Goal: Task Accomplishment & Management: Use online tool/utility

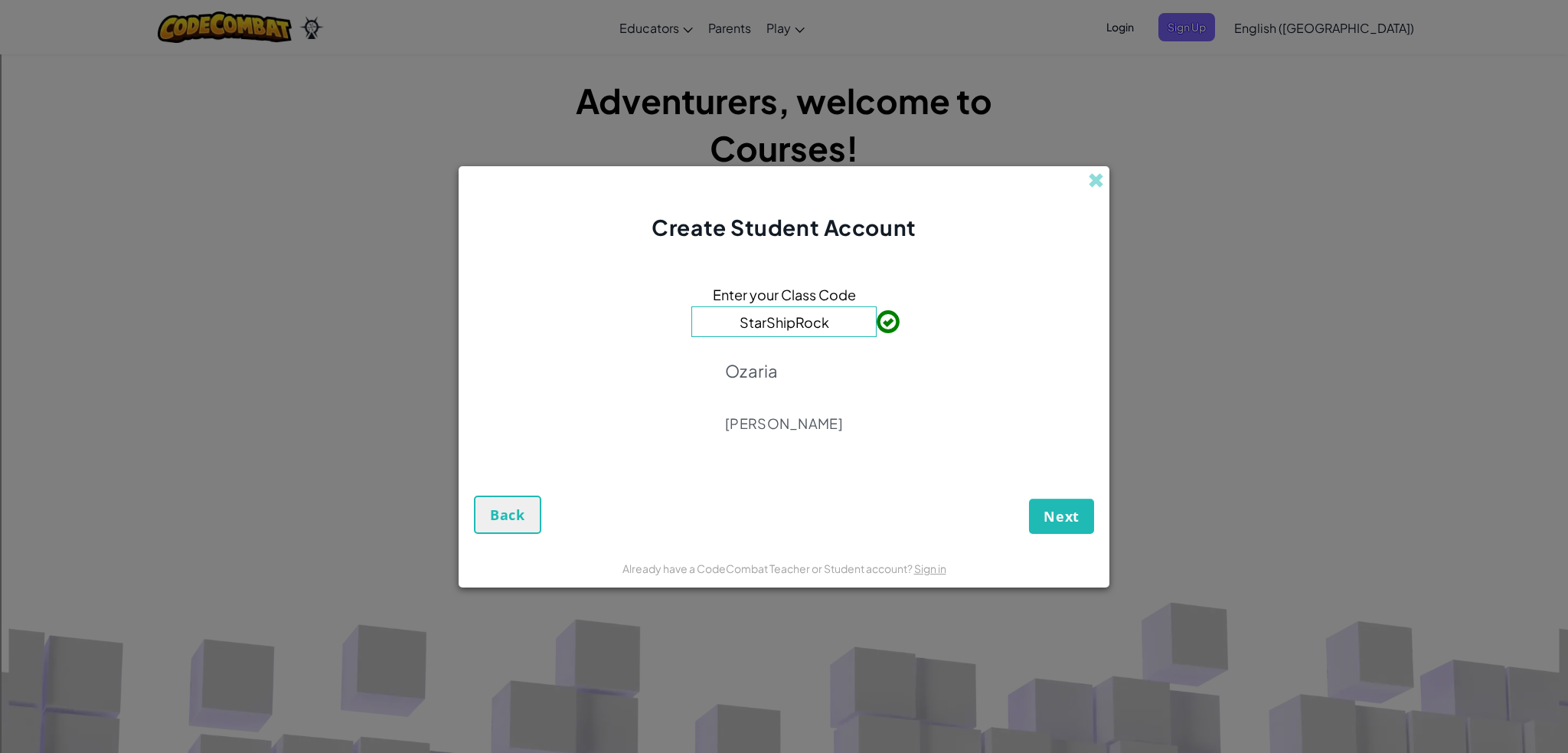
click at [827, 321] on input "StarShipRock" at bounding box center [784, 321] width 186 height 30
type input "S"
type input "DuckPlaneFear"
drag, startPoint x: 1077, startPoint y: 519, endPoint x: 1083, endPoint y: 507, distance: 13.4
click at [1079, 511] on button "Next" at bounding box center [1061, 516] width 65 height 35
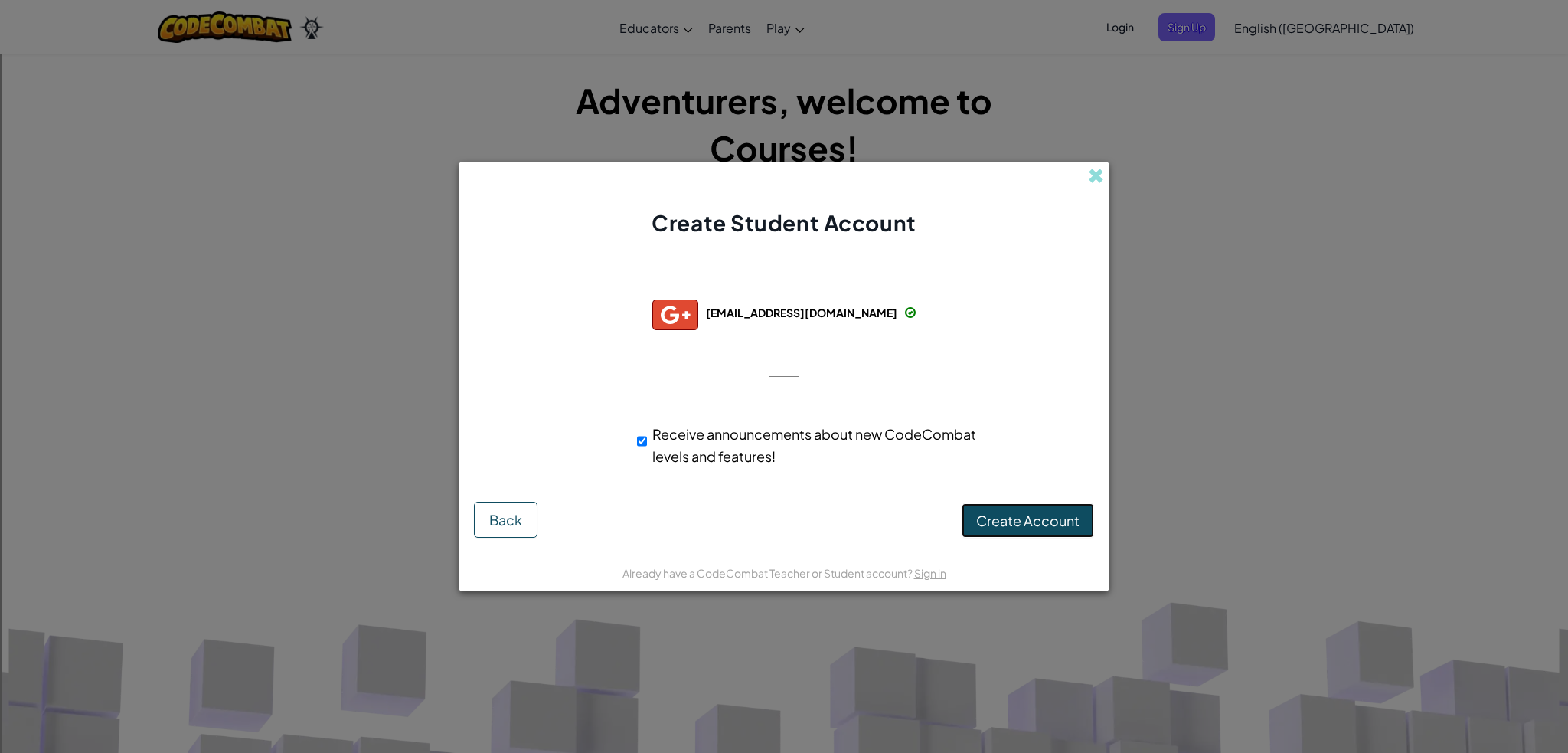
drag, startPoint x: 1008, startPoint y: 520, endPoint x: 1008, endPoint y: 504, distance: 16.0
click at [1008, 518] on span "Create Account" at bounding box center [1028, 520] width 104 height 17
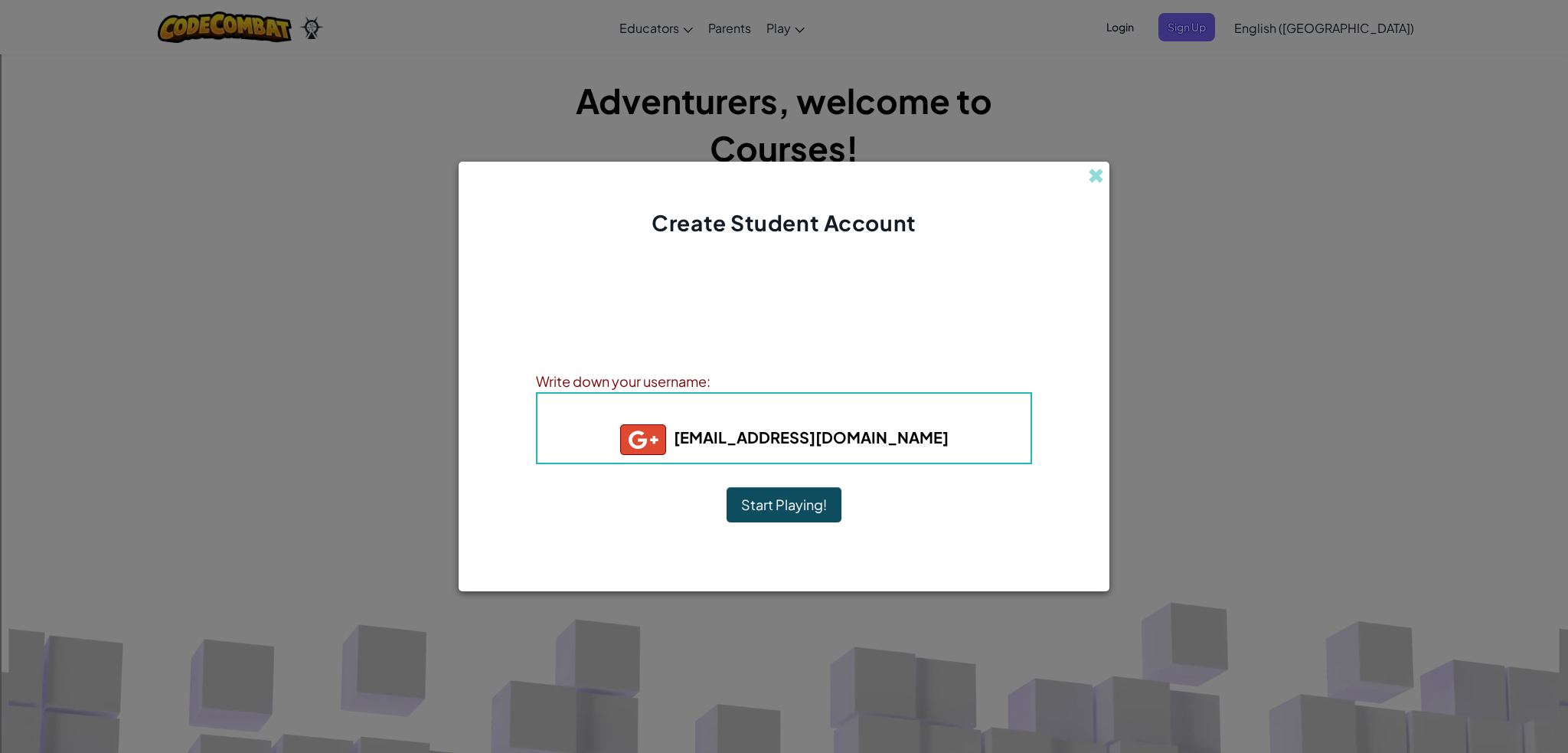
drag, startPoint x: 791, startPoint y: 498, endPoint x: 793, endPoint y: 510, distance: 12.2
click at [792, 508] on button "Start Playing!" at bounding box center [784, 504] width 115 height 35
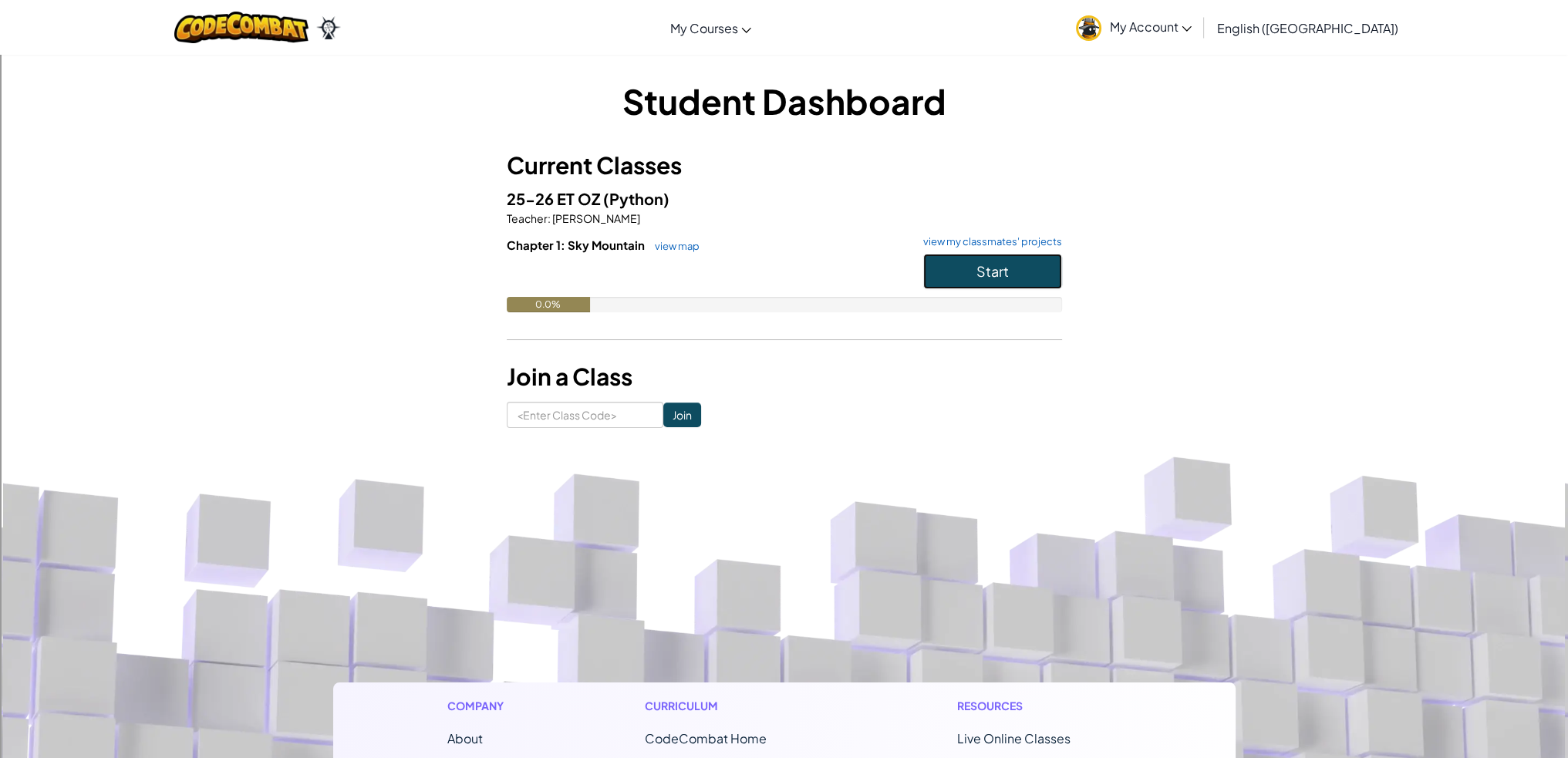
click at [984, 270] on span "Start" at bounding box center [992, 271] width 32 height 17
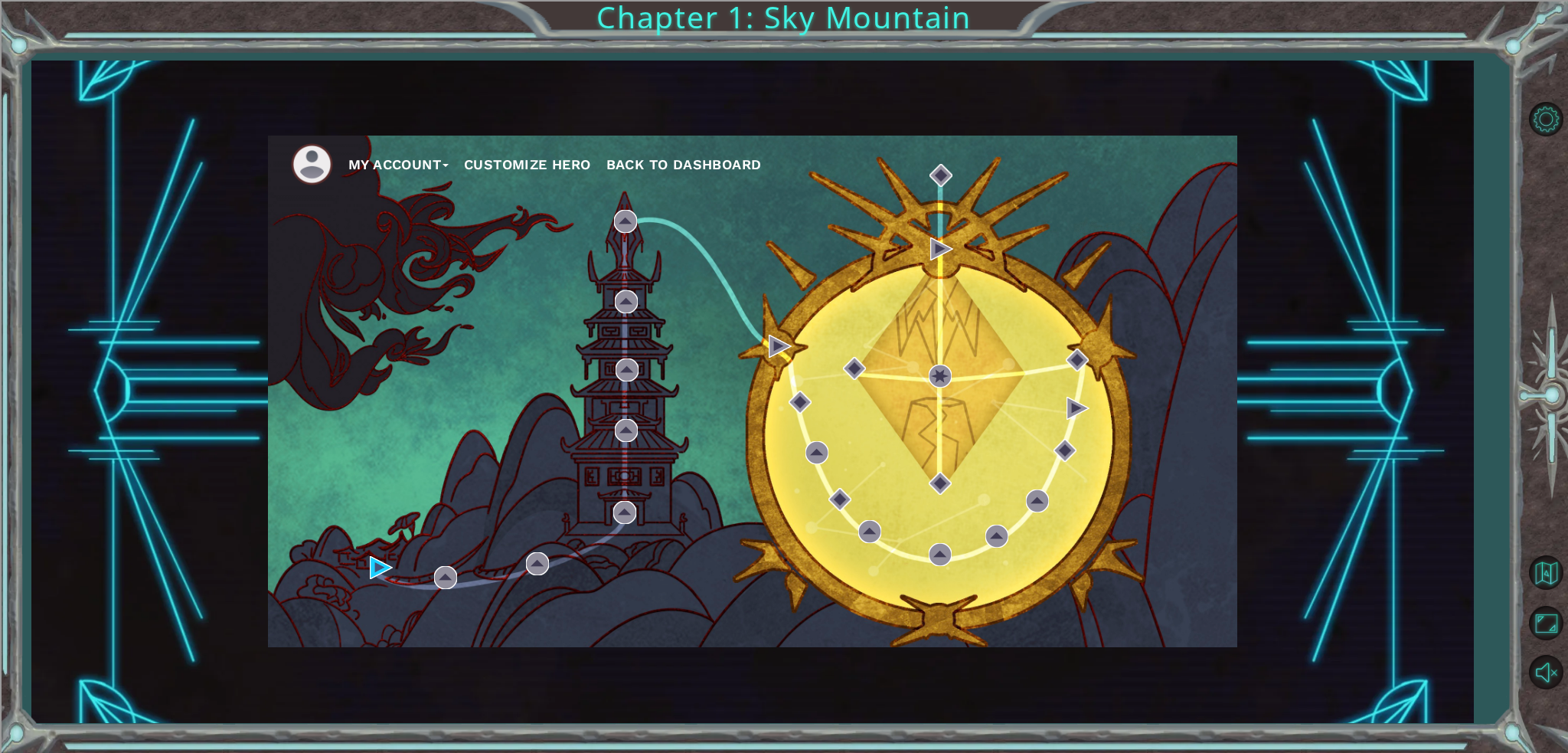
drag, startPoint x: 910, startPoint y: 465, endPoint x: 910, endPoint y: 457, distance: 8.0
click at [907, 461] on div "My Account Customize Hero Back to Dashboard" at bounding box center [752, 391] width 970 height 511
click at [847, 635] on div "My Account Customize Hero Back to Dashboard" at bounding box center [752, 391] width 970 height 511
drag, startPoint x: 762, startPoint y: 166, endPoint x: 419, endPoint y: 168, distance: 343.0
click at [419, 168] on ul "My Account Customize Hero Back to Dashboard" at bounding box center [764, 164] width 946 height 42
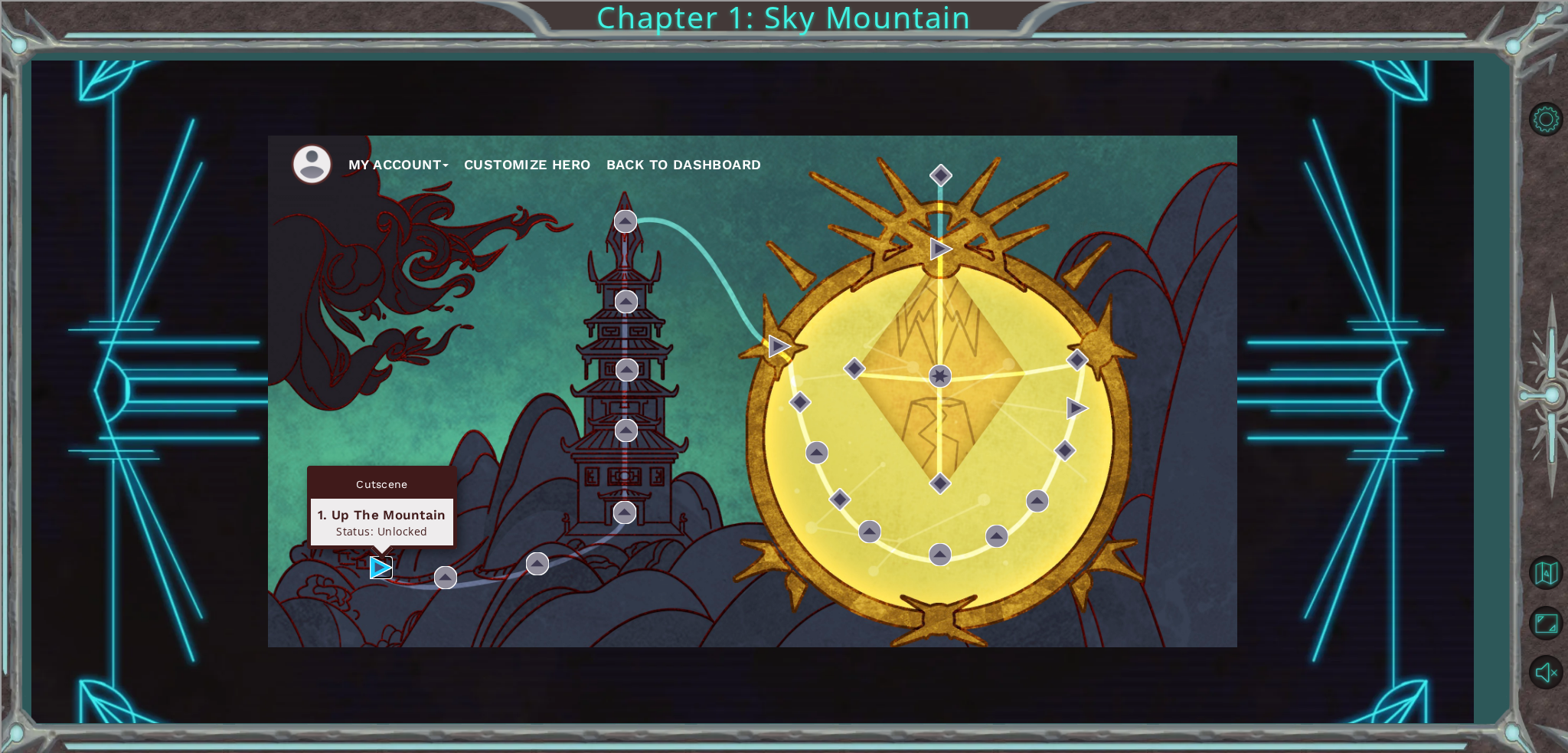
click at [383, 562] on img at bounding box center [381, 567] width 23 height 23
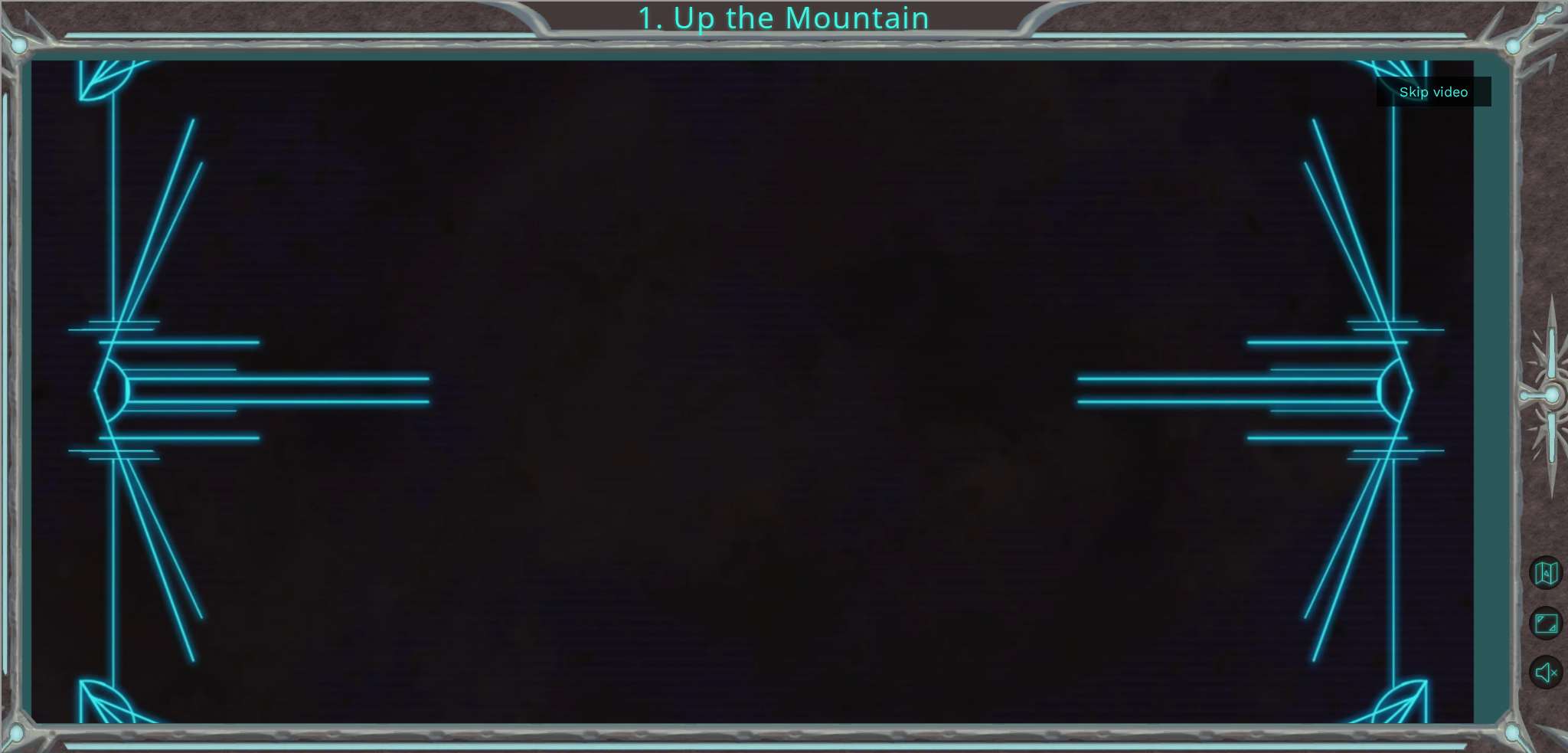
click at [1436, 87] on button "Skip video" at bounding box center [1434, 92] width 115 height 30
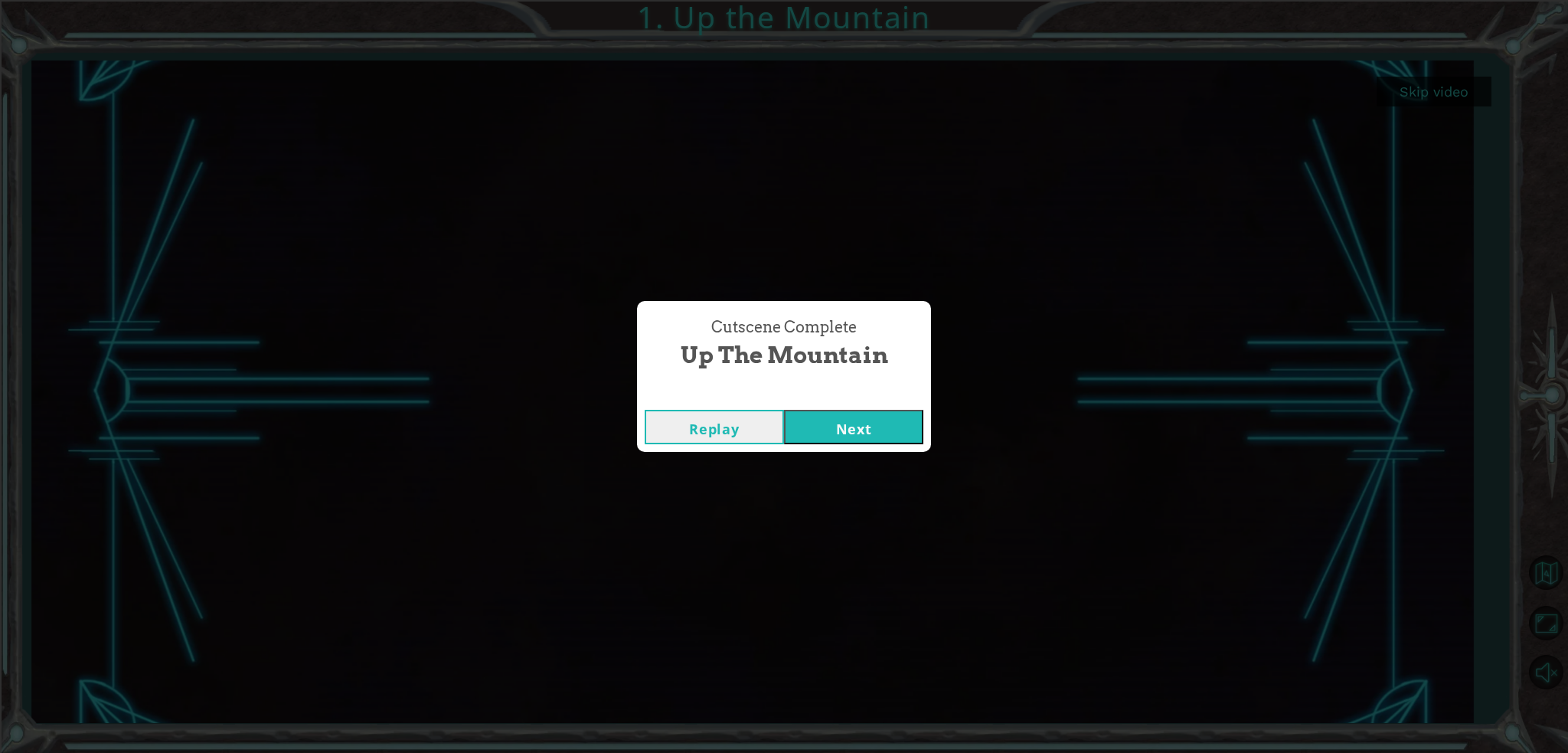
click at [897, 429] on button "Next" at bounding box center [853, 427] width 139 height 35
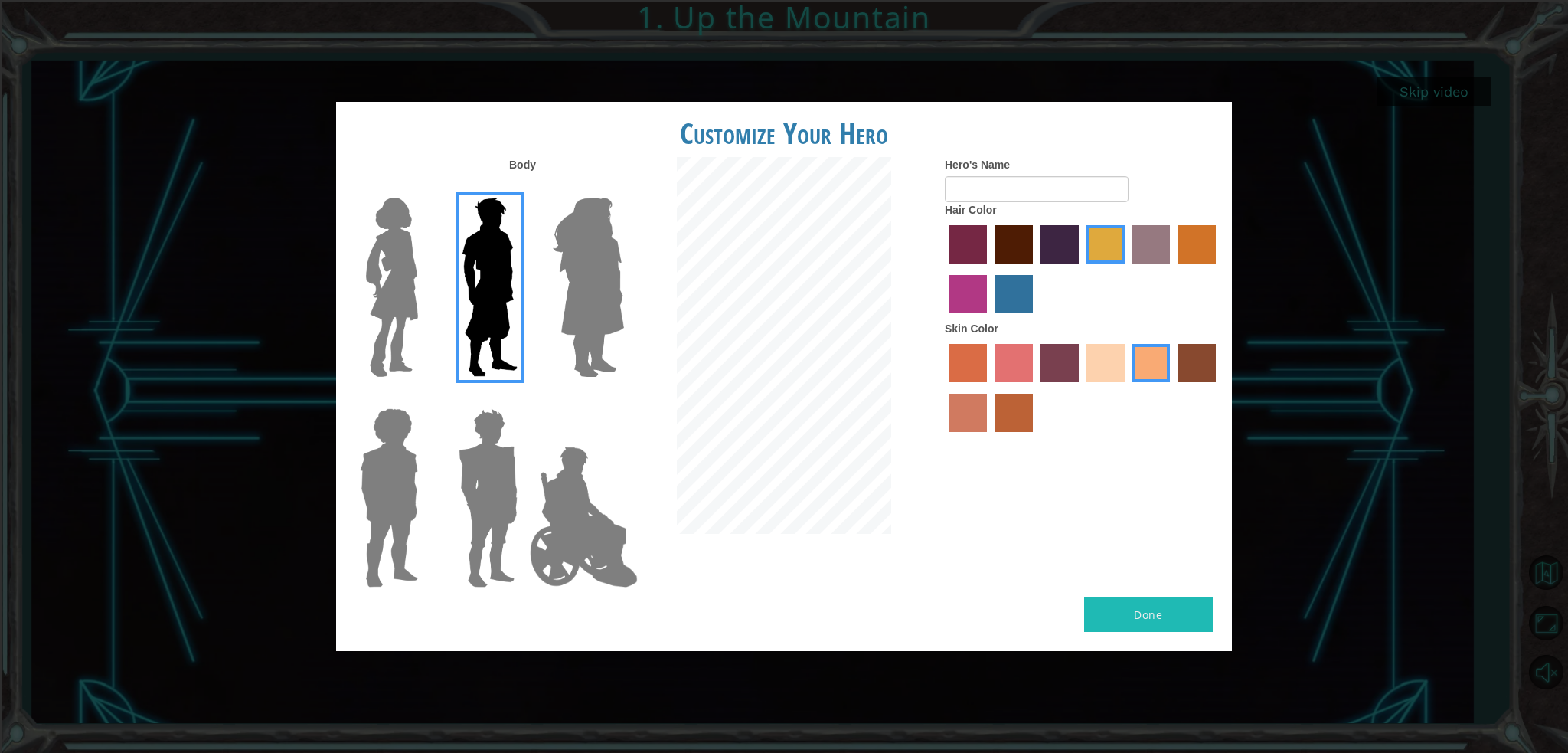
click at [603, 518] on img at bounding box center [584, 516] width 120 height 153
click at [623, 398] on input "Hero Jamie" at bounding box center [623, 398] width 0 height 0
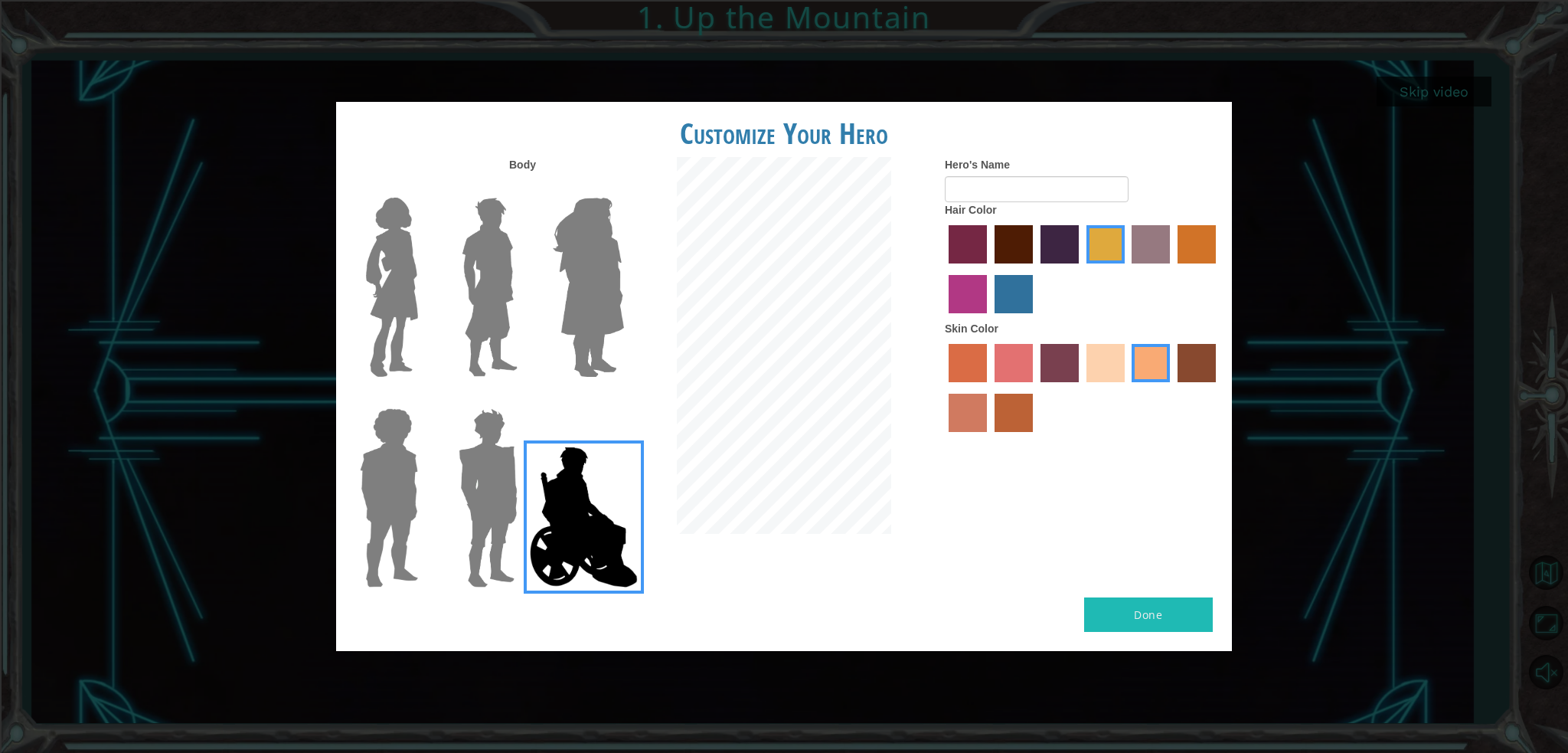
click at [565, 328] on img at bounding box center [588, 288] width 84 height 192
click at [623, 187] on input "Hero Amethyst" at bounding box center [623, 187] width 0 height 0
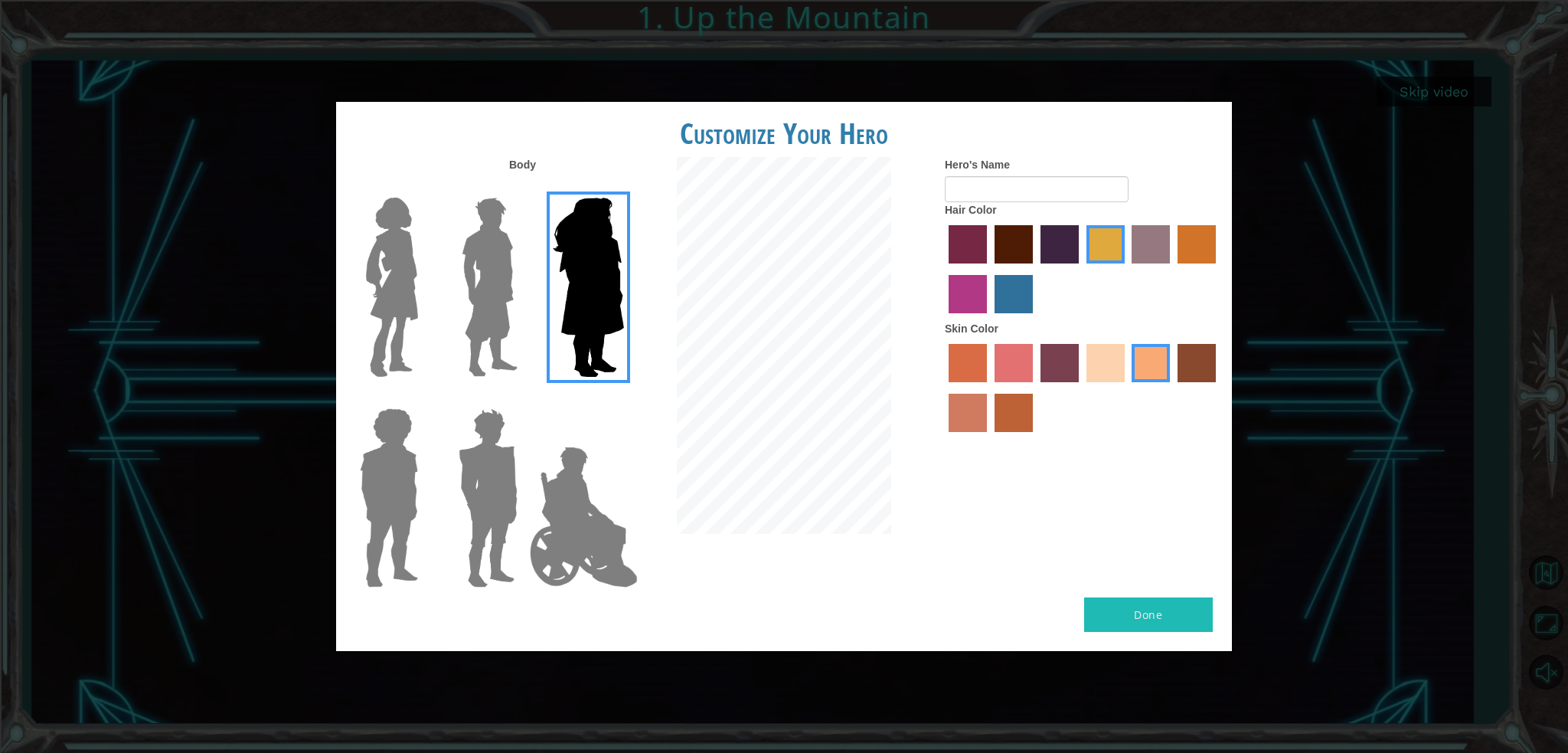
click at [477, 333] on img at bounding box center [490, 288] width 68 height 192
click at [524, 187] on input "Hero Lars" at bounding box center [524, 187] width 0 height 0
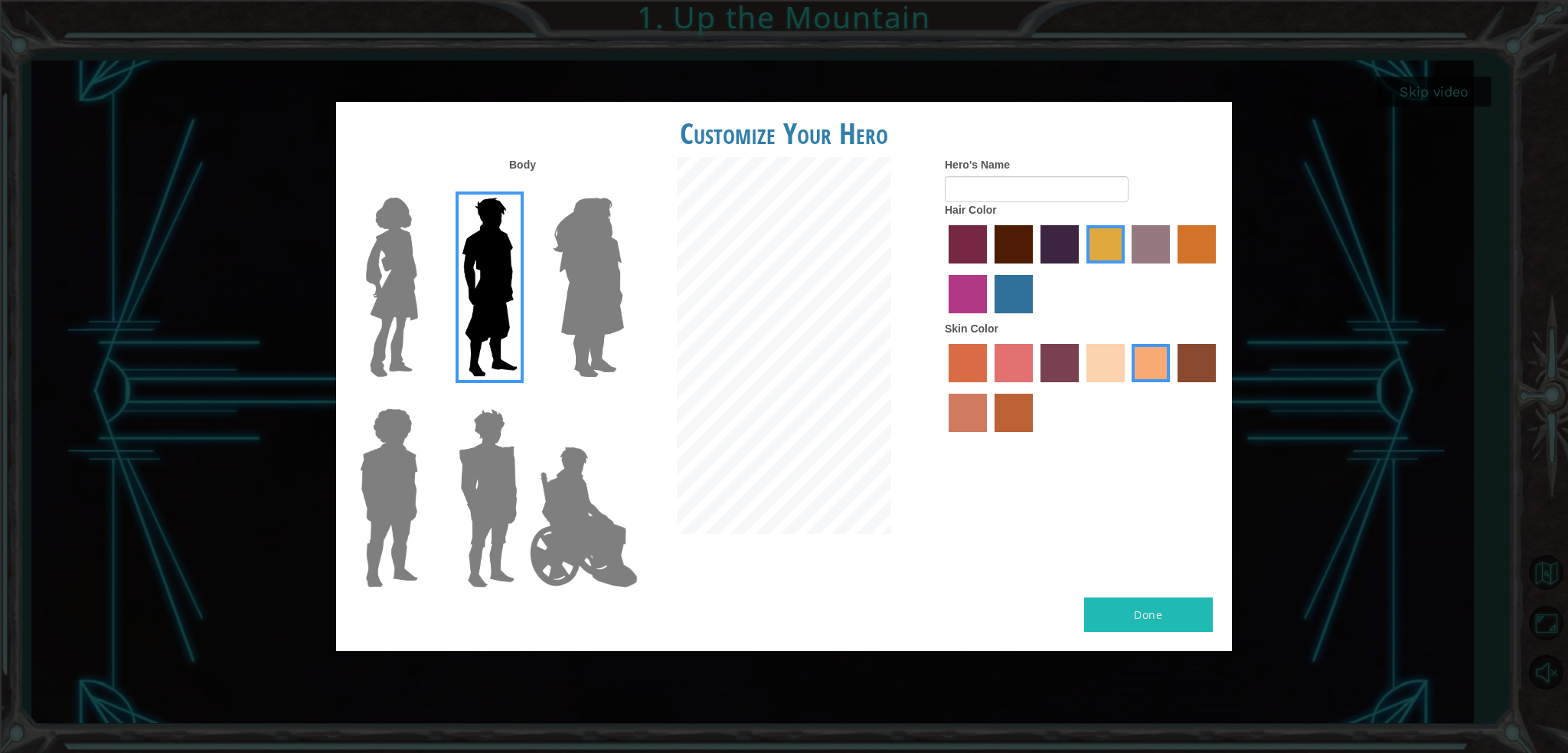
click at [452, 521] on img at bounding box center [488, 498] width 71 height 192
click at [524, 398] on input "Hero Garnet" at bounding box center [524, 398] width 0 height 0
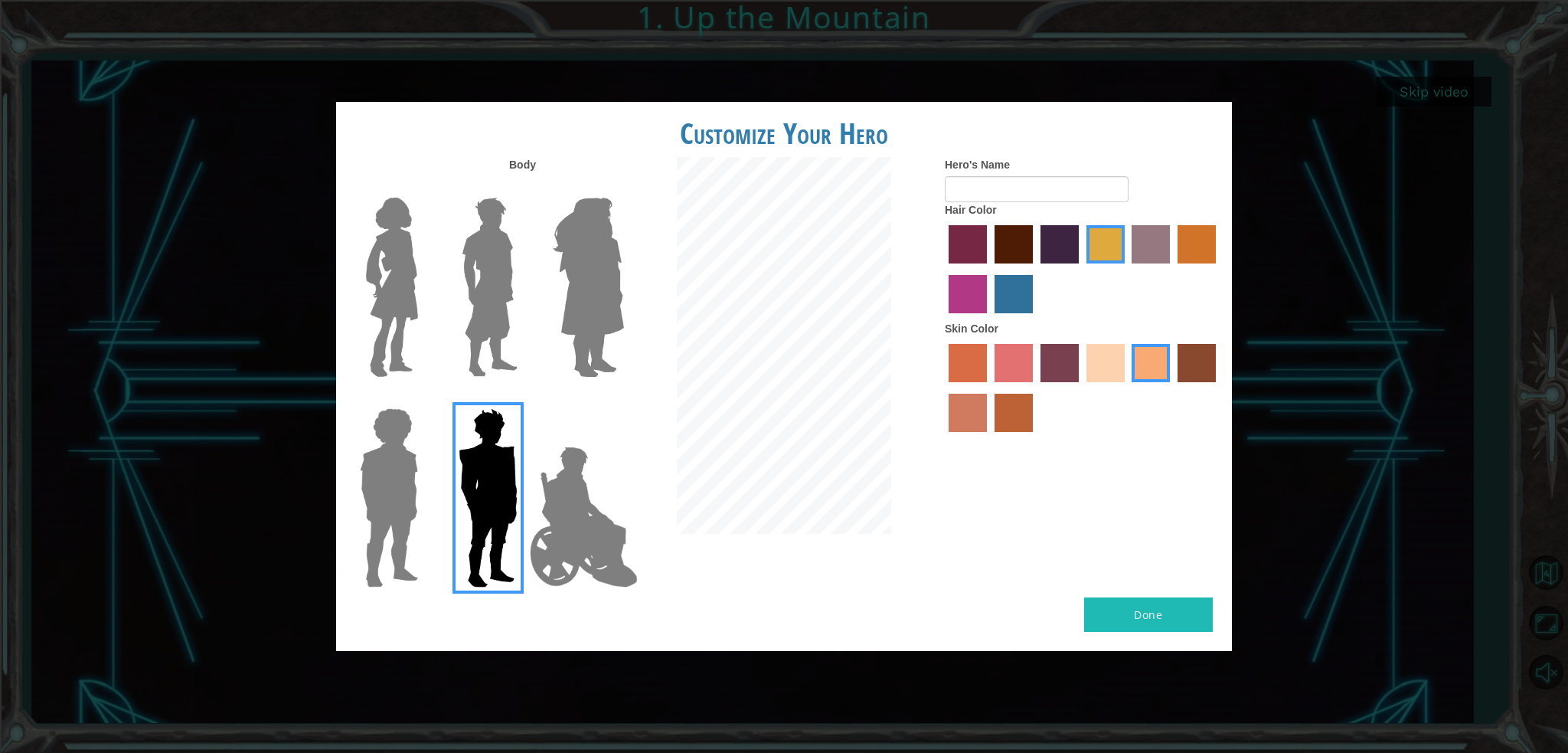
click at [468, 513] on img at bounding box center [488, 498] width 71 height 192
click at [524, 398] on input "Hero Garnet" at bounding box center [524, 398] width 0 height 0
click at [460, 509] on img at bounding box center [488, 498] width 71 height 192
click at [524, 398] on input "Hero Garnet" at bounding box center [524, 398] width 0 height 0
click at [1155, 621] on button "Done" at bounding box center [1148, 615] width 129 height 35
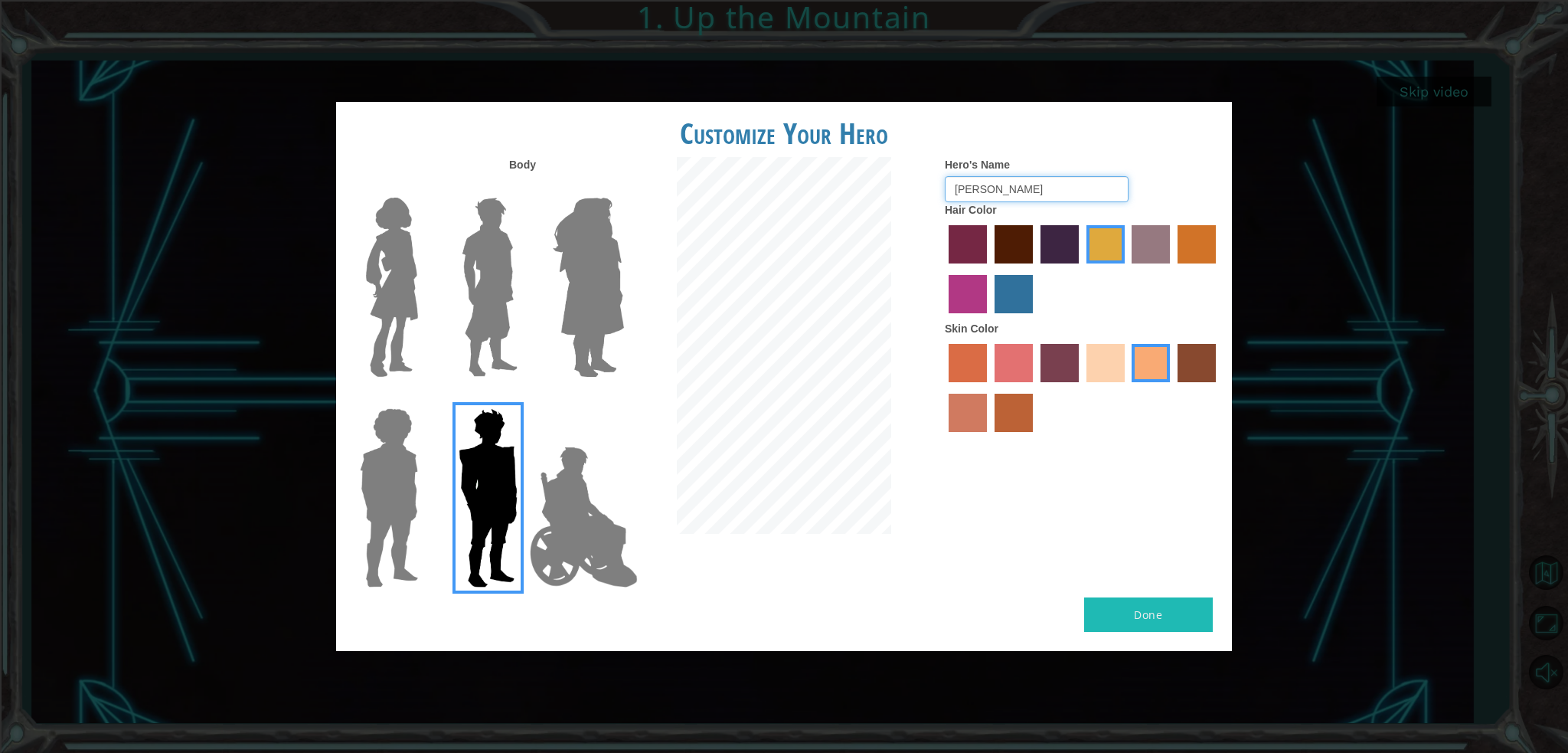
type input "nick"
click at [1163, 607] on button "Done" at bounding box center [1148, 615] width 129 height 35
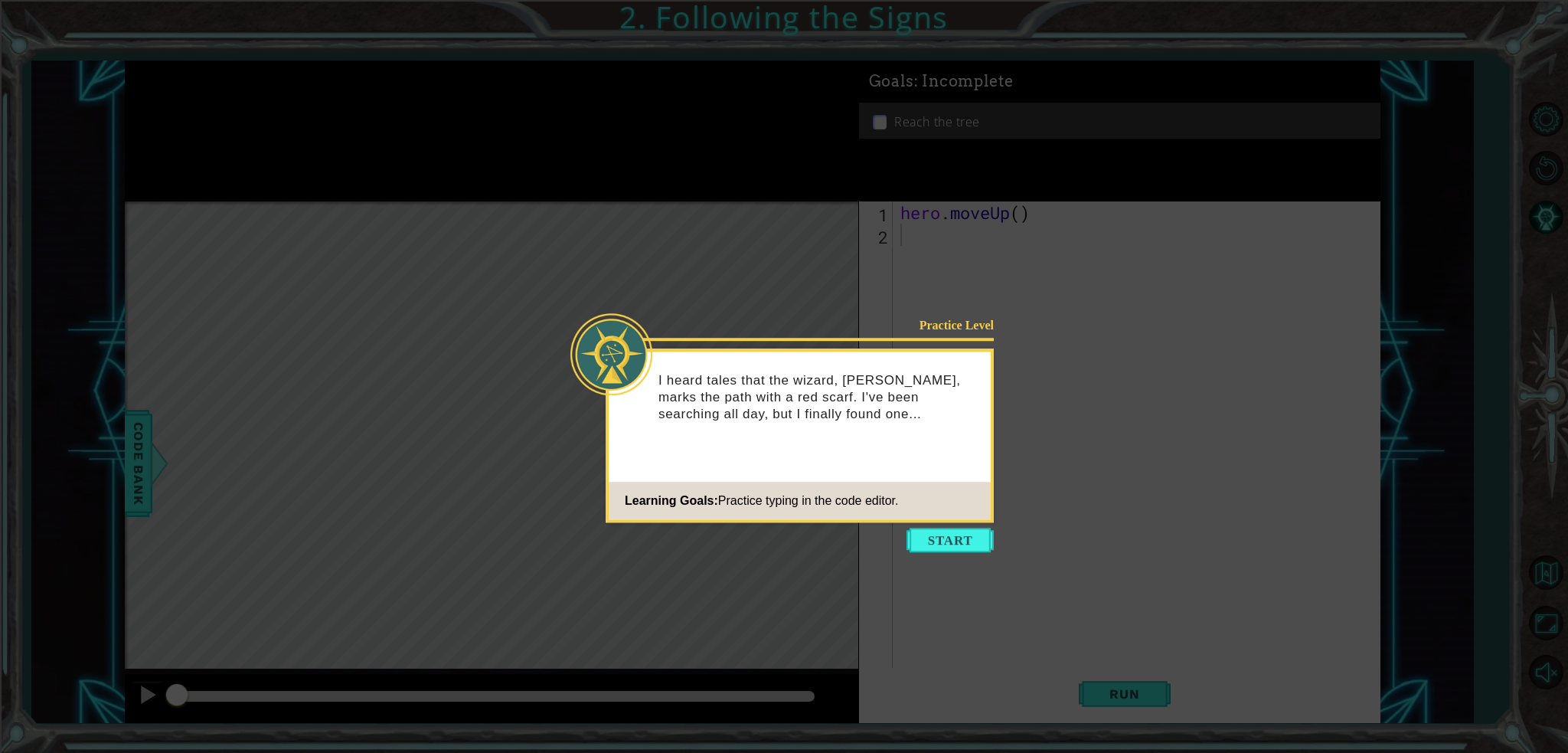
click at [954, 533] on button "Start" at bounding box center [950, 540] width 87 height 24
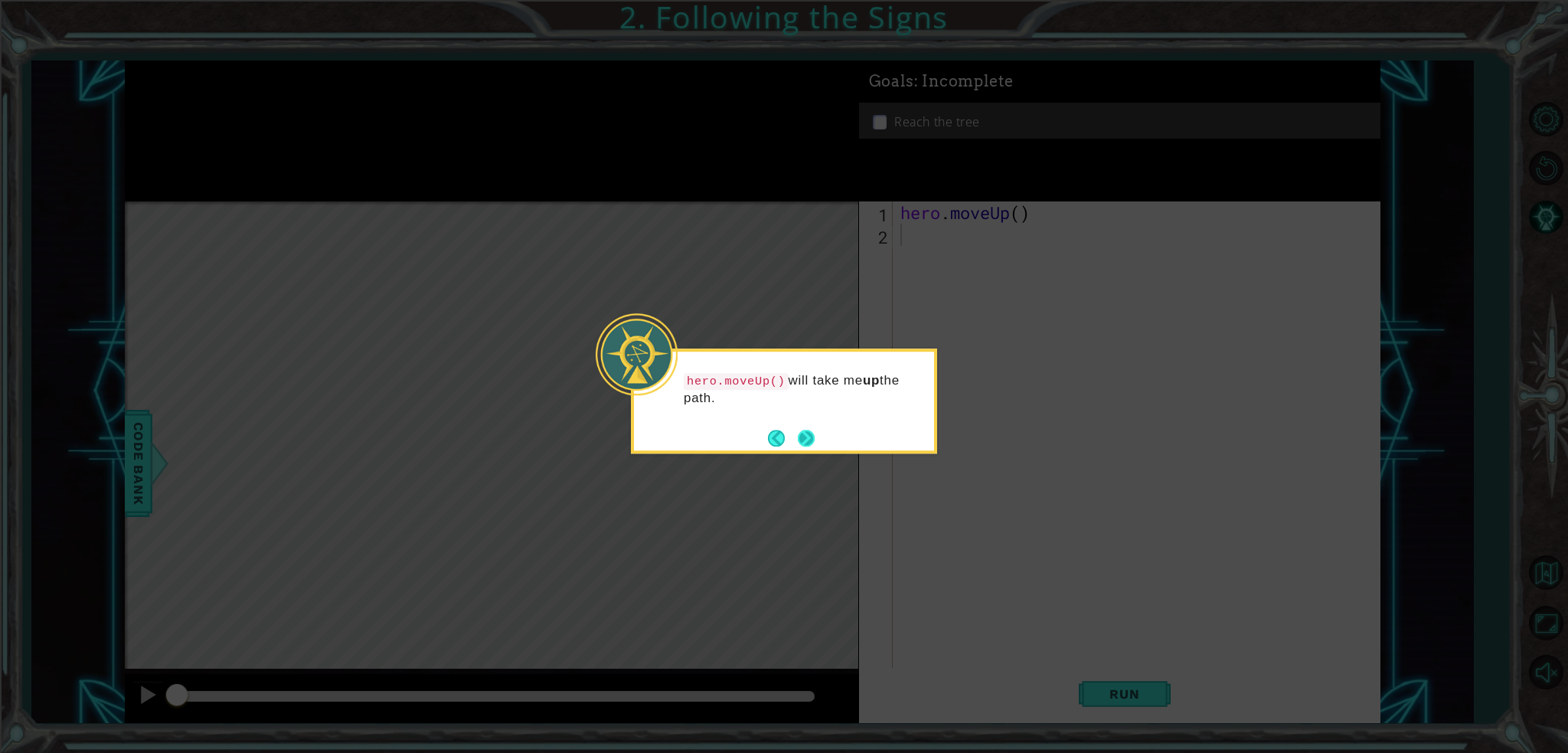
click at [811, 438] on button "Next" at bounding box center [806, 439] width 17 height 17
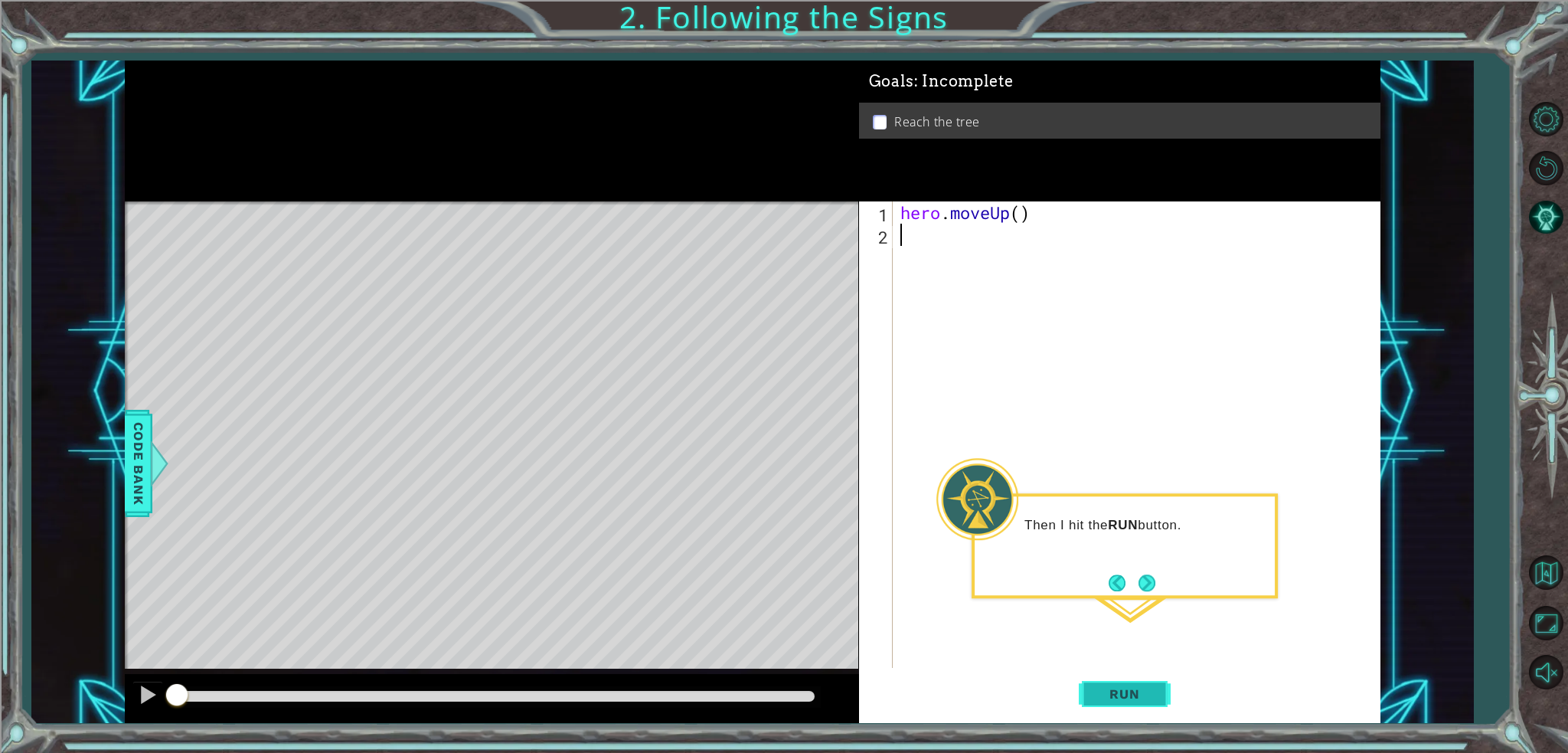
click at [1143, 688] on span "Run" at bounding box center [1124, 694] width 60 height 16
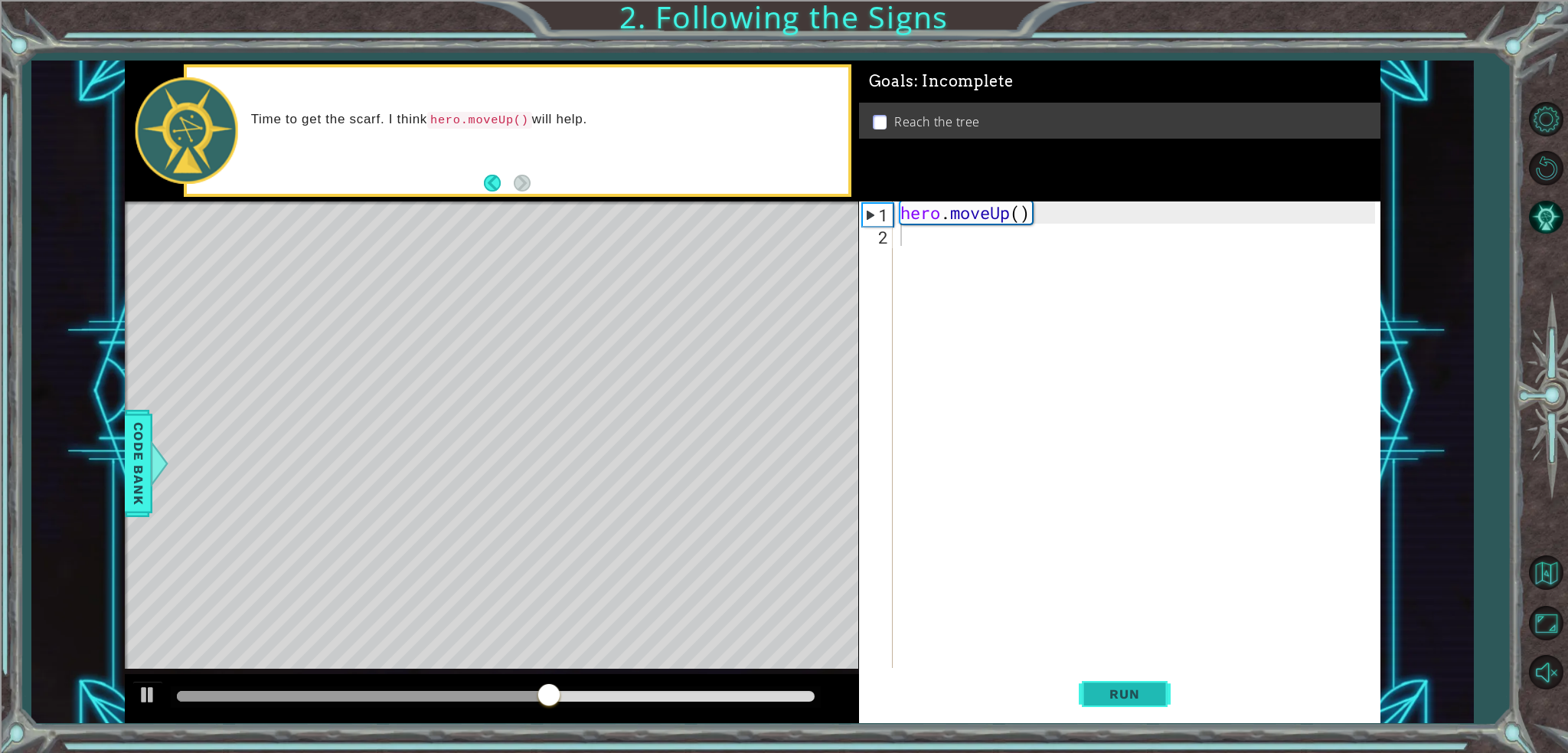
click at [1154, 712] on button "Run" at bounding box center [1125, 693] width 92 height 52
click at [1154, 707] on button "Run" at bounding box center [1125, 693] width 92 height 52
drag, startPoint x: 1154, startPoint y: 704, endPoint x: 1148, endPoint y: 692, distance: 13.4
click at [1154, 703] on button "Run" at bounding box center [1125, 693] width 92 height 52
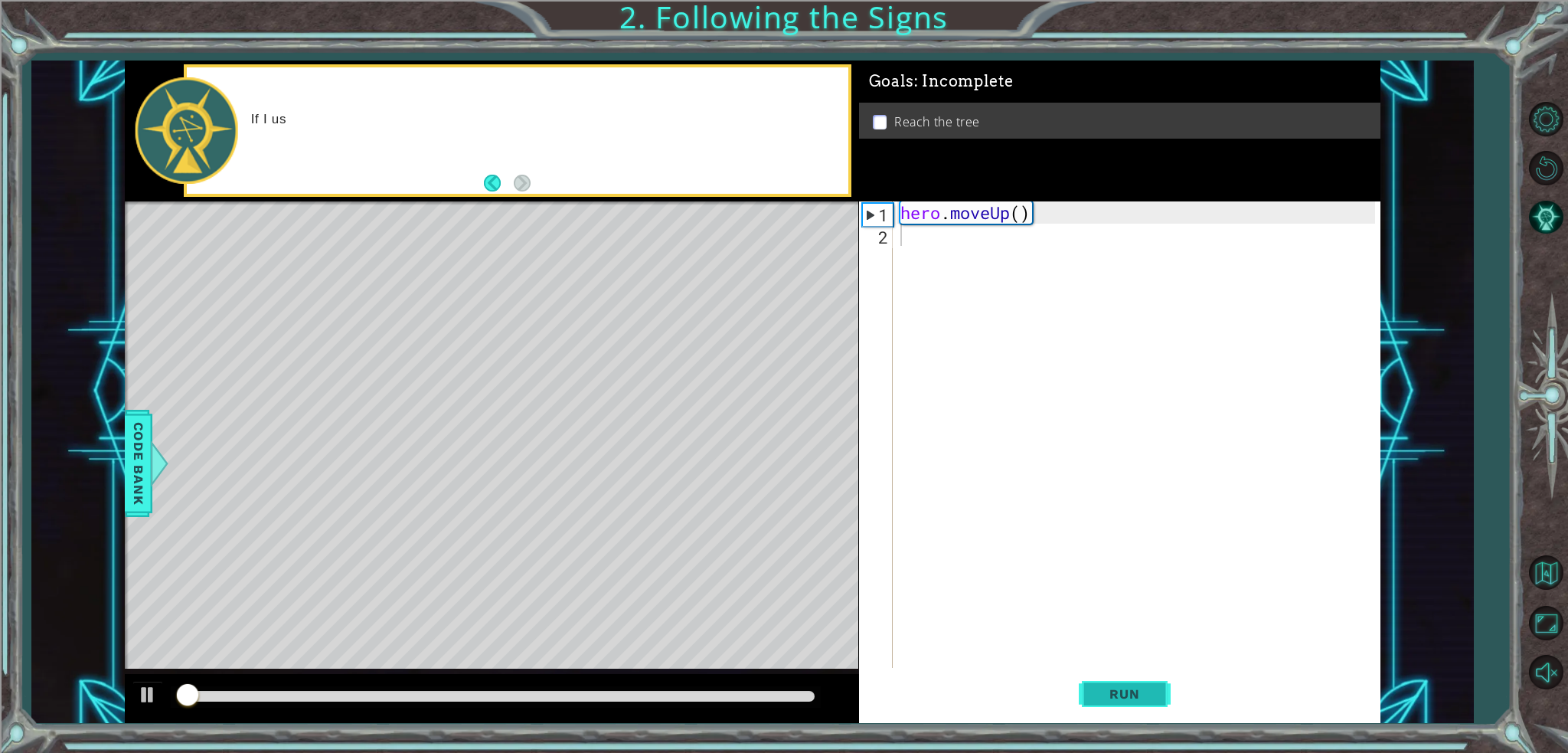
click at [1148, 692] on span "Run" at bounding box center [1124, 694] width 60 height 16
click at [1148, 691] on span "Run" at bounding box center [1124, 694] width 60 height 16
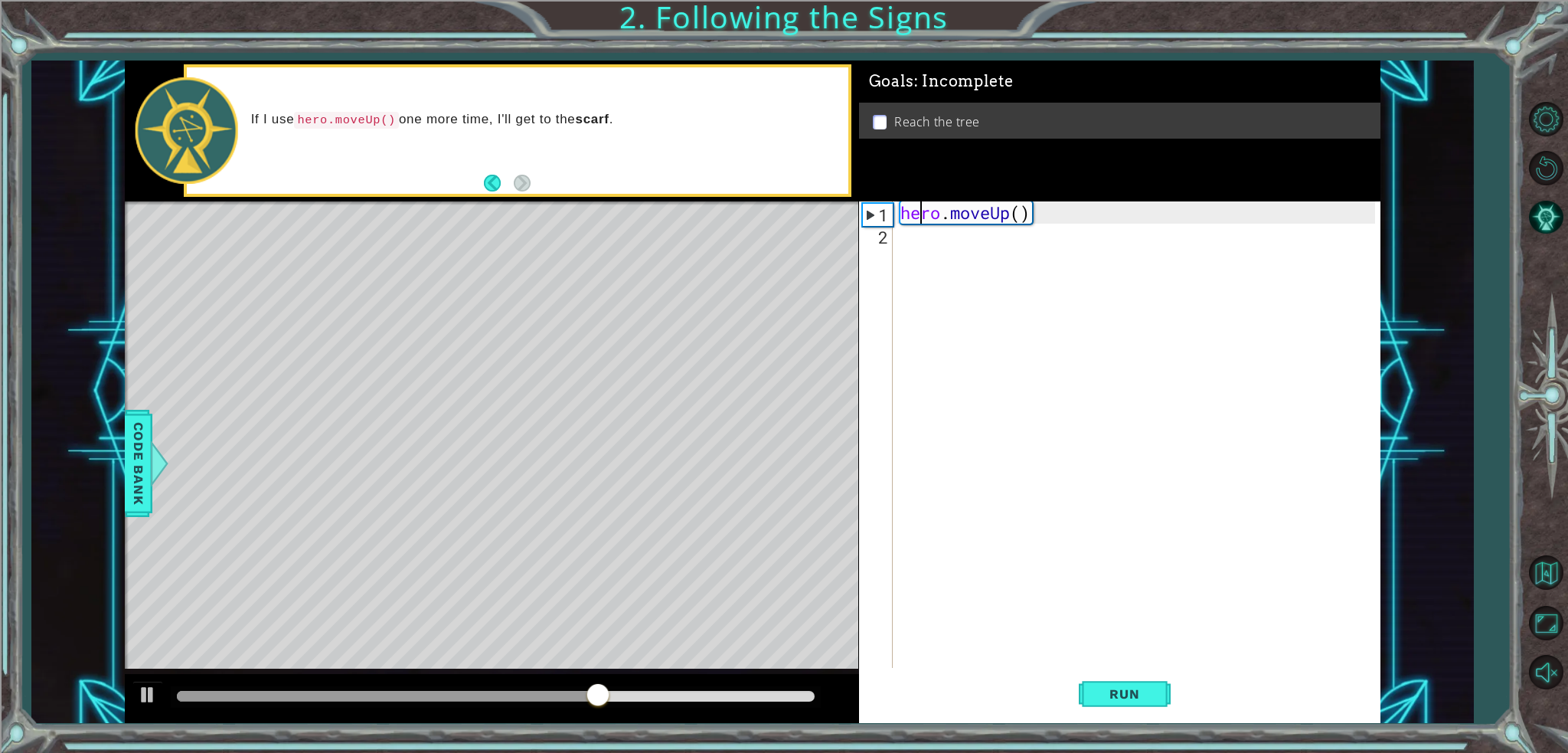
click at [922, 217] on div "hero . moveUp ( )" at bounding box center [1140, 457] width 486 height 511
click at [504, 275] on div "Level Map" at bounding box center [478, 427] width 707 height 451
click at [508, 316] on div "Level Map" at bounding box center [478, 427] width 707 height 451
click at [507, 323] on div "Level Map" at bounding box center [478, 427] width 707 height 451
click at [507, 329] on div "Level Map" at bounding box center [478, 427] width 707 height 451
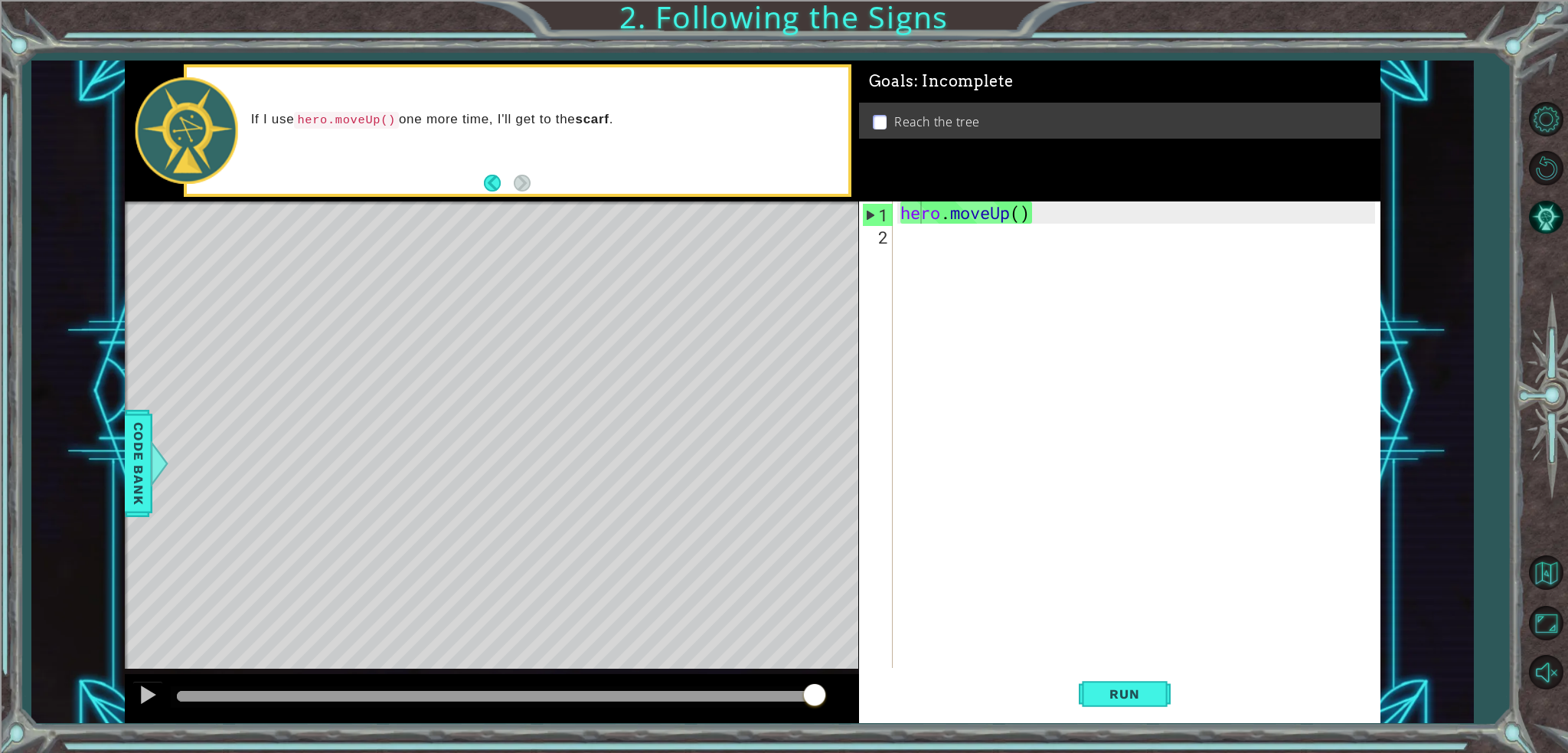
click at [1179, 752] on html "1 ההההההההההההההההההההההההההההההההההההההההההההההההההההההההההההההההההההההההההההה…" at bounding box center [784, 434] width 1568 height 870
click at [1148, 694] on span "Run" at bounding box center [1124, 694] width 60 height 16
click at [857, 238] on div "1 ההההההההההההההההההההההההההההההההההההההההההההההההההההההההההההההההההההההההההההה…" at bounding box center [753, 391] width 1255 height 662
click at [993, 213] on div "hero . moveUp ( )" at bounding box center [1140, 457] width 486 height 511
click at [881, 219] on div "1" at bounding box center [878, 215] width 30 height 22
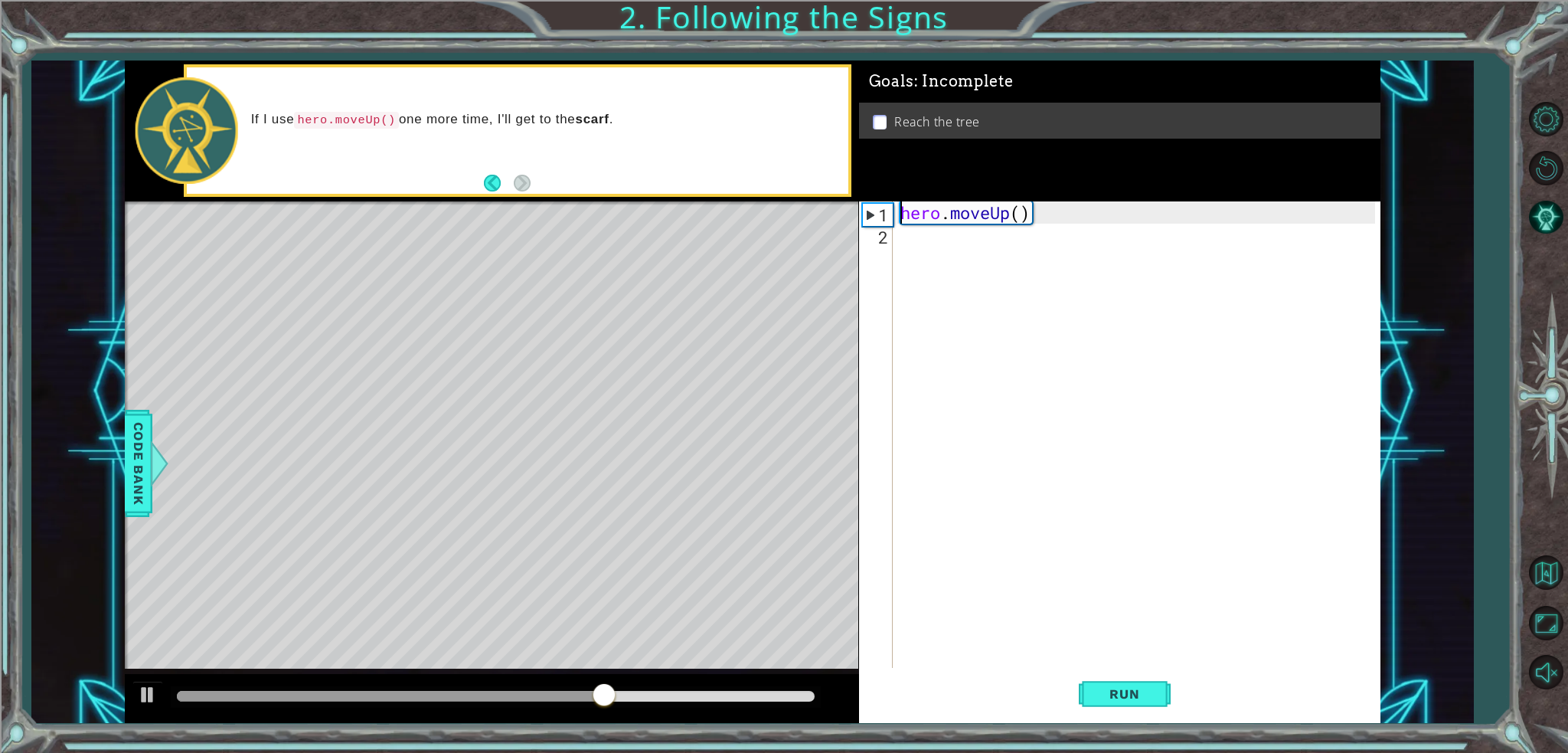
click at [863, 213] on div "1" at bounding box center [878, 215] width 30 height 22
drag, startPoint x: 863, startPoint y: 213, endPoint x: 876, endPoint y: 212, distance: 13.0
click at [863, 213] on div "1" at bounding box center [878, 215] width 30 height 22
click at [876, 212] on div "1" at bounding box center [878, 215] width 30 height 22
click at [876, 208] on div "1" at bounding box center [878, 215] width 30 height 22
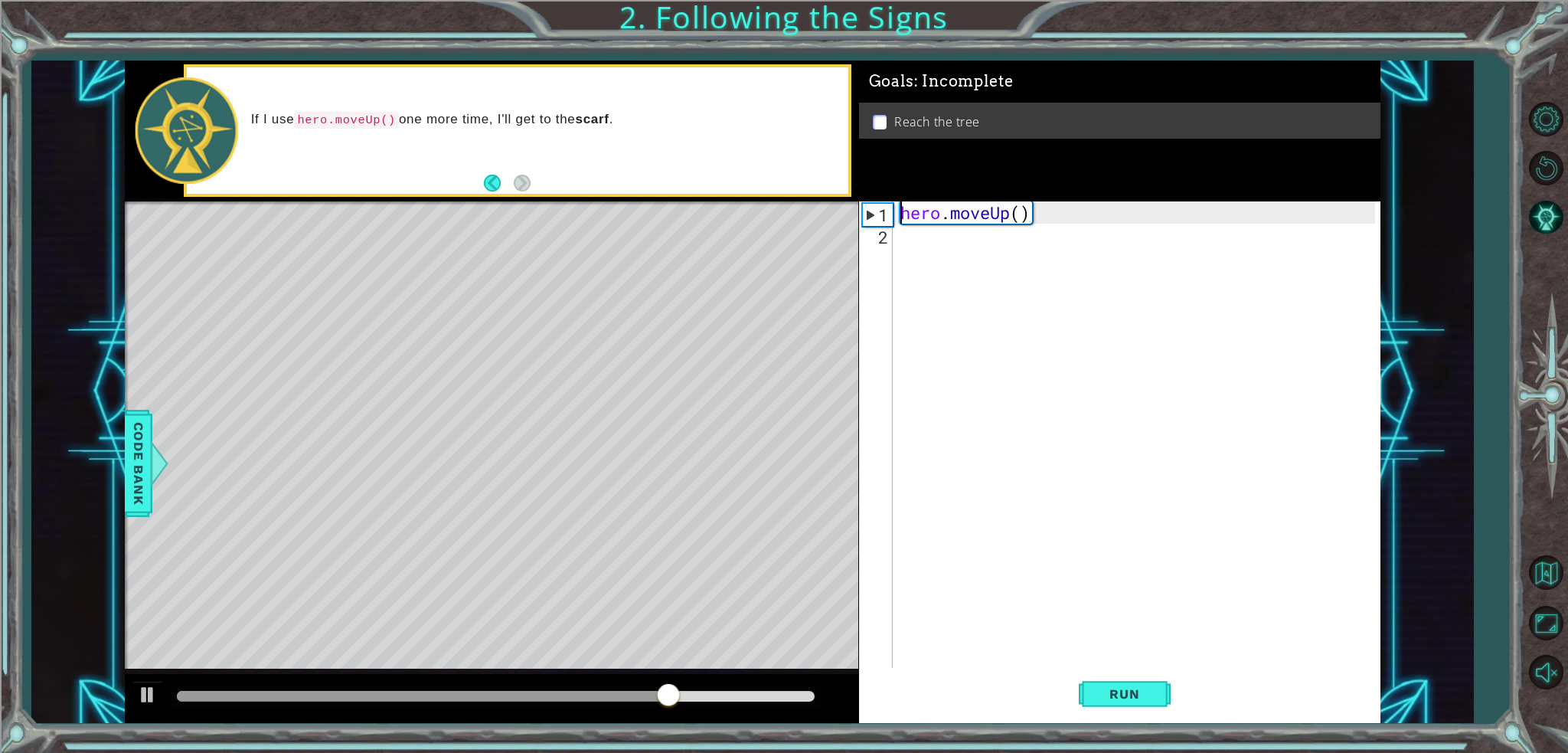
type textarea "hero.moveUp()"
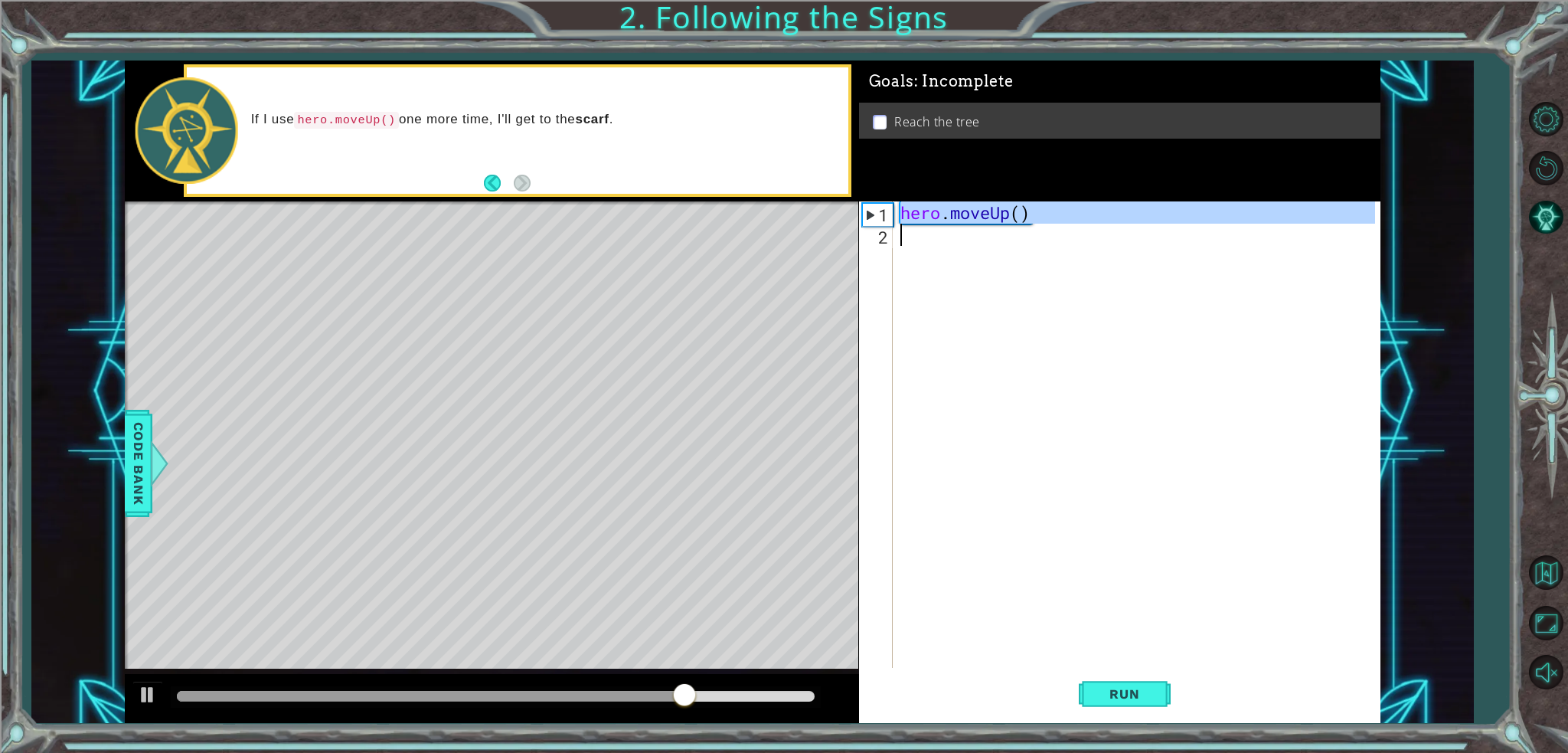
click at [876, 208] on div "1" at bounding box center [878, 215] width 30 height 22
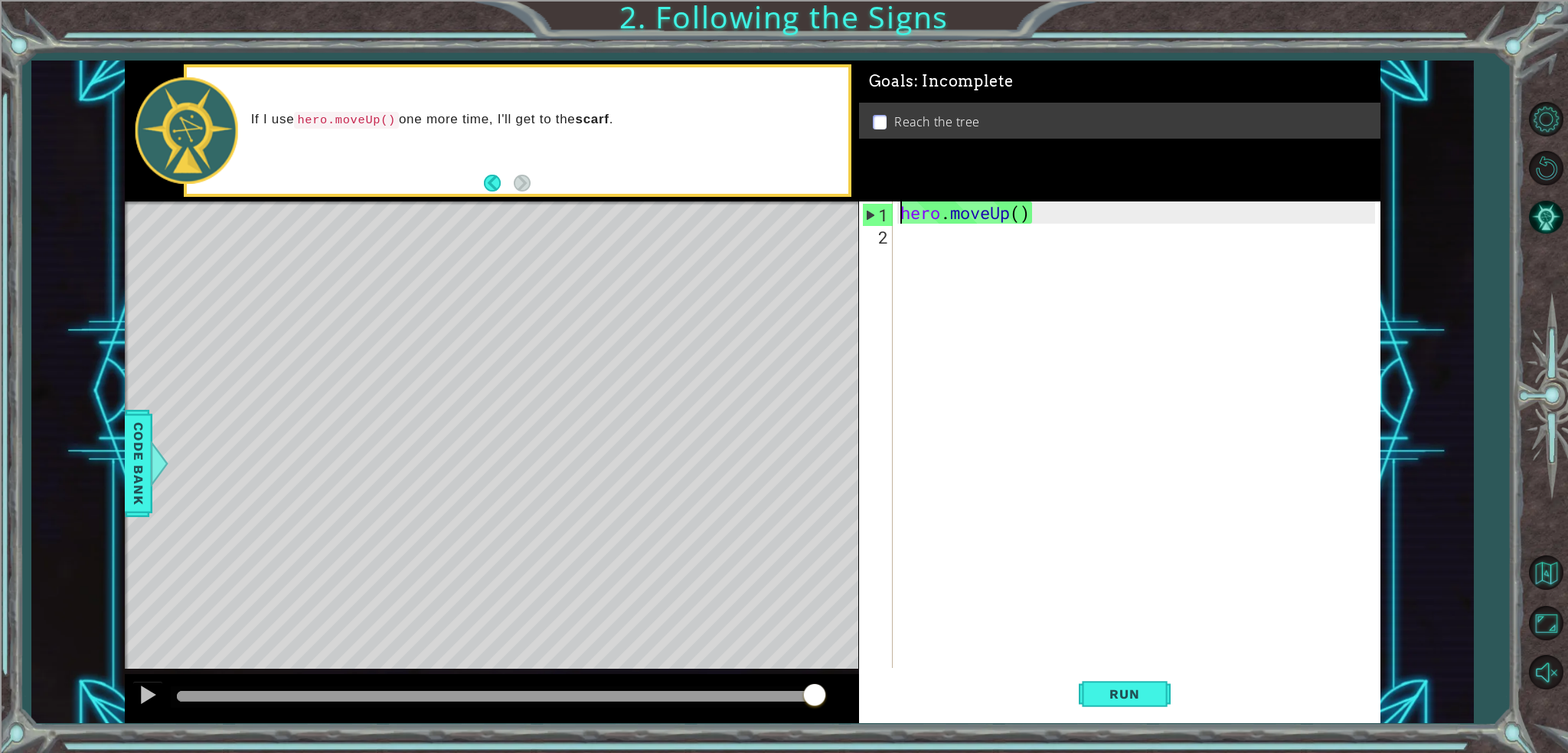
drag, startPoint x: 809, startPoint y: 692, endPoint x: 1031, endPoint y: 671, distance: 223.0
click at [1031, 671] on div "1 ההההההההההההההההההההההההההההההההההההההההההההההההההההההההההההההההההההההההההההה…" at bounding box center [753, 391] width 1255 height 662
click at [1141, 695] on span "Run" at bounding box center [1124, 694] width 60 height 16
drag, startPoint x: 515, startPoint y: 391, endPoint x: 522, endPoint y: 351, distance: 40.6
click at [524, 352] on div "Level Map" at bounding box center [478, 427] width 707 height 451
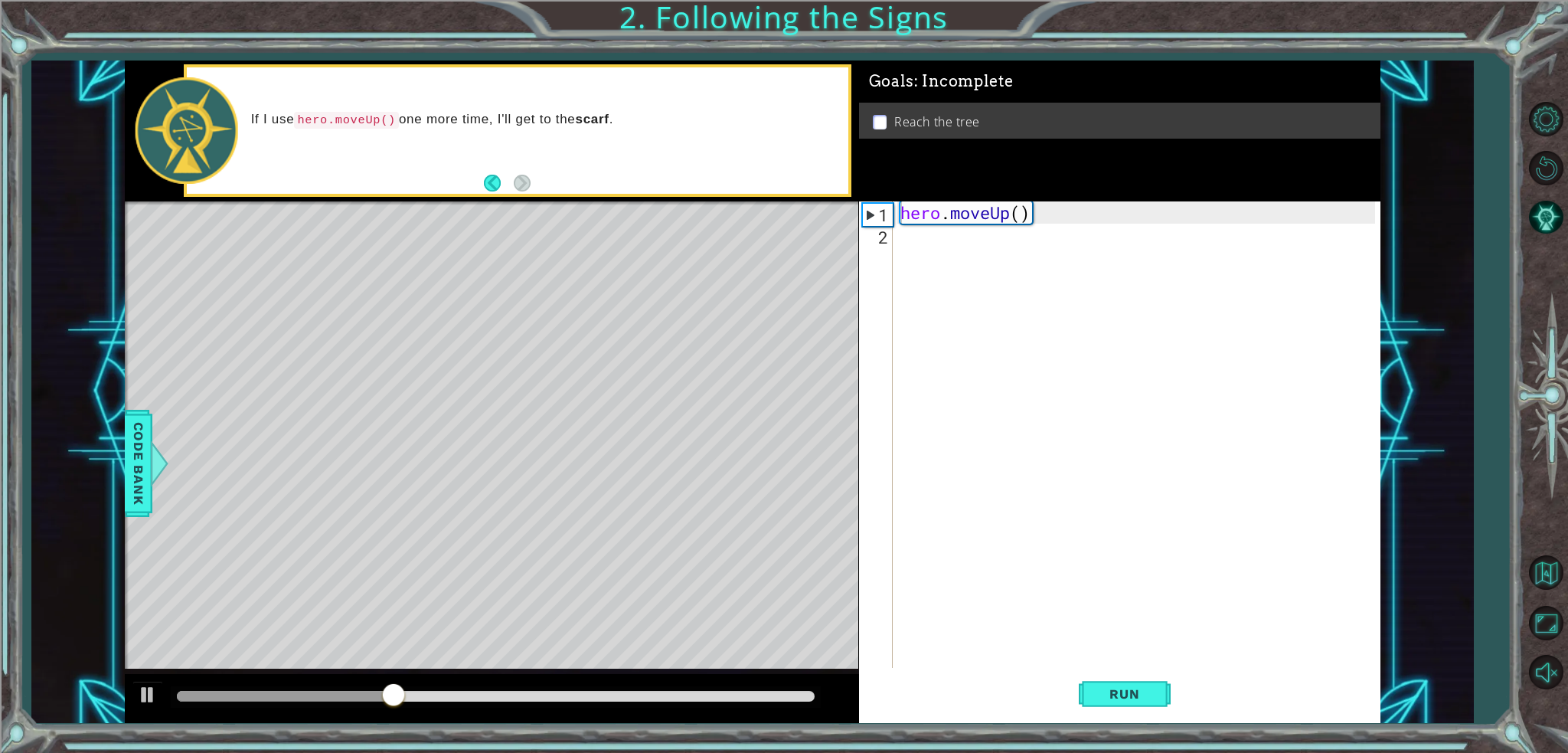
drag, startPoint x: 515, startPoint y: 341, endPoint x: 512, endPoint y: 333, distance: 8.5
click at [513, 334] on div "Level Map" at bounding box center [478, 427] width 707 height 451
drag, startPoint x: 511, startPoint y: 327, endPoint x: 509, endPoint y: 319, distance: 8.2
click at [511, 324] on div "Level Map" at bounding box center [478, 427] width 707 height 451
drag, startPoint x: 509, startPoint y: 316, endPoint x: 509, endPoint y: 295, distance: 21.0
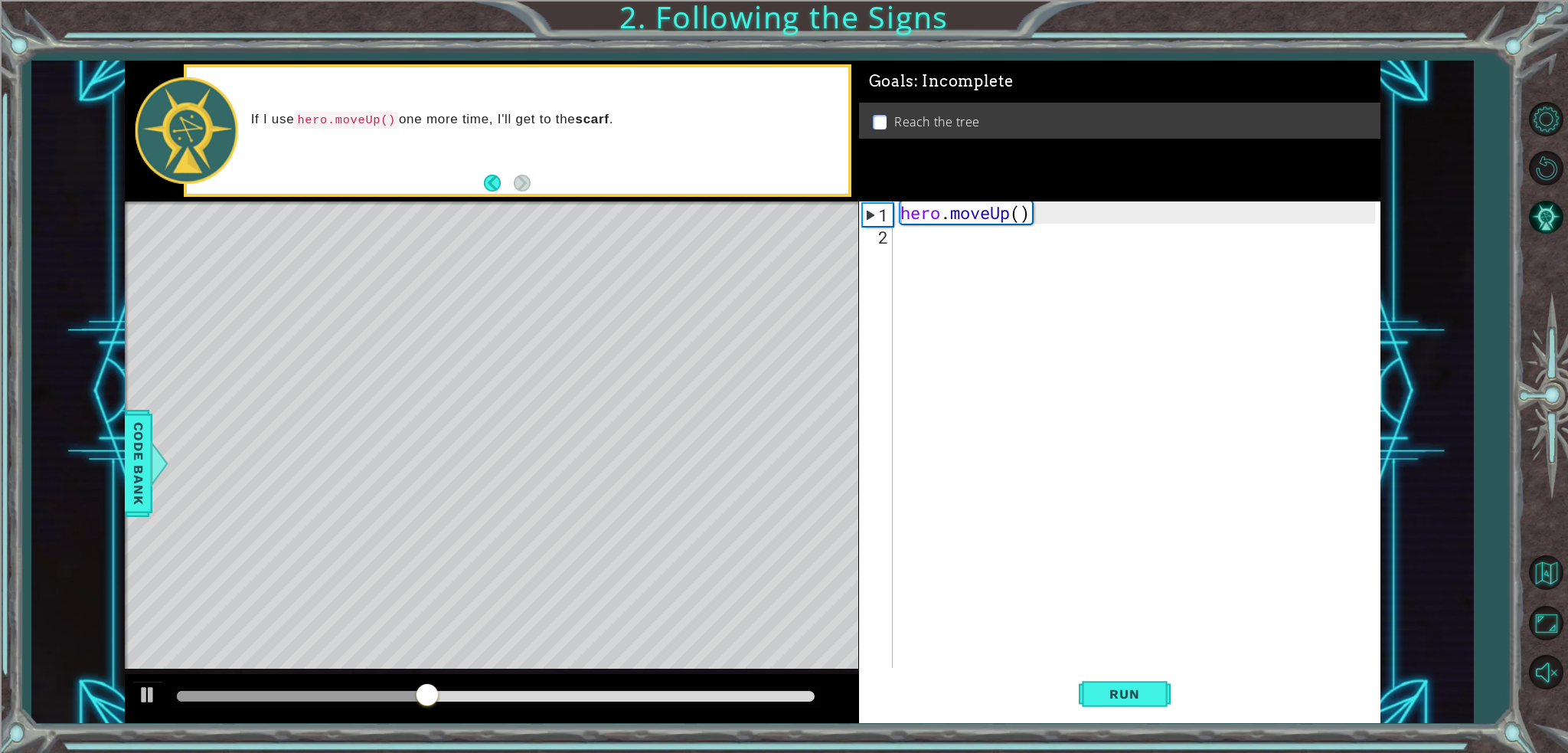
click at [509, 308] on div "Level Map" at bounding box center [478, 427] width 707 height 451
drag, startPoint x: 509, startPoint y: 284, endPoint x: 506, endPoint y: 272, distance: 12.4
click at [509, 281] on div "Level Map" at bounding box center [478, 427] width 707 height 451
click at [506, 269] on div "Level Map" at bounding box center [478, 427] width 707 height 451
drag, startPoint x: 1015, startPoint y: 222, endPoint x: 1027, endPoint y: 223, distance: 12.0
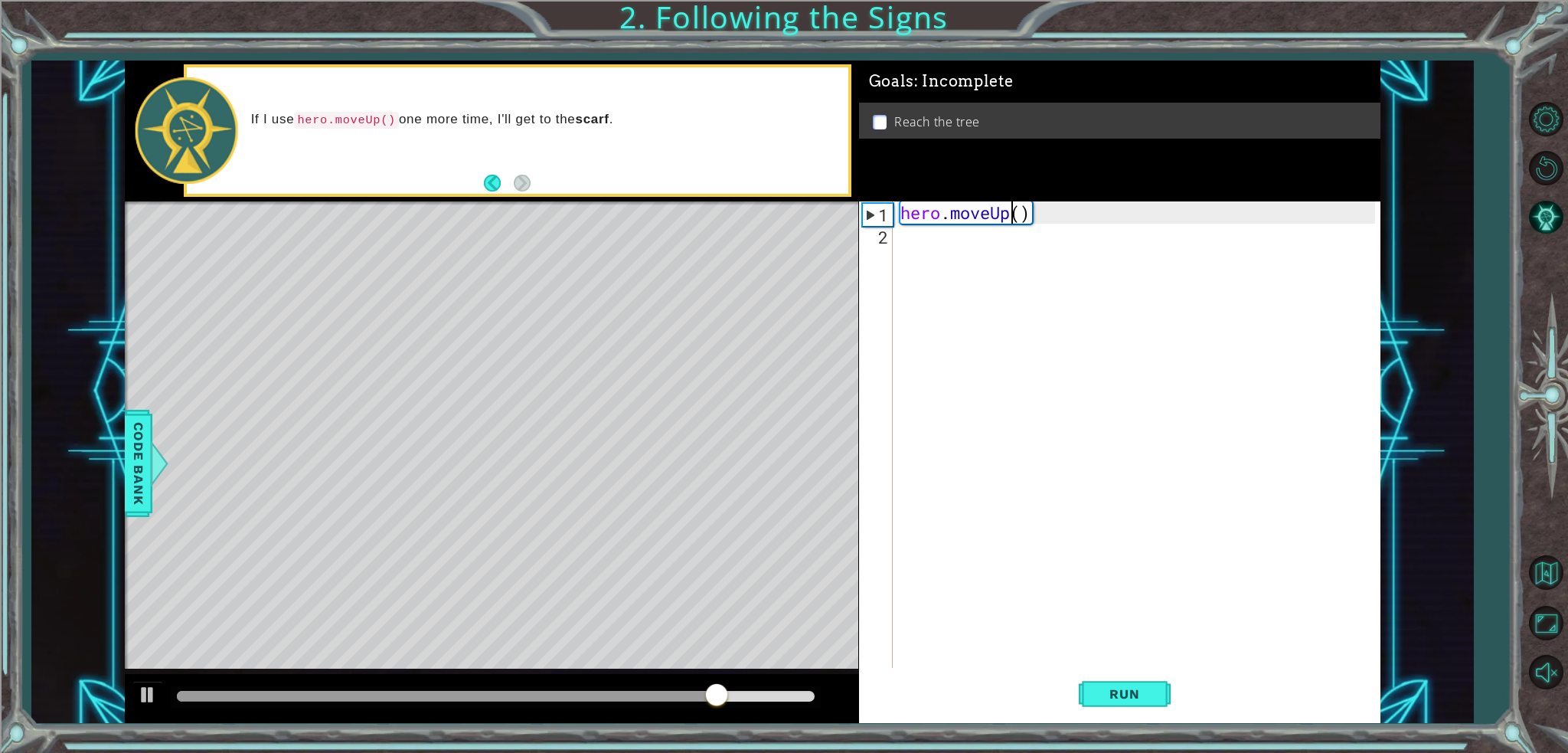
click at [1015, 223] on div "hero . moveUp ( )" at bounding box center [1140, 457] width 486 height 511
click at [1023, 213] on div "hero . moveUp ( )" at bounding box center [1140, 457] width 486 height 511
click at [855, 209] on div "1 ההההההההההההההההההההההההההההההההההההההההההההההההההההההההההההההההההההההההההההה…" at bounding box center [753, 391] width 1255 height 662
click at [868, 209] on div "1" at bounding box center [878, 215] width 30 height 22
type textarea "hero.moveUp()"
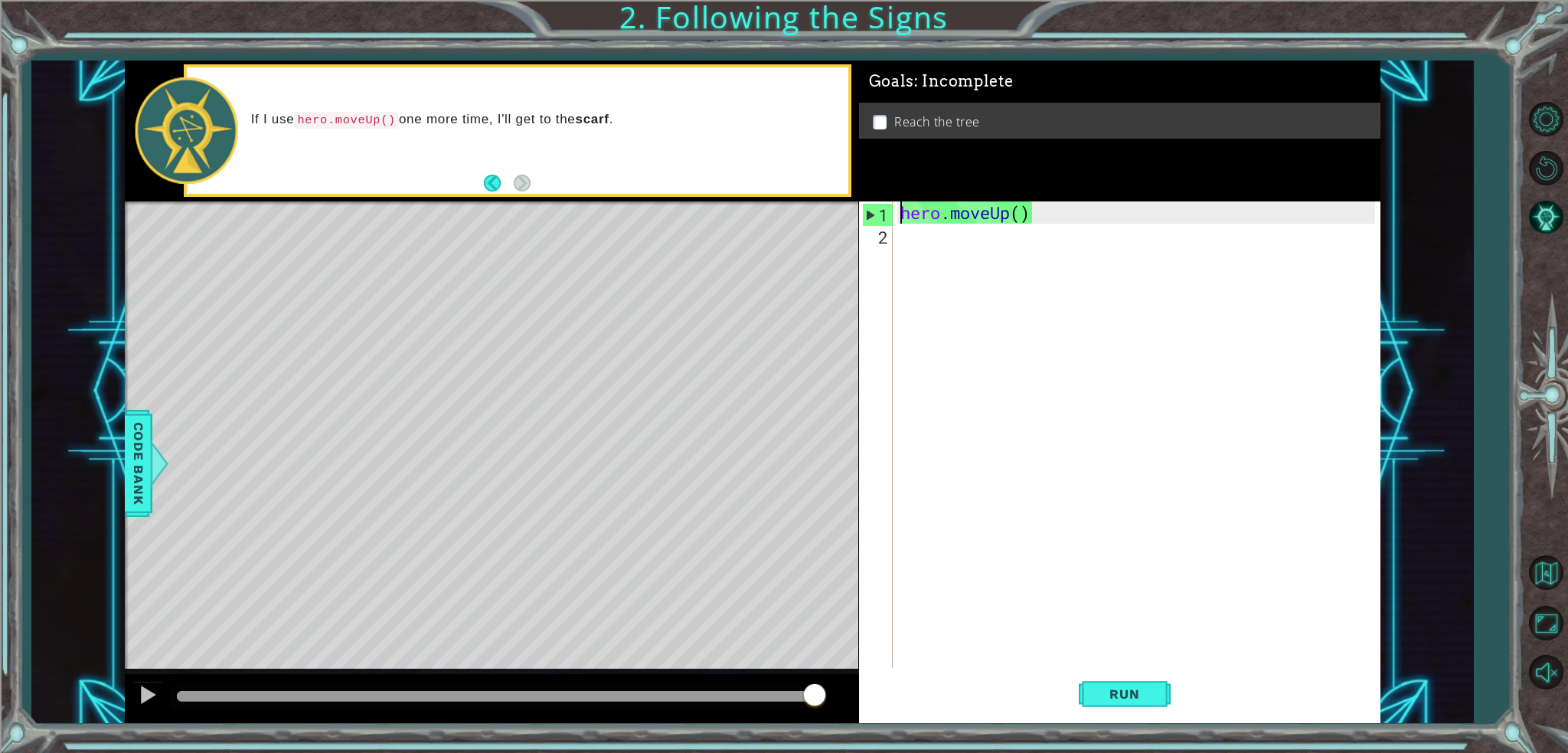
click at [868, 209] on div "1" at bounding box center [878, 215] width 30 height 22
click at [869, 211] on div "1" at bounding box center [878, 215] width 30 height 22
type textarea "hero.moveUp()"
drag, startPoint x: 762, startPoint y: 438, endPoint x: 764, endPoint y: 453, distance: 15.1
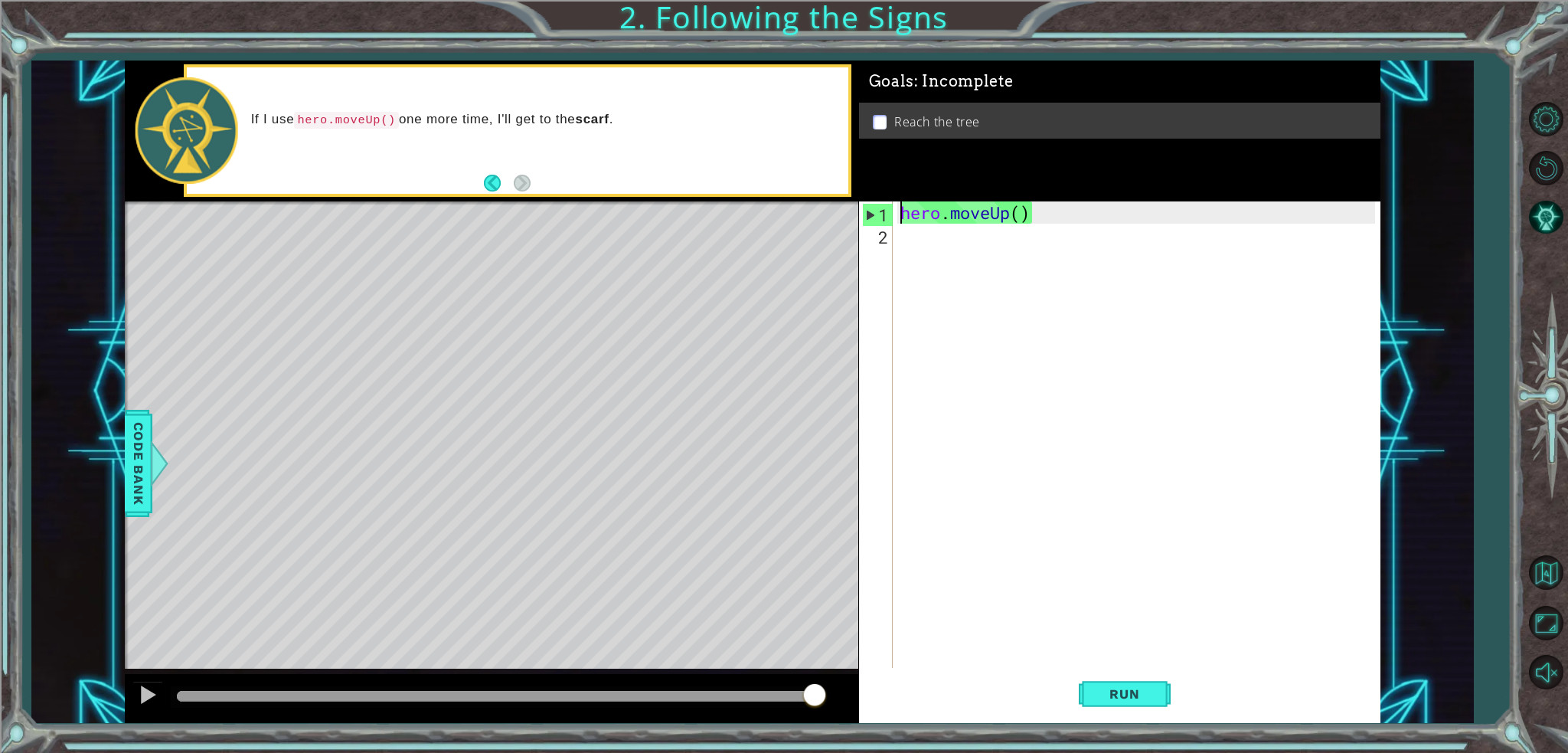
click at [764, 453] on div "Level Map" at bounding box center [478, 427] width 707 height 451
click at [1142, 565] on div "hero . moveUp ( )" at bounding box center [1140, 457] width 486 height 511
click at [1127, 698] on span "Run" at bounding box center [1124, 694] width 60 height 16
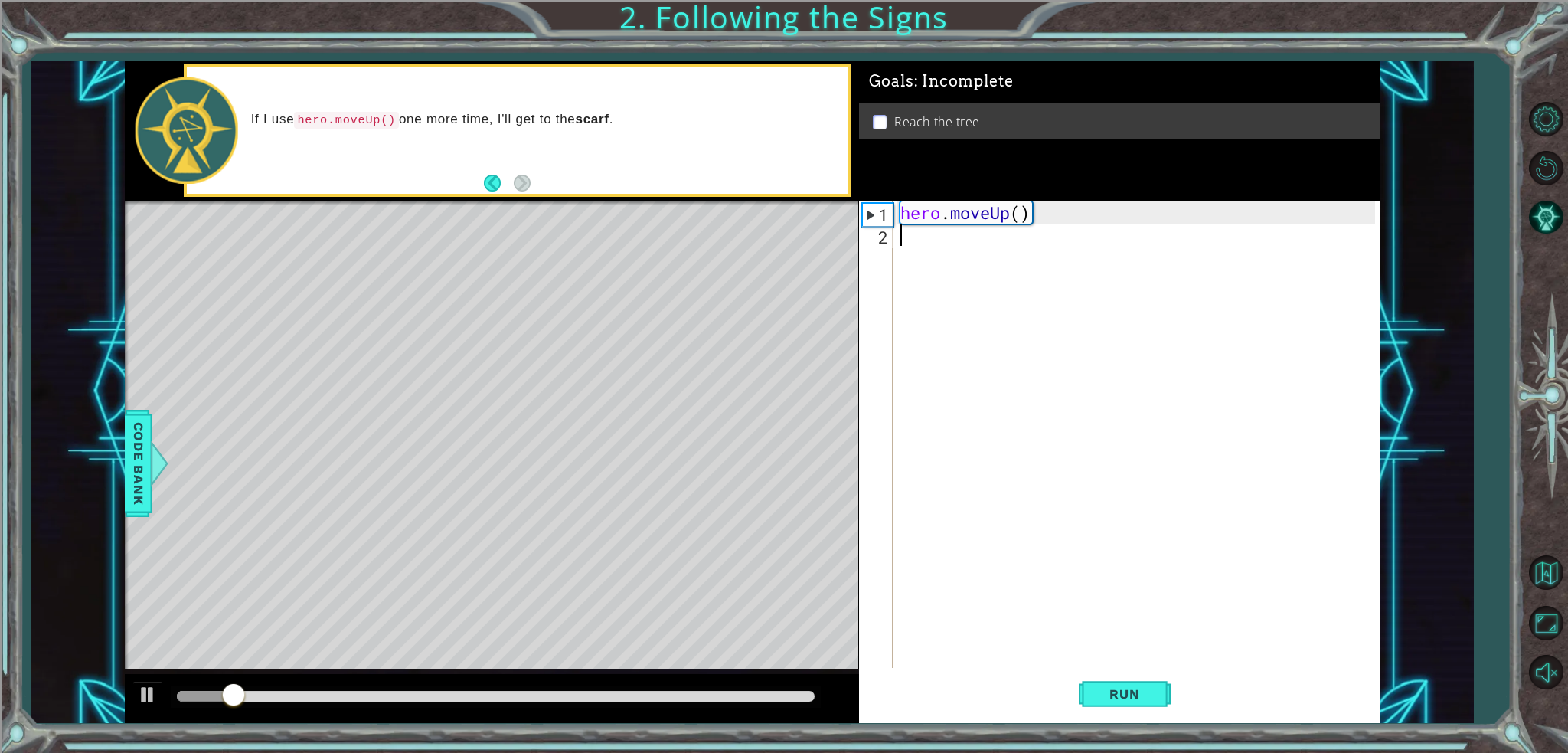
click at [1140, 664] on div "hero . moveUp ( )" at bounding box center [1140, 457] width 486 height 511
click at [880, 118] on p at bounding box center [880, 122] width 14 height 15
click at [890, 118] on li "Reach the tree" at bounding box center [1122, 122] width 497 height 17
click at [897, 123] on li "Reach the tree" at bounding box center [1122, 122] width 497 height 17
click at [910, 115] on p "Reach the tree" at bounding box center [937, 122] width 85 height 17
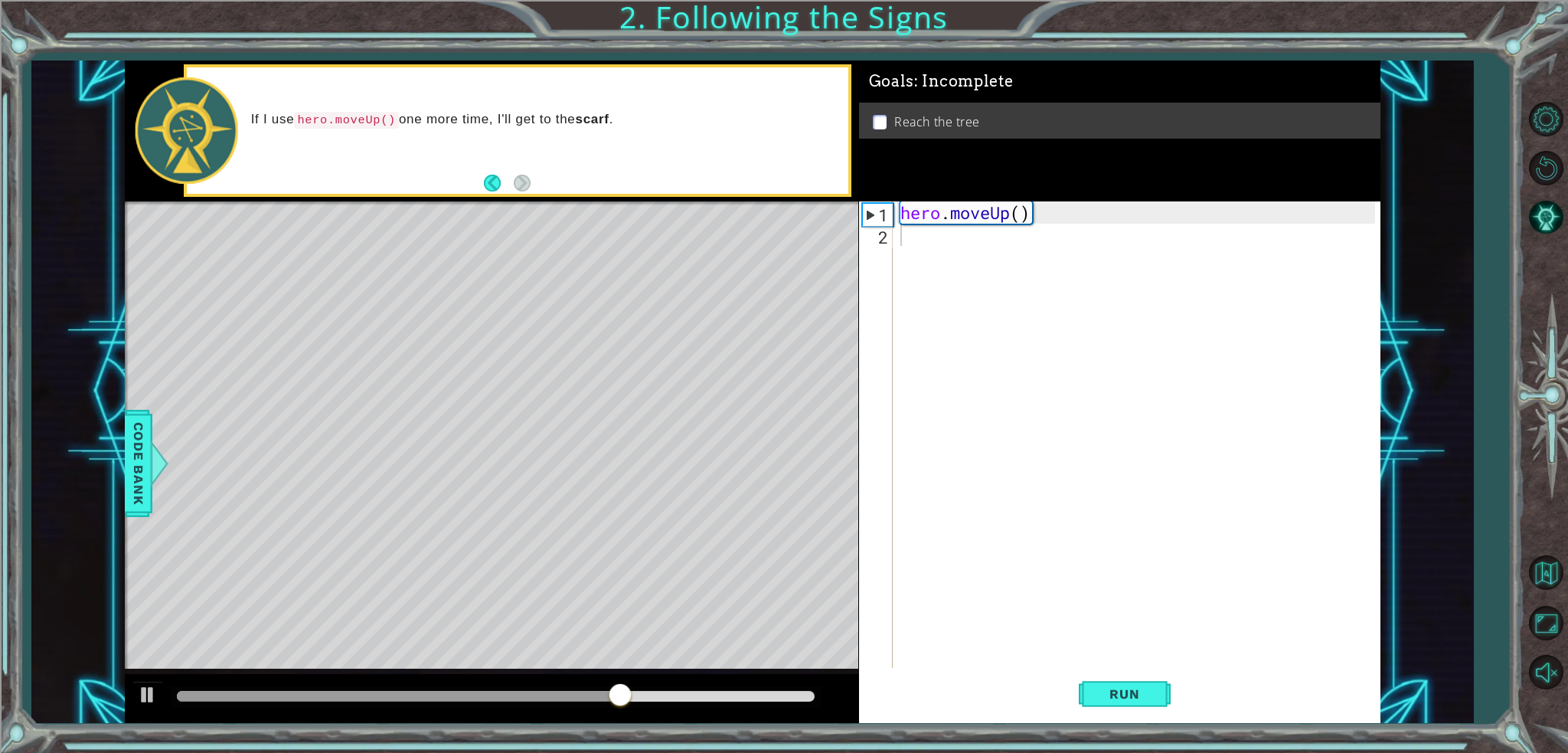
click at [910, 115] on p "Reach the tree" at bounding box center [937, 122] width 85 height 17
drag, startPoint x: 907, startPoint y: 130, endPoint x: 941, endPoint y: 161, distance: 46.0
click at [910, 139] on div "Reach the tree" at bounding box center [1120, 121] width 522 height 36
click at [1083, 205] on div "hero . moveUp ( )" at bounding box center [1140, 457] width 486 height 511
drag, startPoint x: 1026, startPoint y: 207, endPoint x: 995, endPoint y: 228, distance: 37.4
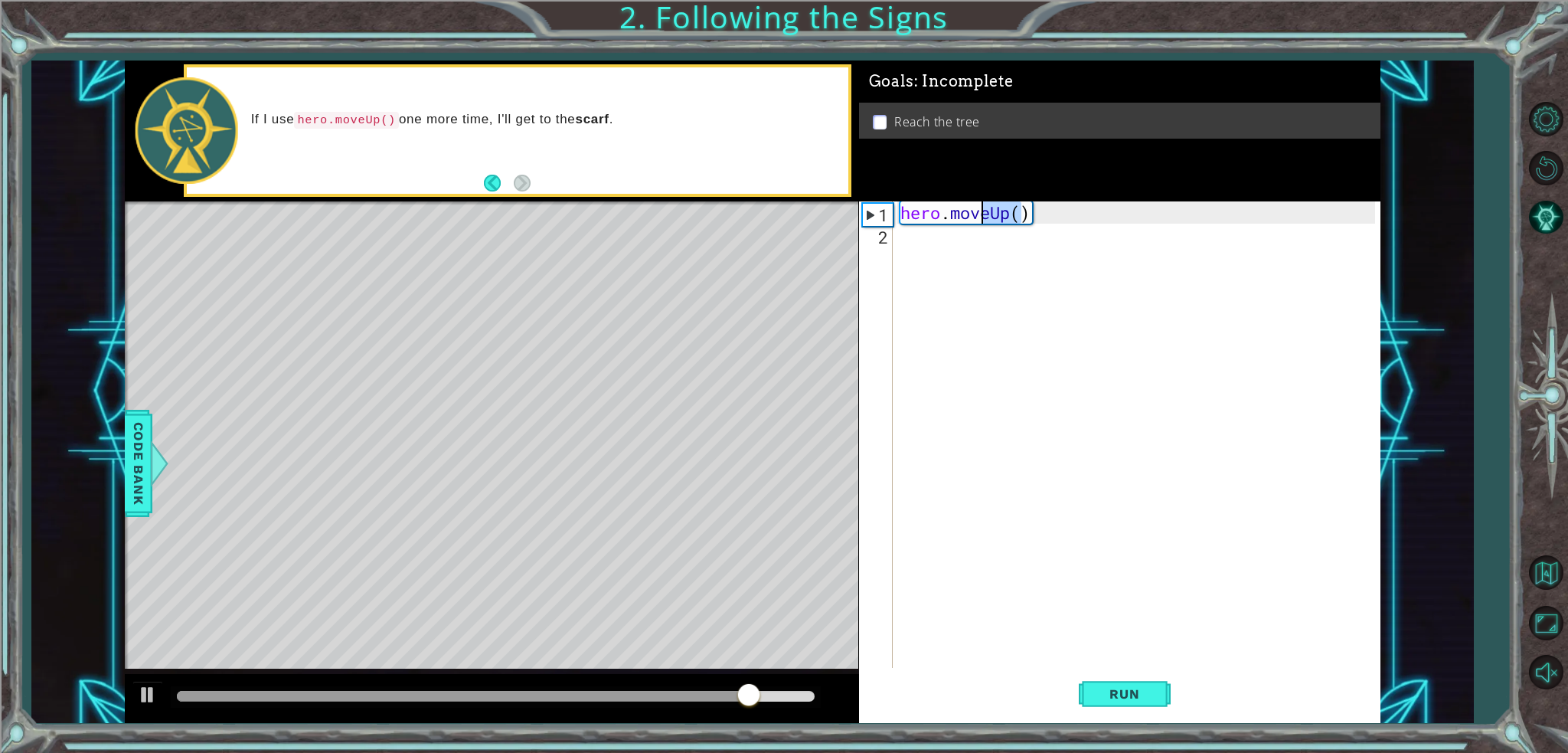
click at [995, 228] on div "hero . moveUp ( )" at bounding box center [1140, 457] width 486 height 511
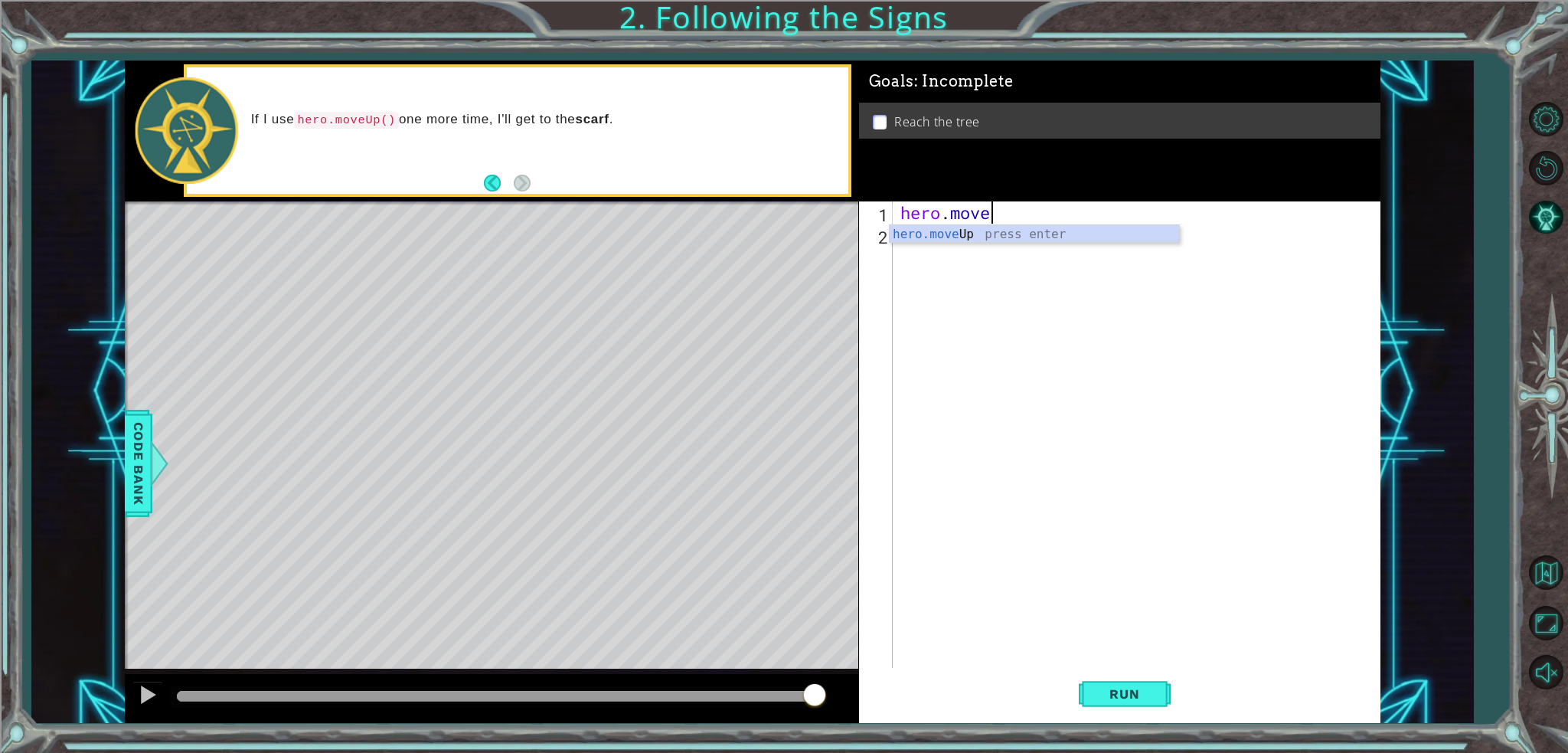
type textarea "hero.mov"
type textarea "\"
type textarea "h"
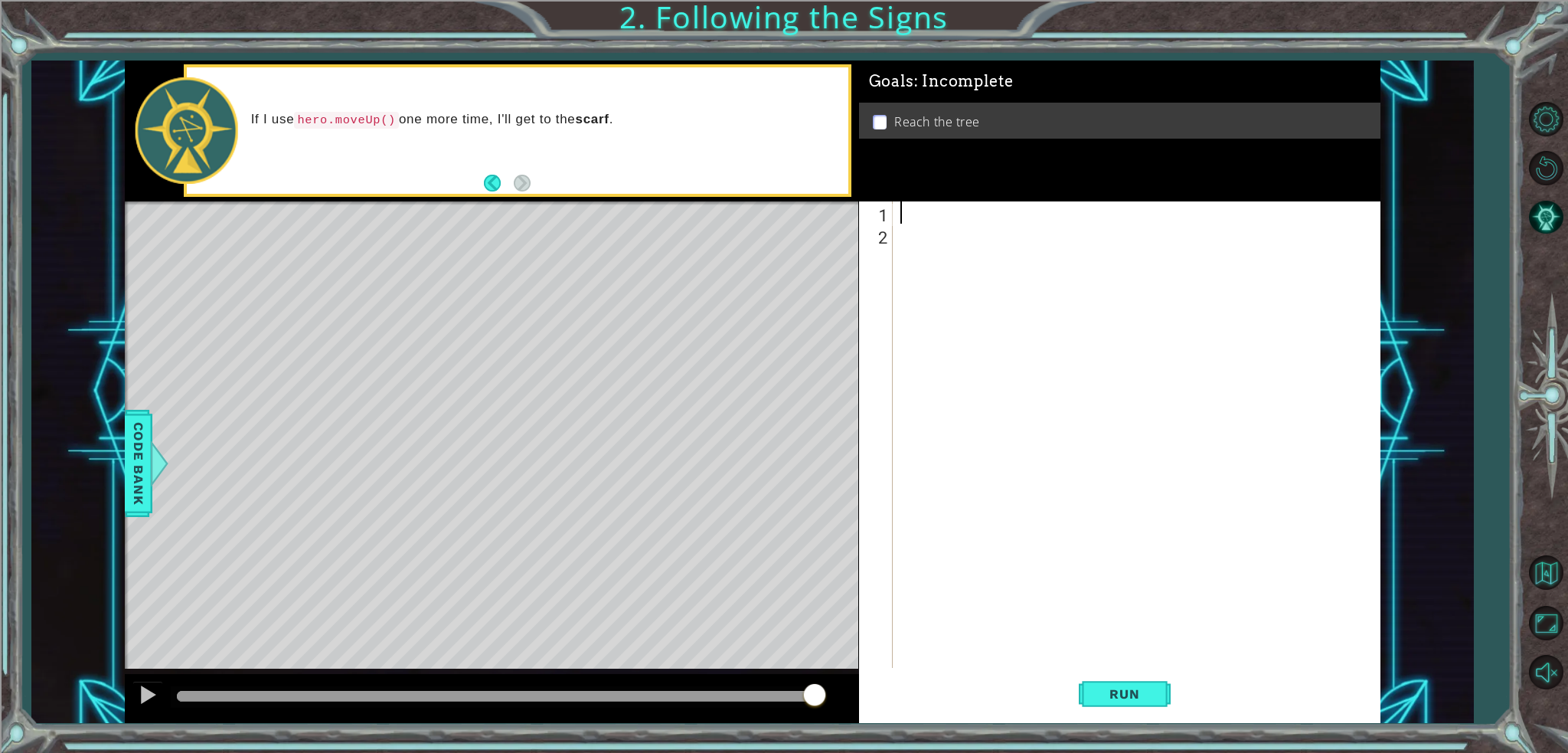
type textarea "\"
click at [1153, 699] on span "Run" at bounding box center [1124, 694] width 60 height 16
click at [1145, 696] on span "Run" at bounding box center [1124, 694] width 60 height 16
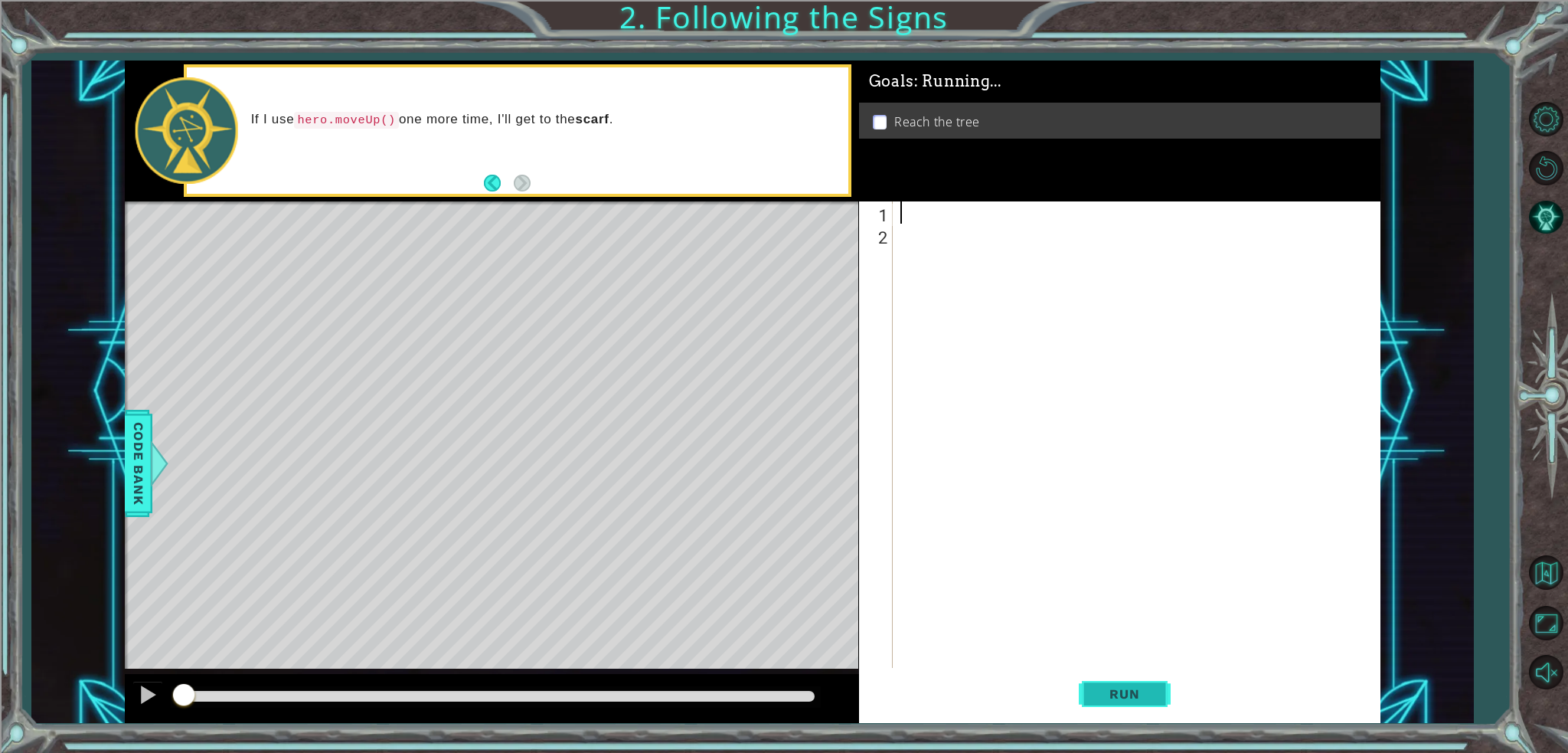
click at [1145, 696] on span "Run" at bounding box center [1124, 694] width 60 height 16
click at [1115, 711] on button "Run" at bounding box center [1125, 693] width 92 height 52
click at [1112, 722] on div "1 2 ההההההההההההההההההההההההההההההההההההההההההההההההההההההההההההההההההההההההההה…" at bounding box center [1120, 462] width 522 height 522
drag, startPoint x: 1112, startPoint y: 718, endPoint x: 1115, endPoint y: 707, distance: 11.4
click at [1113, 716] on button "Run" at bounding box center [1125, 693] width 92 height 52
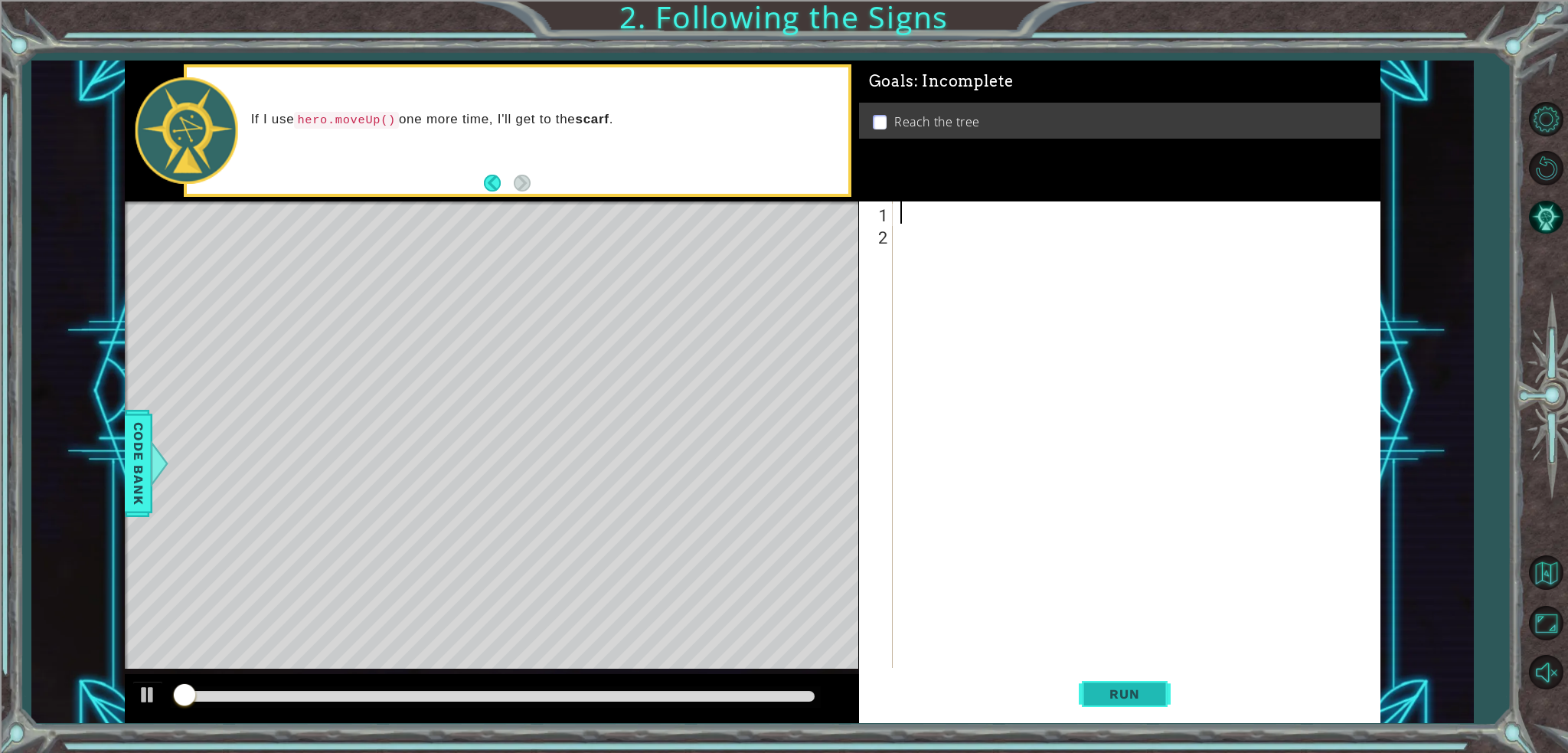
click at [1115, 706] on button "Run" at bounding box center [1125, 693] width 92 height 52
click at [1115, 700] on button "Run" at bounding box center [1125, 693] width 92 height 52
click at [1119, 700] on span "Run" at bounding box center [1124, 694] width 60 height 16
drag, startPoint x: 1126, startPoint y: 700, endPoint x: 1253, endPoint y: 656, distance: 134.4
click at [1141, 693] on span "Run" at bounding box center [1124, 694] width 60 height 16
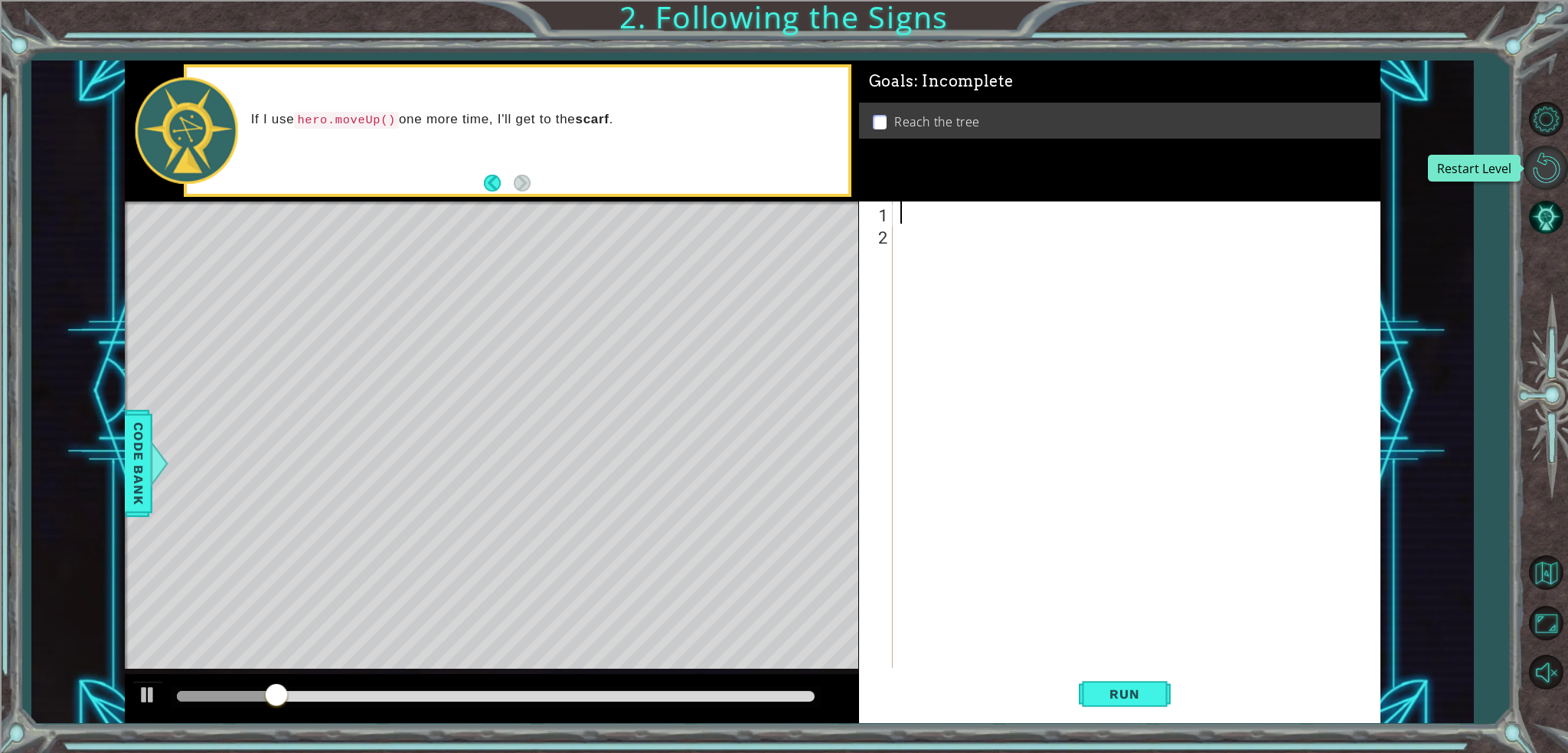
click at [1556, 163] on button "Restart Level" at bounding box center [1546, 168] width 44 height 44
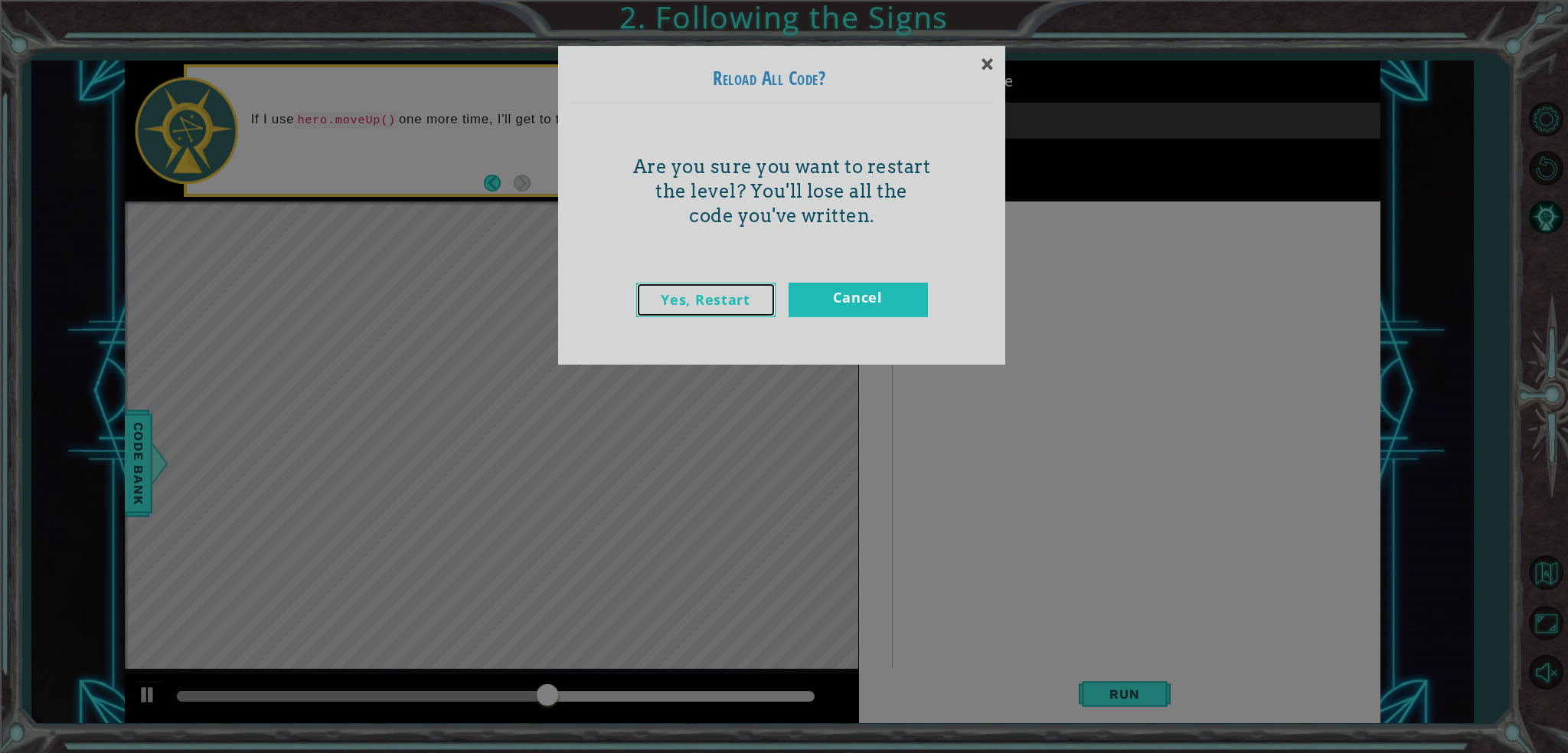
click at [699, 308] on link "Yes, Restart" at bounding box center [705, 300] width 139 height 35
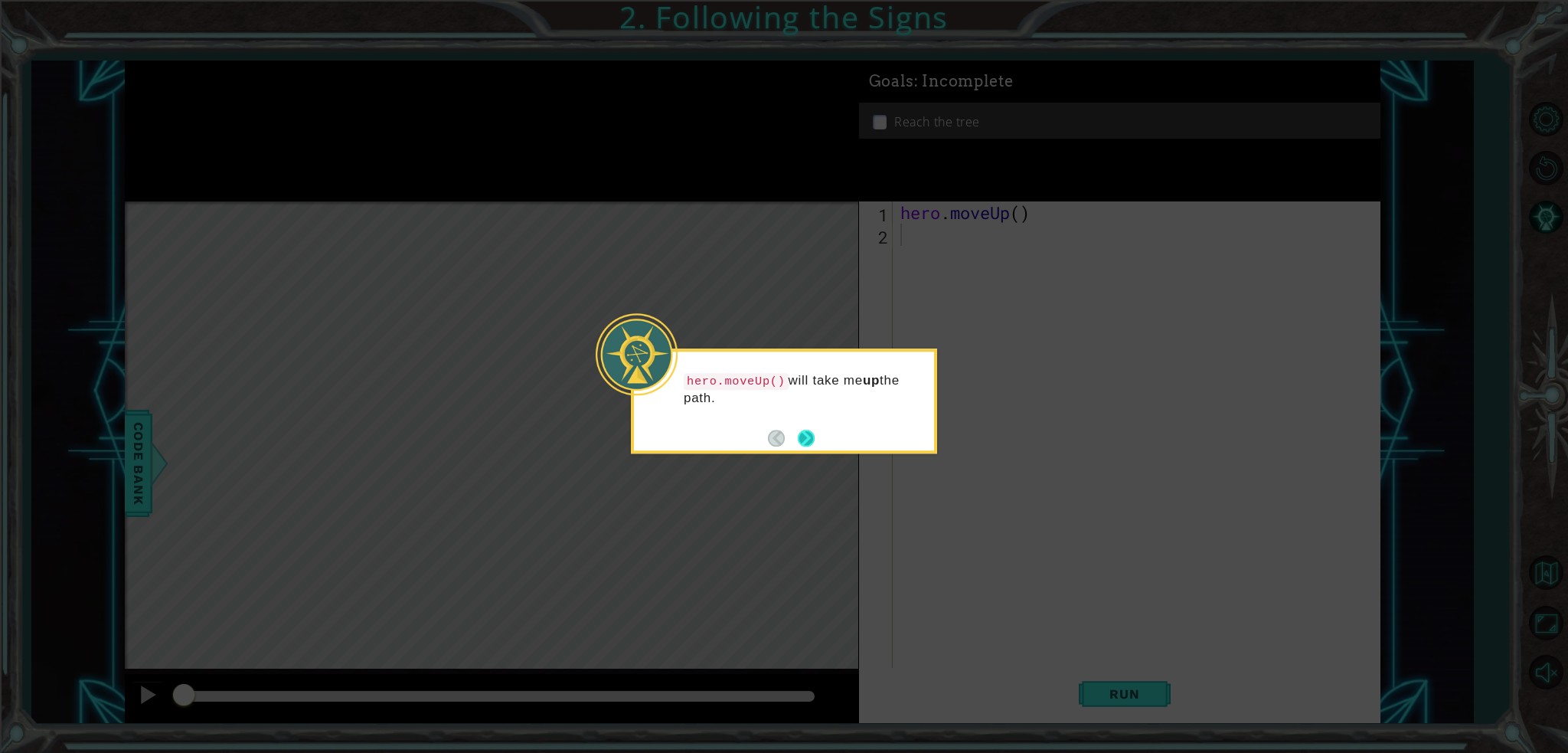
click at [807, 430] on div "hero.moveUp() will take me up the path." at bounding box center [784, 394] width 300 height 85
click at [806, 436] on button "Next" at bounding box center [806, 439] width 17 height 17
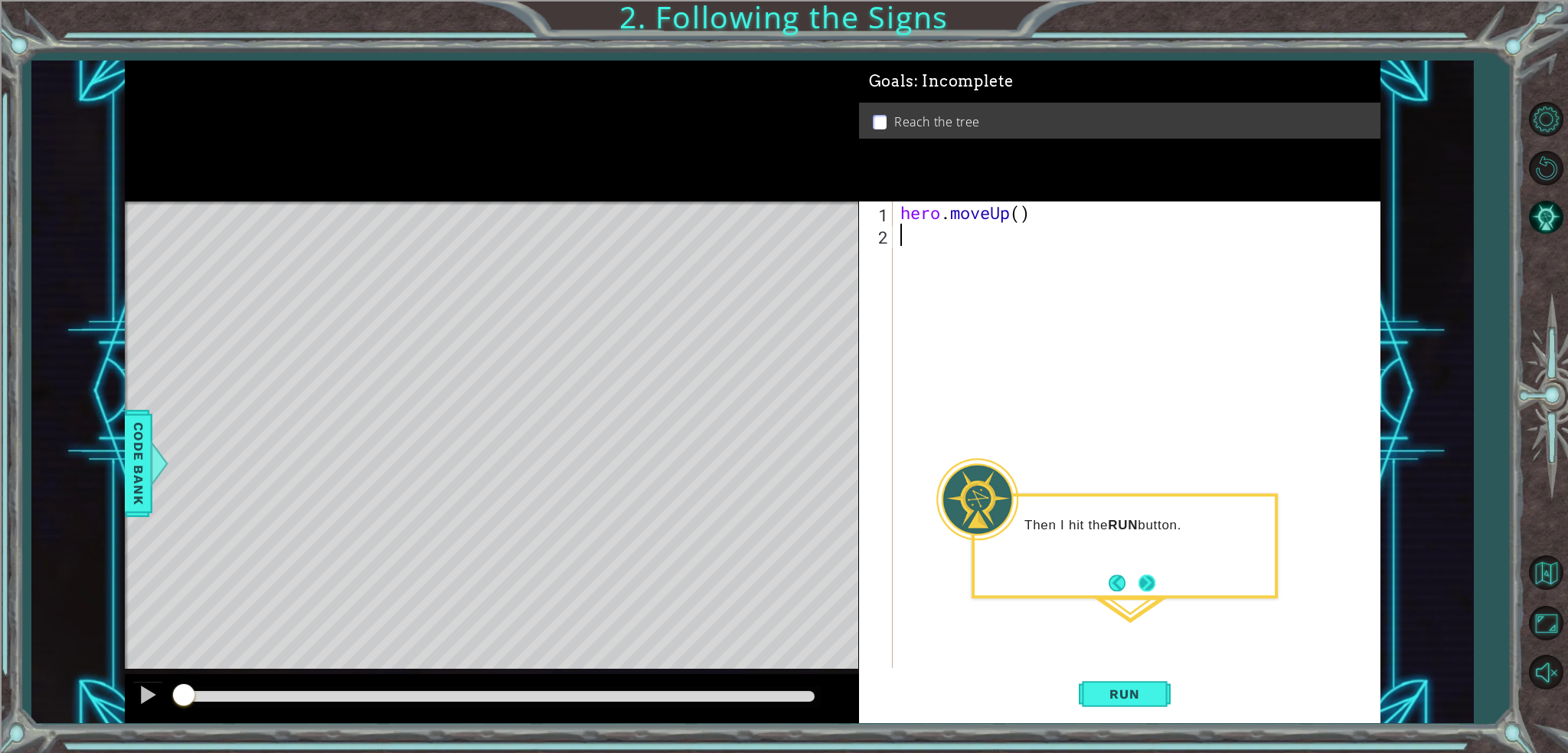
click at [1142, 579] on button "Next" at bounding box center [1148, 583] width 17 height 17
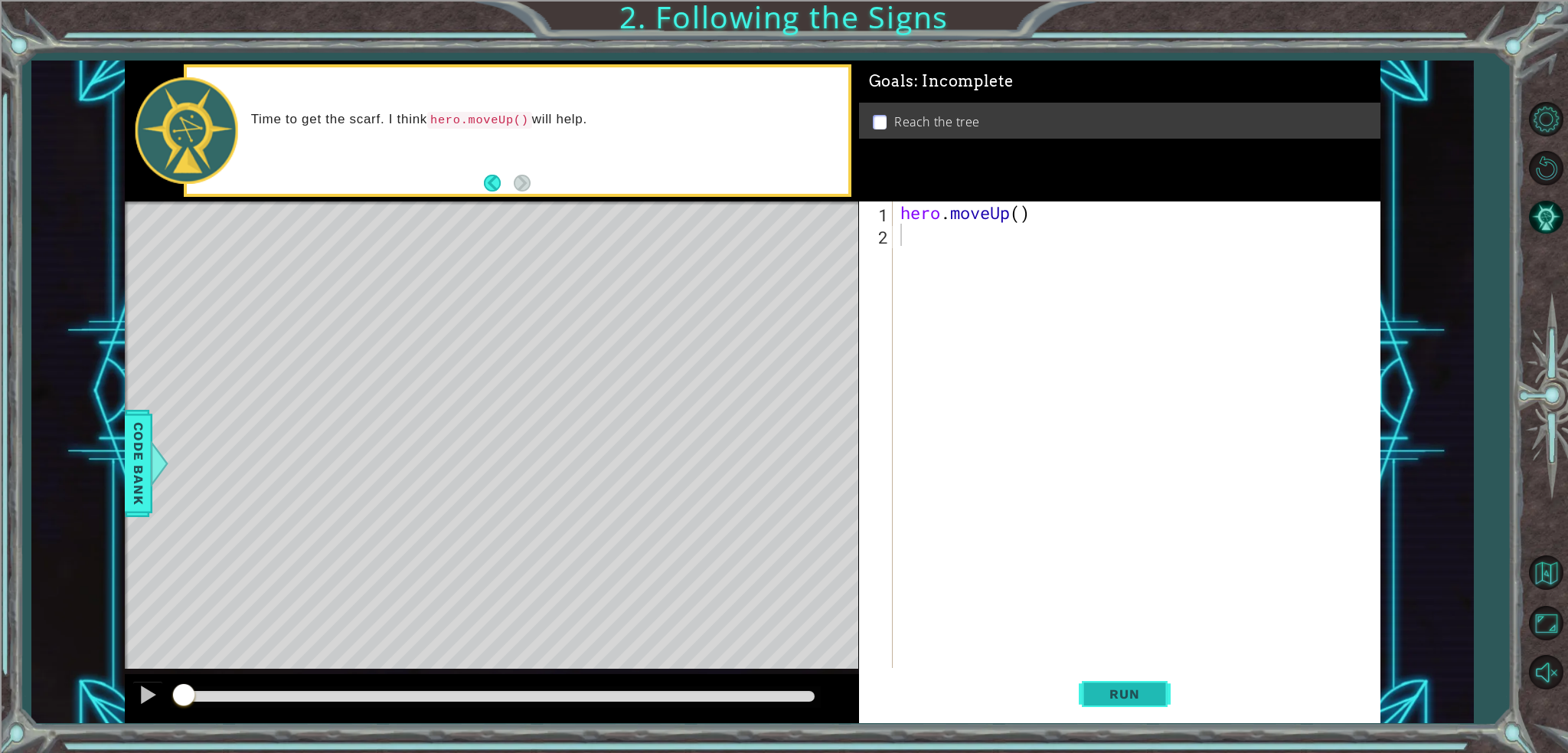
click at [1118, 686] on button "Run" at bounding box center [1125, 693] width 92 height 52
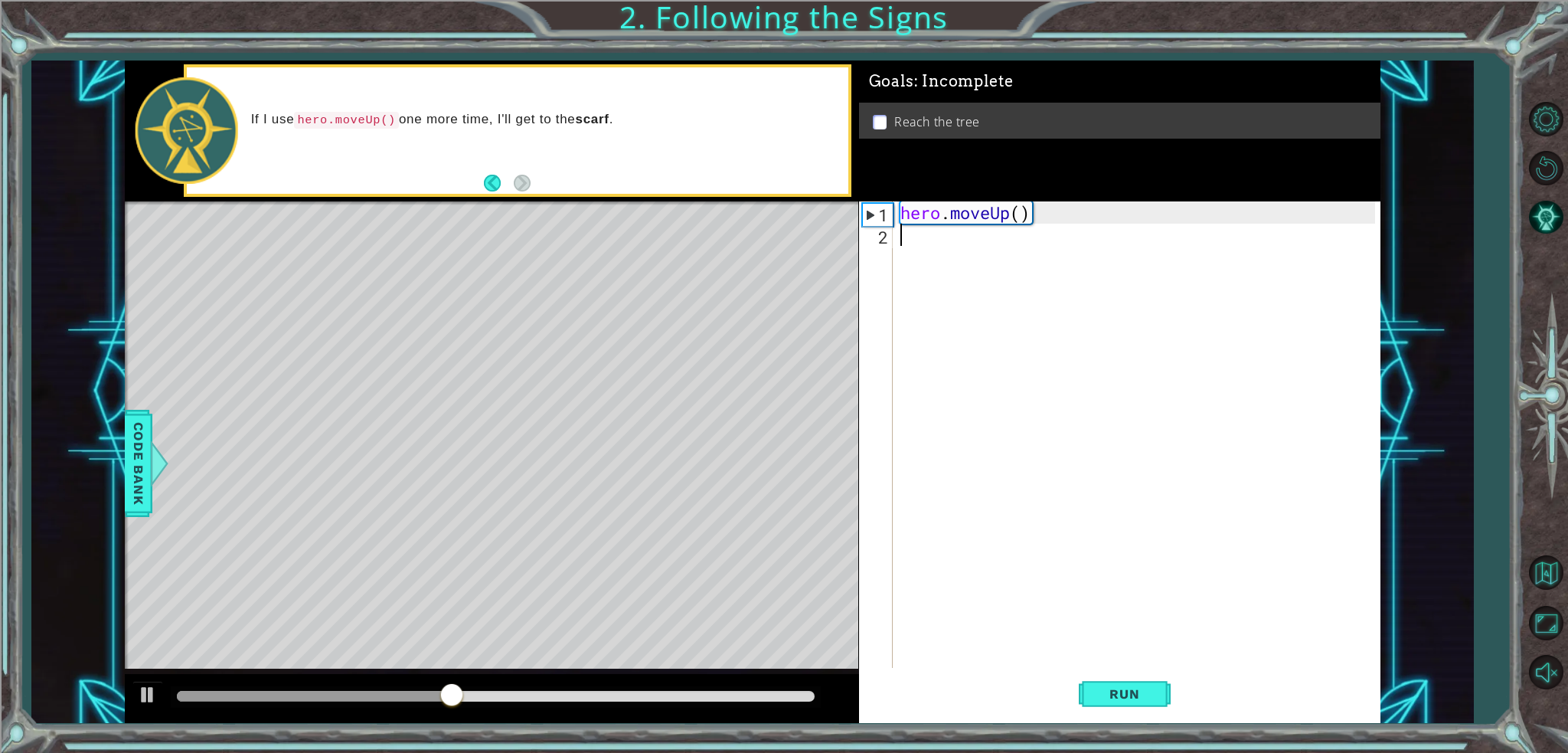
click at [1035, 218] on div "hero . moveUp ( )" at bounding box center [1140, 457] width 486 height 511
type textarea "hero.moveUp()"
click at [1141, 694] on span "Run" at bounding box center [1124, 694] width 60 height 16
click at [1023, 212] on div "hero . moveUp ( )" at bounding box center [1140, 457] width 486 height 511
click at [1033, 214] on div "hero . moveUp ( )" at bounding box center [1140, 457] width 486 height 511
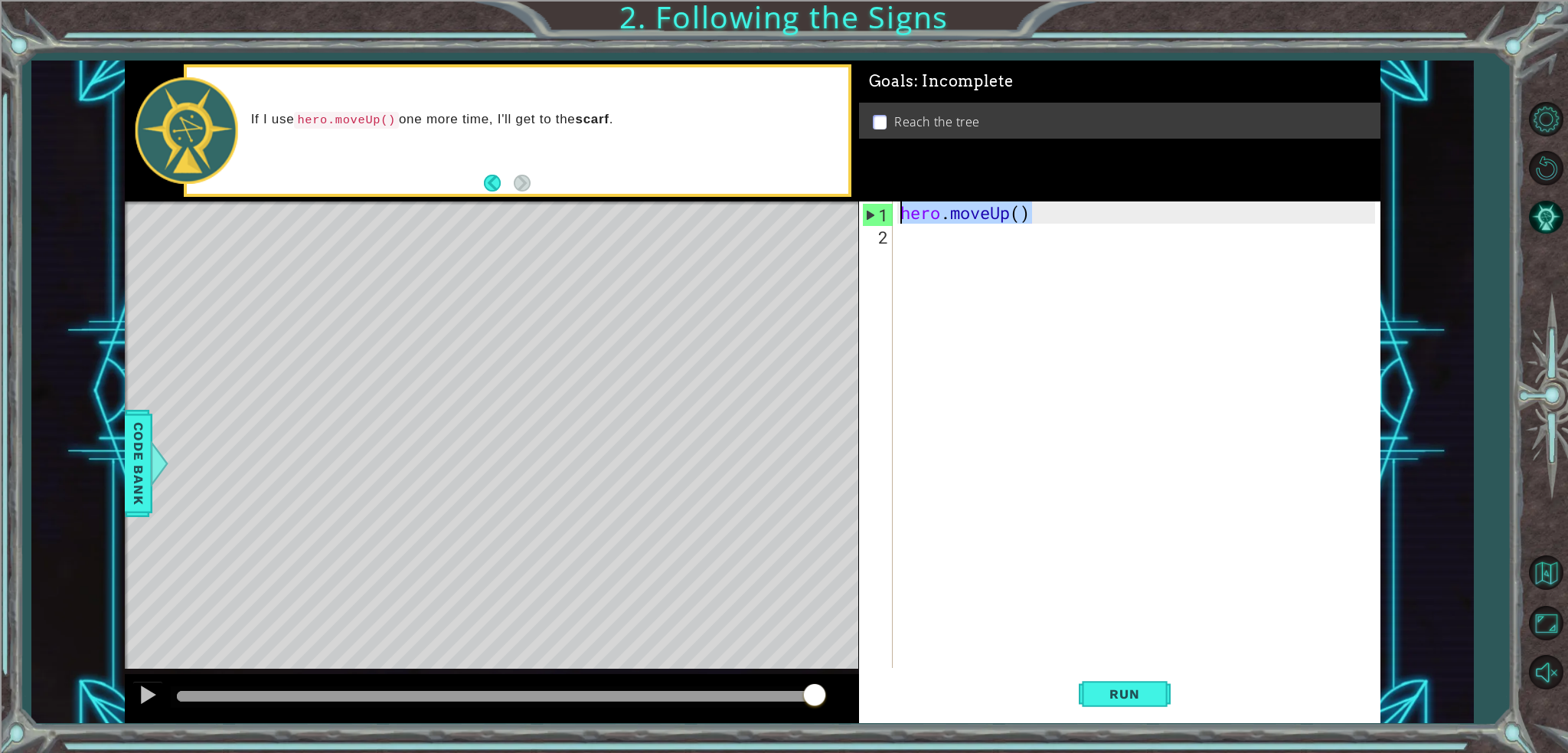
drag, startPoint x: 1030, startPoint y: 211, endPoint x: 901, endPoint y: 201, distance: 129.4
click at [901, 201] on div "hero . moveUp ( )" at bounding box center [1140, 457] width 486 height 511
click at [954, 241] on div "hero . moveUp ( )" at bounding box center [1140, 457] width 486 height 511
paste textarea "hero.moveUp()"
type textarea "hero.moveUp()"
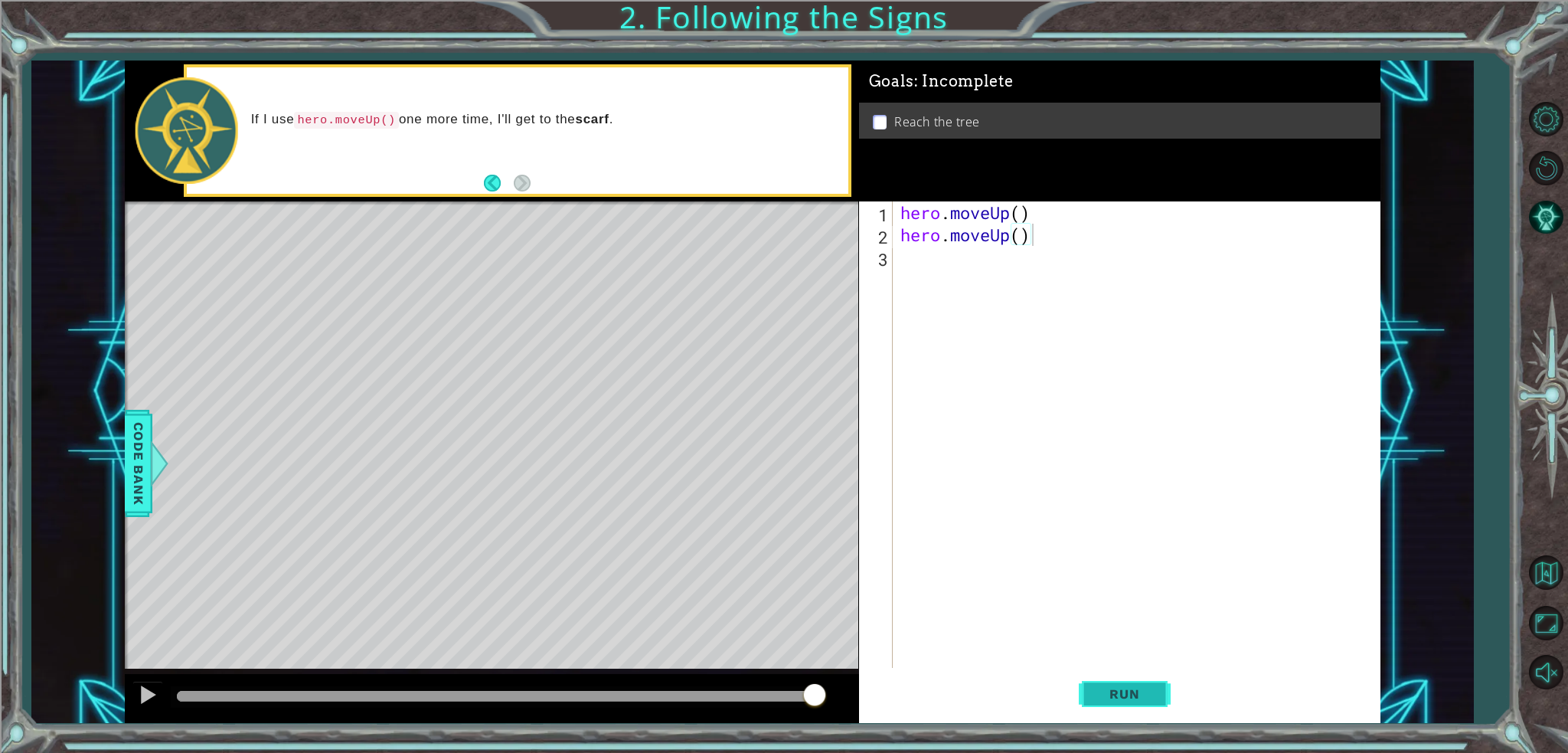
click at [1138, 695] on span "Run" at bounding box center [1124, 694] width 60 height 16
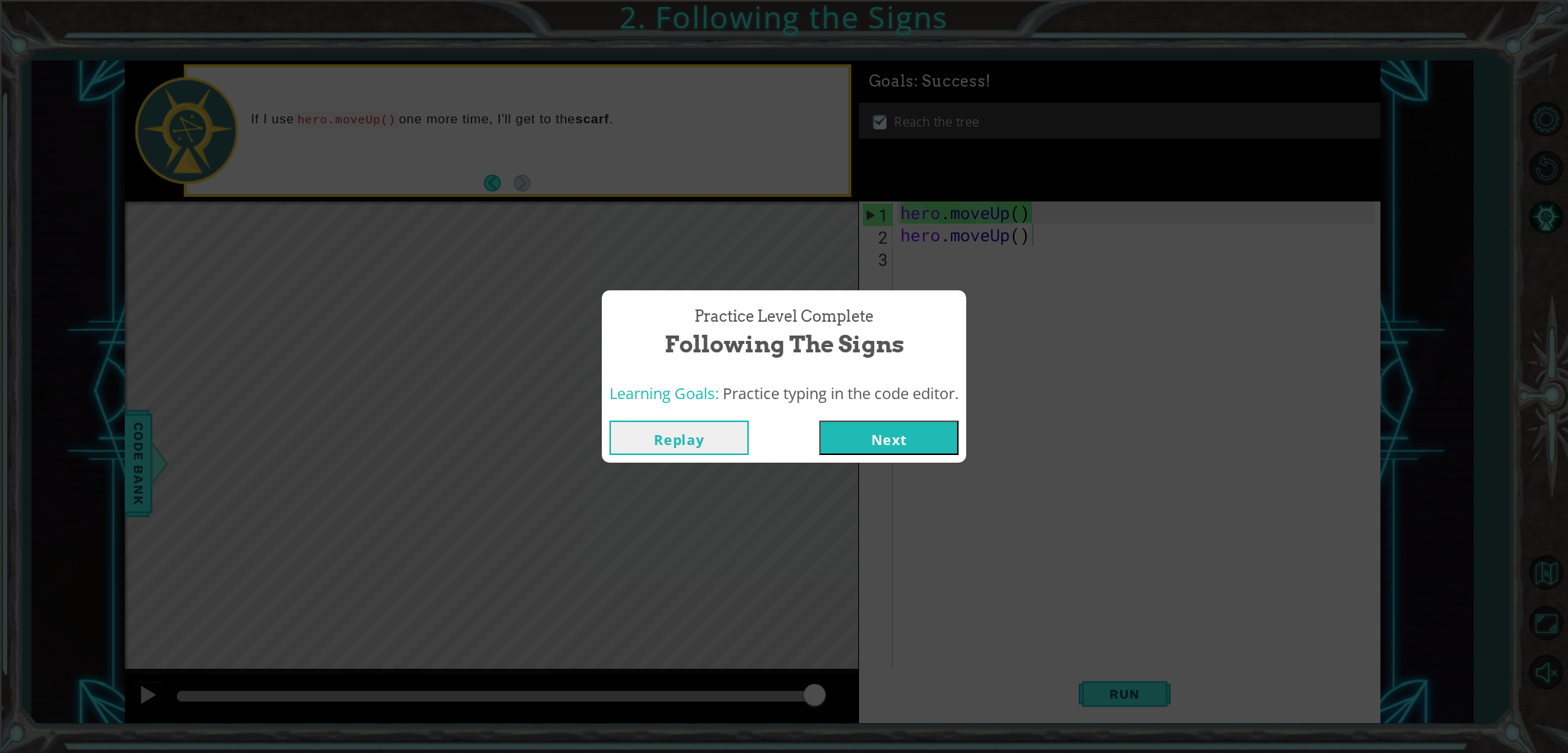
click at [920, 450] on button "Next" at bounding box center [888, 438] width 139 height 35
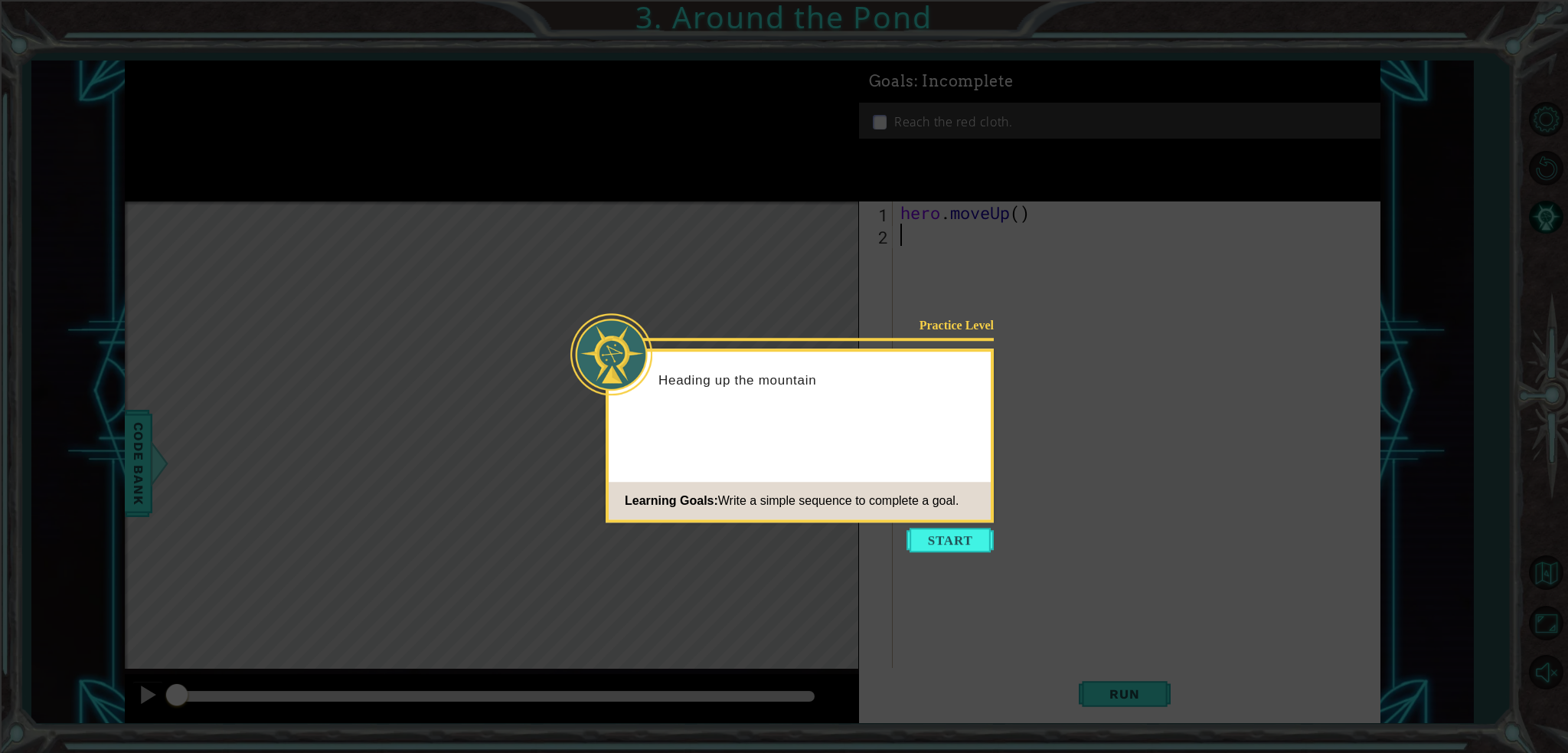
click at [937, 535] on button "Start" at bounding box center [950, 540] width 87 height 24
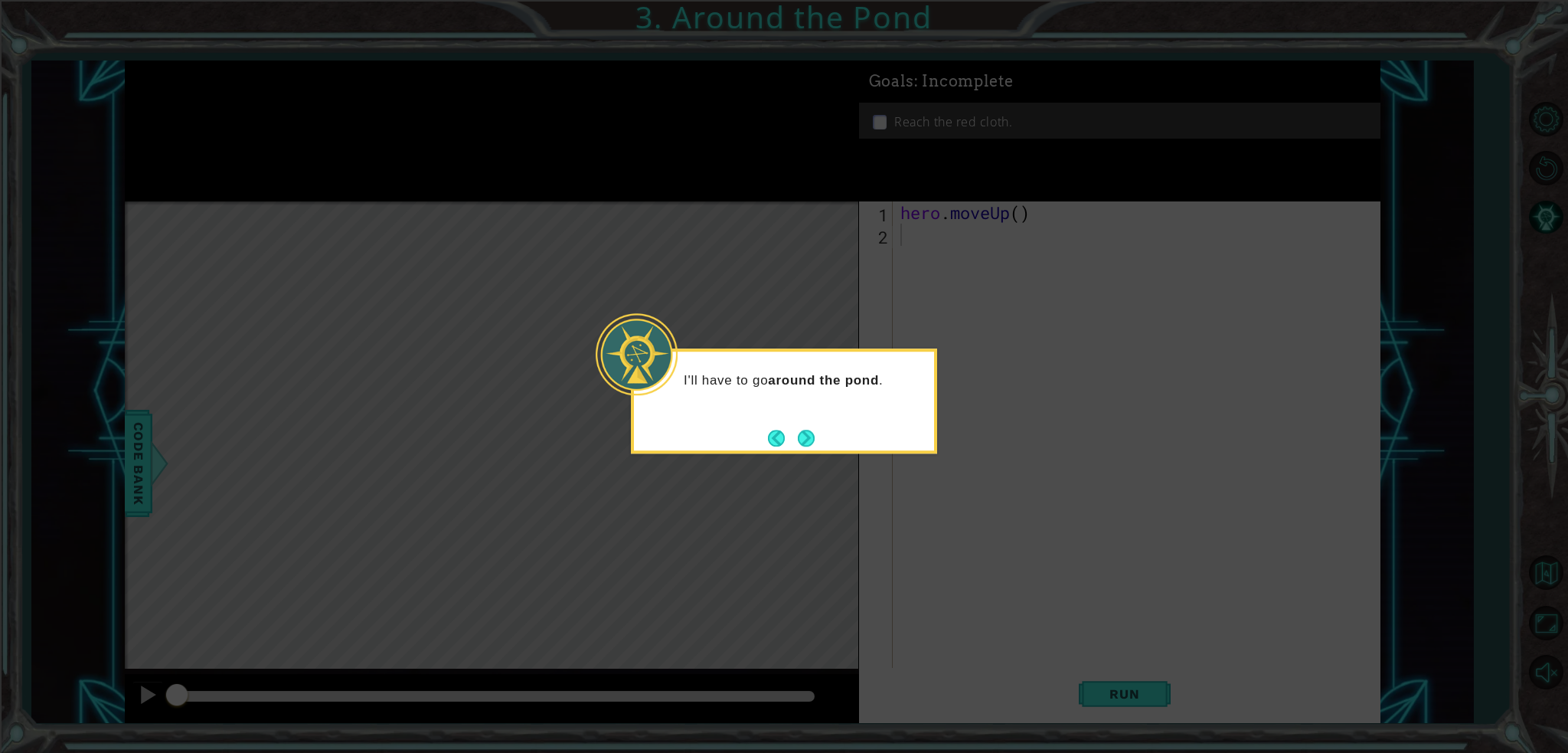
click at [819, 439] on div "I'll have to go around the pond ." at bounding box center [784, 402] width 307 height 105
drag, startPoint x: 818, startPoint y: 438, endPoint x: 795, endPoint y: 446, distance: 24.4
click at [802, 444] on div "I'll have to go around the pond ." at bounding box center [784, 402] width 307 height 105
click at [806, 436] on button "Next" at bounding box center [806, 439] width 17 height 17
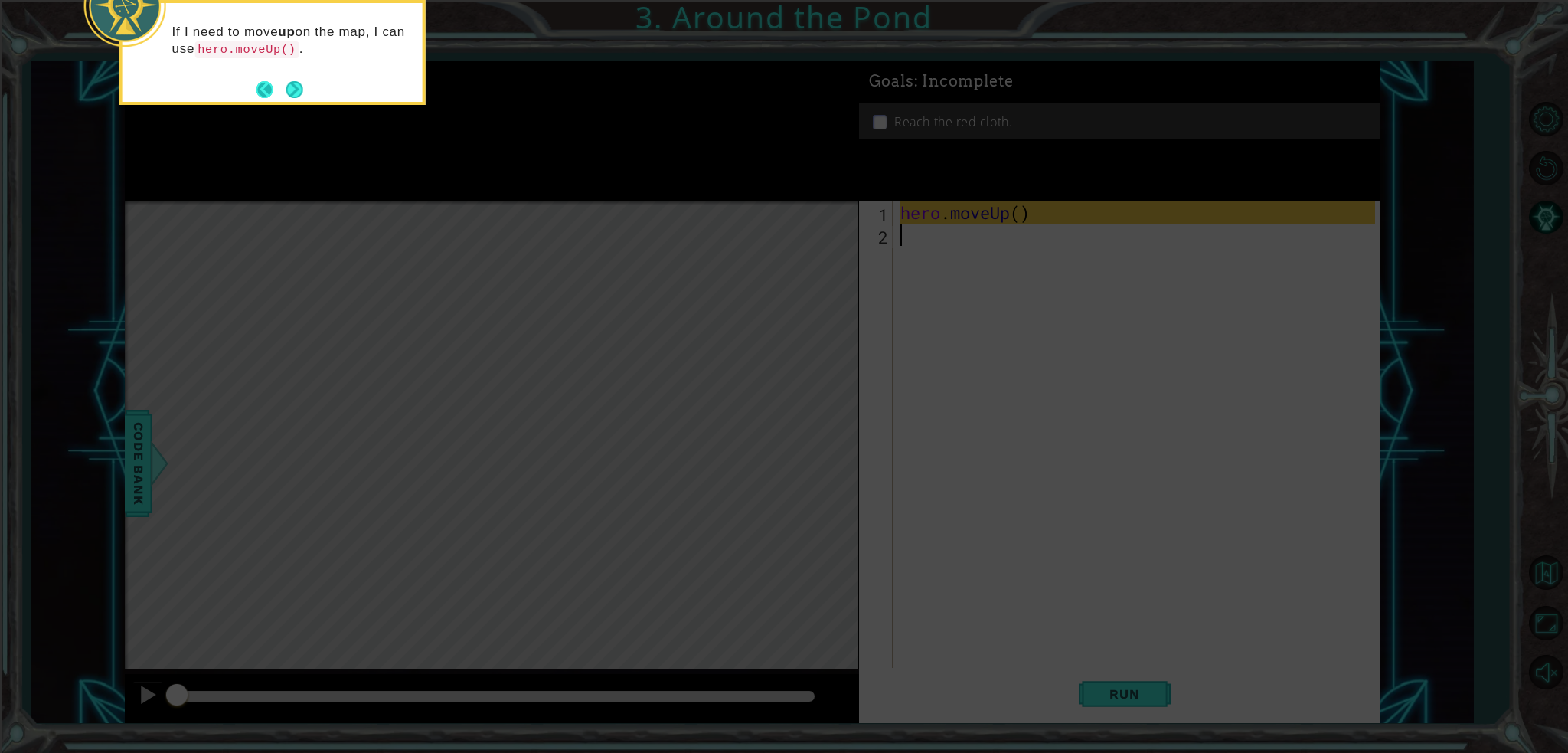
click at [283, 89] on button "Back" at bounding box center [271, 90] width 30 height 17
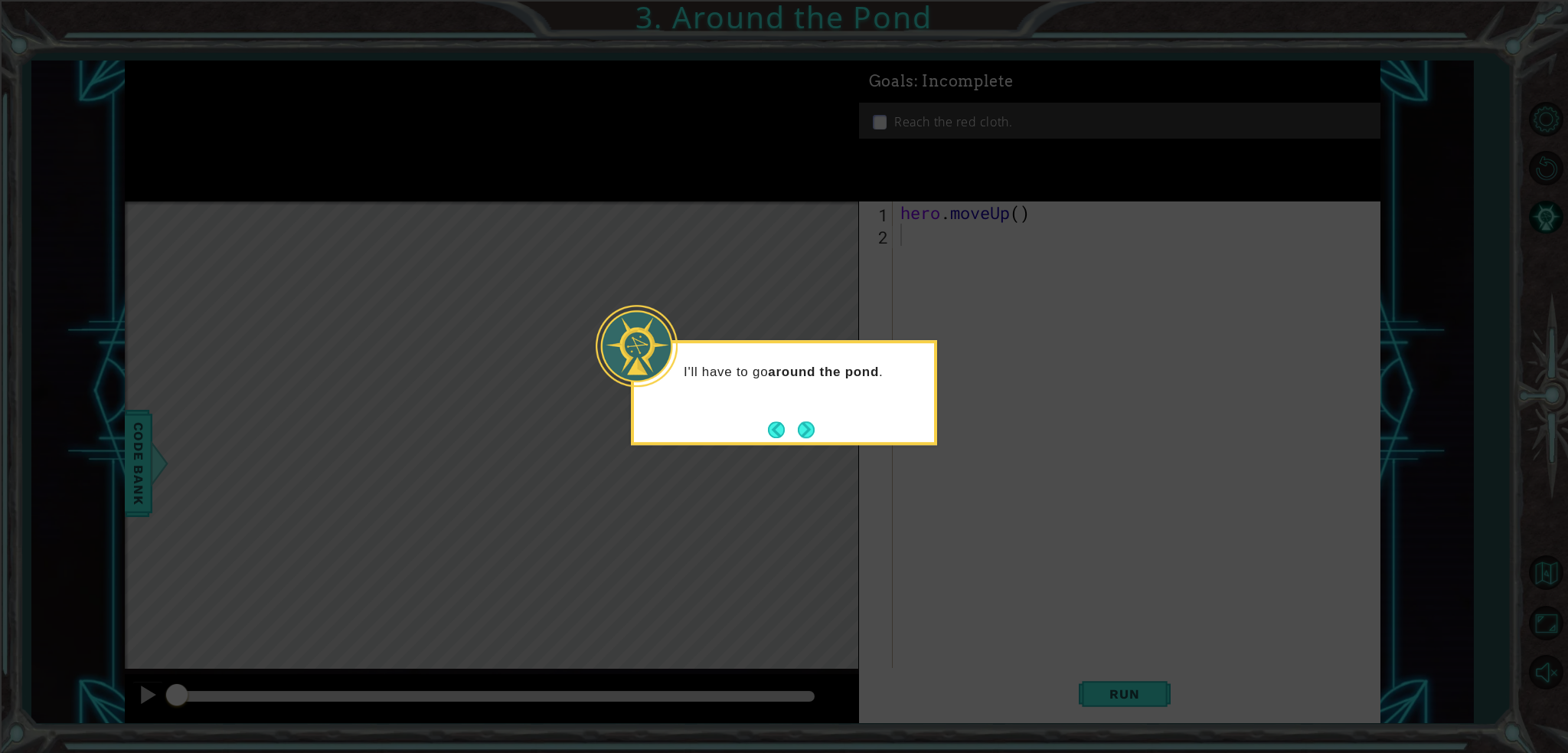
click at [810, 430] on button "Next" at bounding box center [806, 430] width 17 height 17
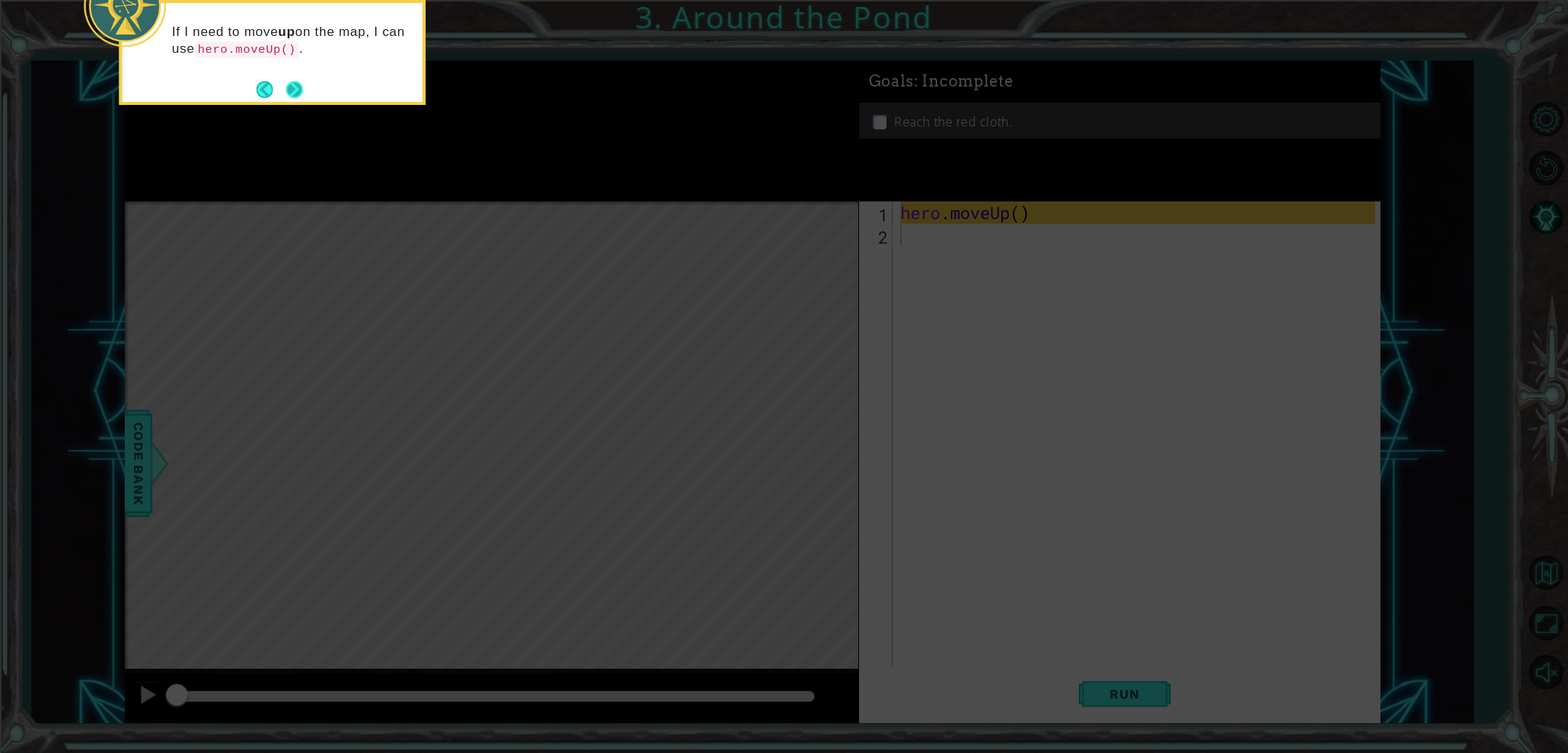
click at [303, 85] on button "Next" at bounding box center [295, 90] width 17 height 17
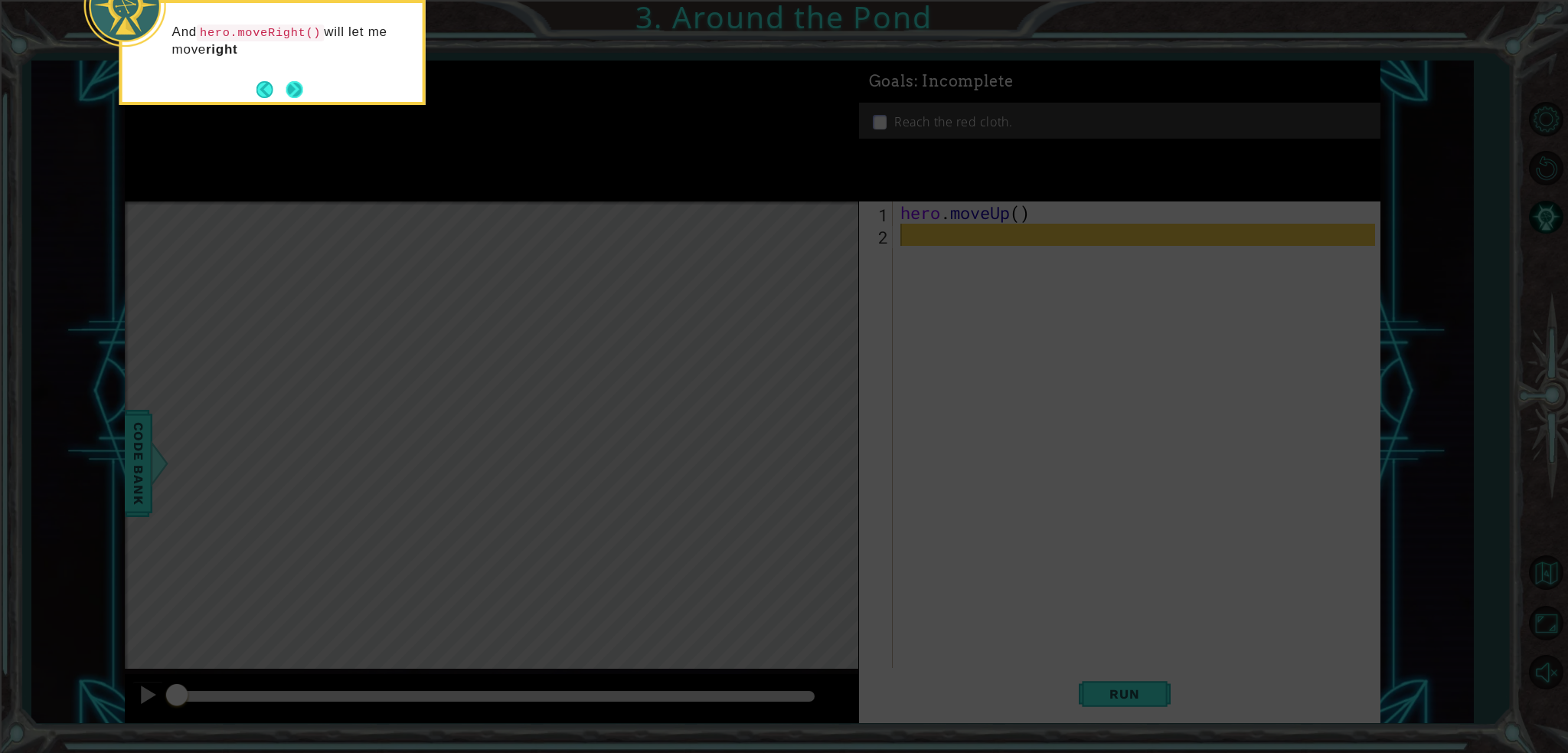
click at [288, 90] on button "Next" at bounding box center [295, 90] width 17 height 17
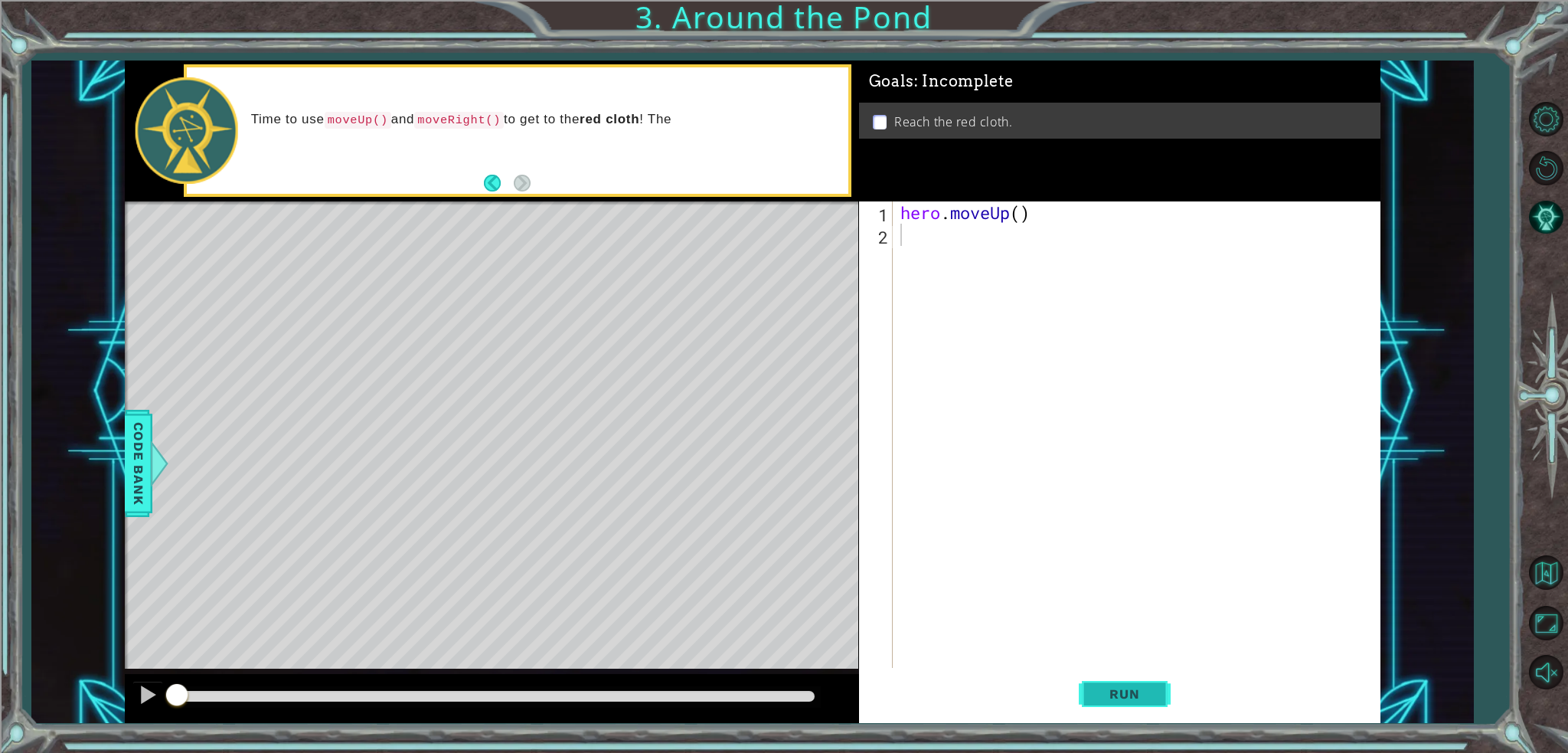
click at [1142, 705] on button "Run" at bounding box center [1125, 693] width 92 height 52
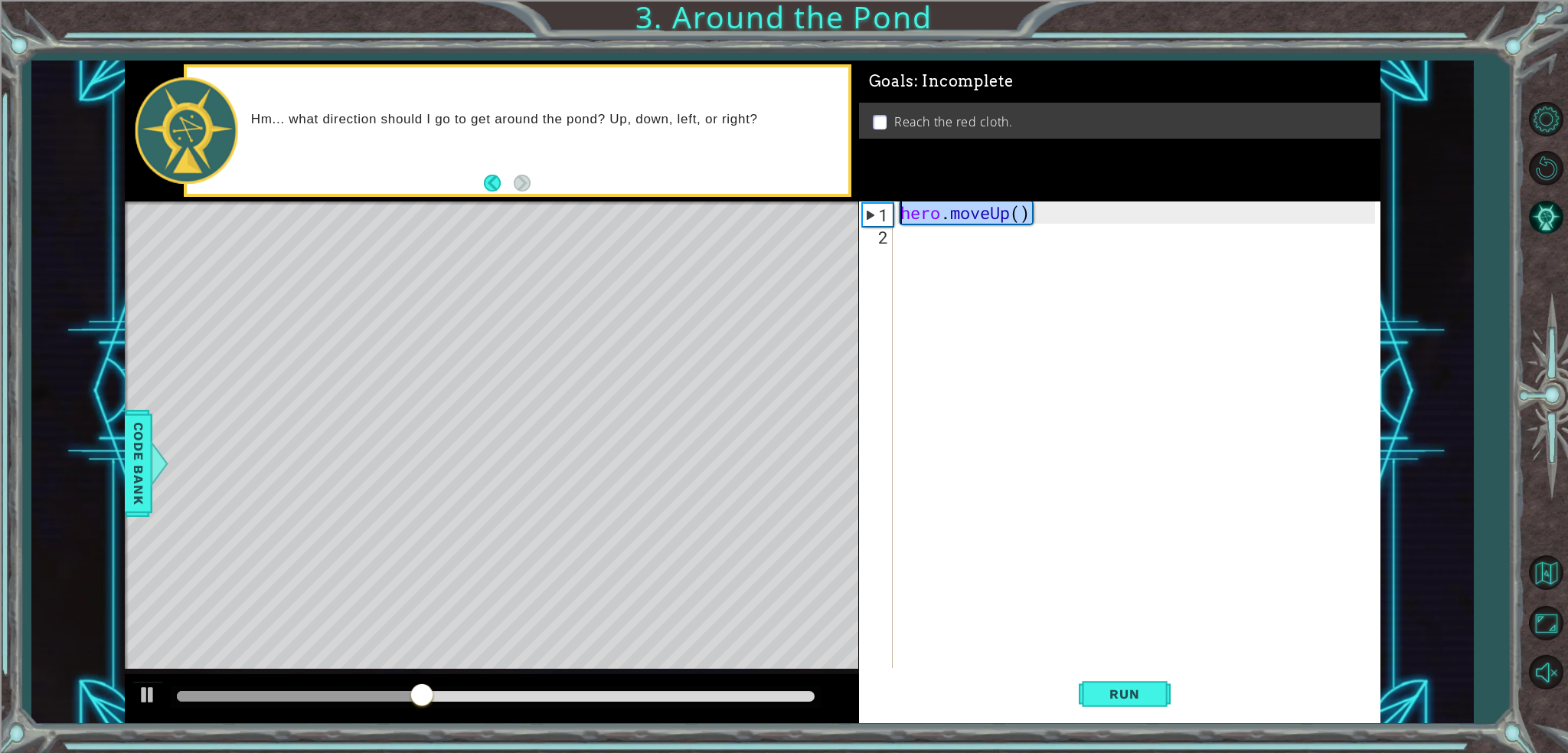
drag, startPoint x: 1031, startPoint y: 211, endPoint x: 901, endPoint y: 214, distance: 130.0
click at [901, 214] on div "hero . moveUp ( )" at bounding box center [1140, 457] width 486 height 511
type textarea "hero.moveUp()"
click at [927, 251] on div "hero . moveUp ( )" at bounding box center [1140, 457] width 486 height 511
paste textarea "hero.moveUp()"
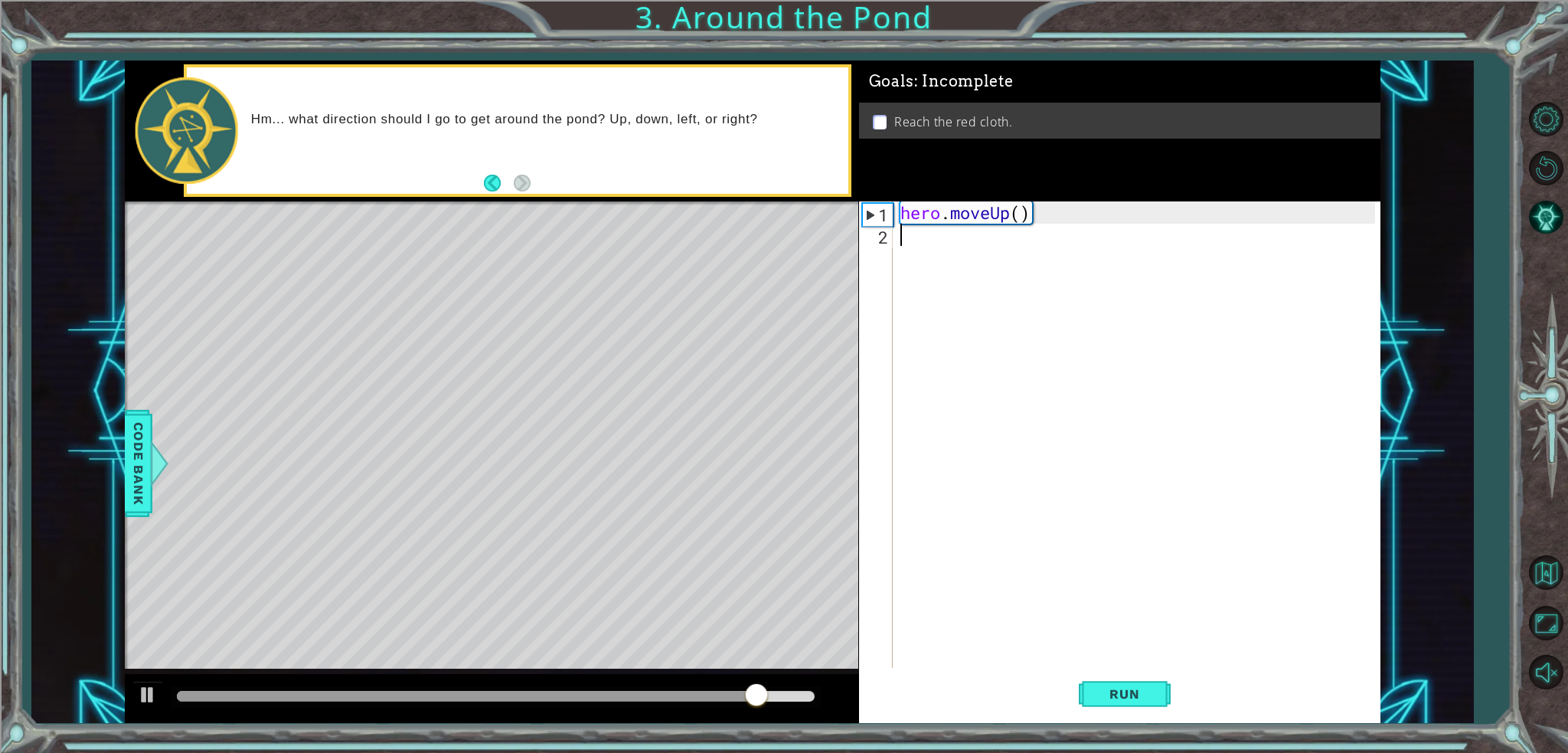
type textarea "hero.moveUp()"
click at [928, 255] on div "hero . moveUp ( ) hero . moveUp ( )" at bounding box center [1140, 457] width 486 height 511
drag, startPoint x: 1035, startPoint y: 235, endPoint x: 905, endPoint y: 244, distance: 130.3
click at [905, 244] on div "hero . moveUp ( ) hero . moveUp ( )" at bounding box center [1140, 457] width 486 height 511
type textarea "hero.moveUp()"
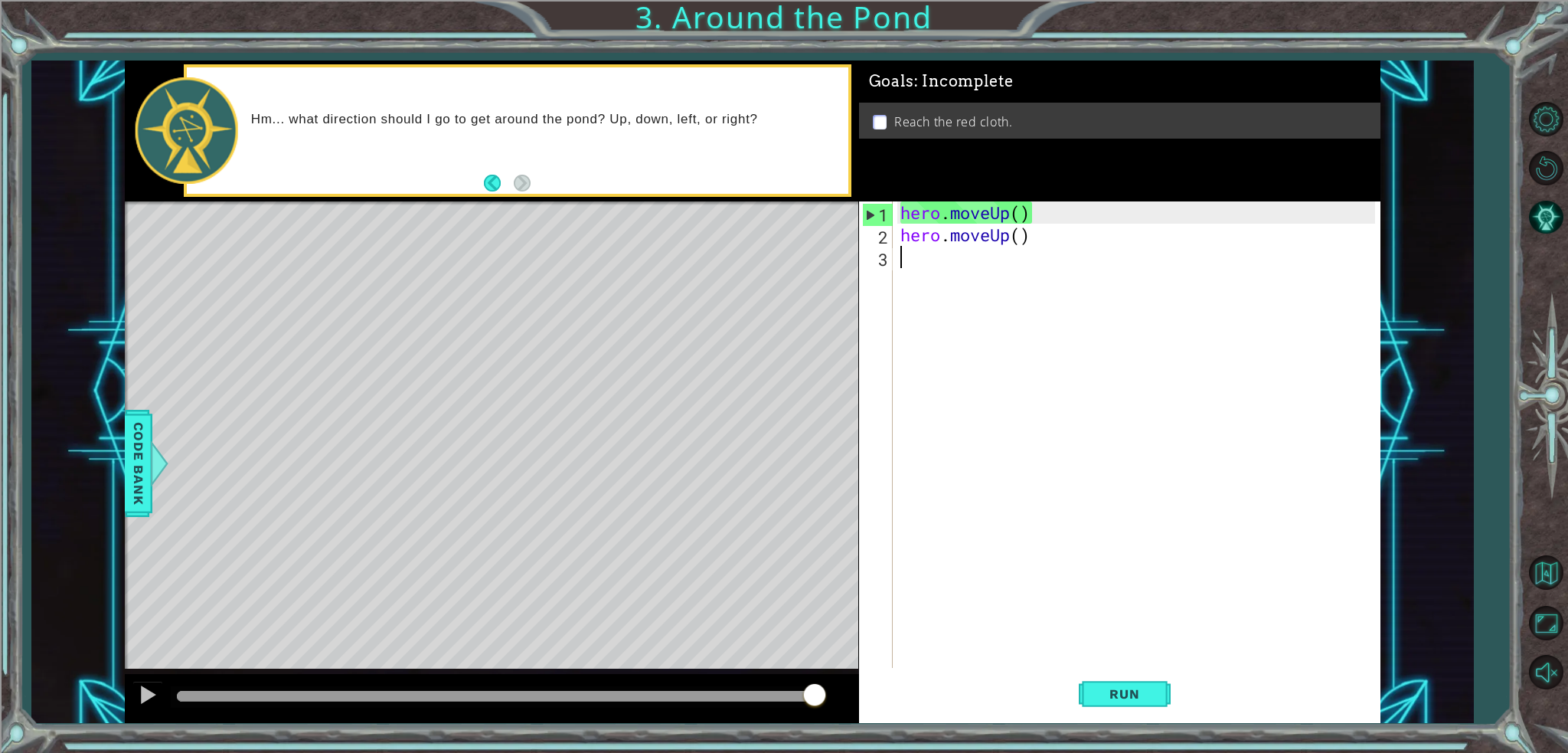
click at [906, 248] on div "hero . moveUp ( ) hero . moveUp ( )" at bounding box center [1140, 457] width 486 height 511
paste textarea "hero.moveUp()"
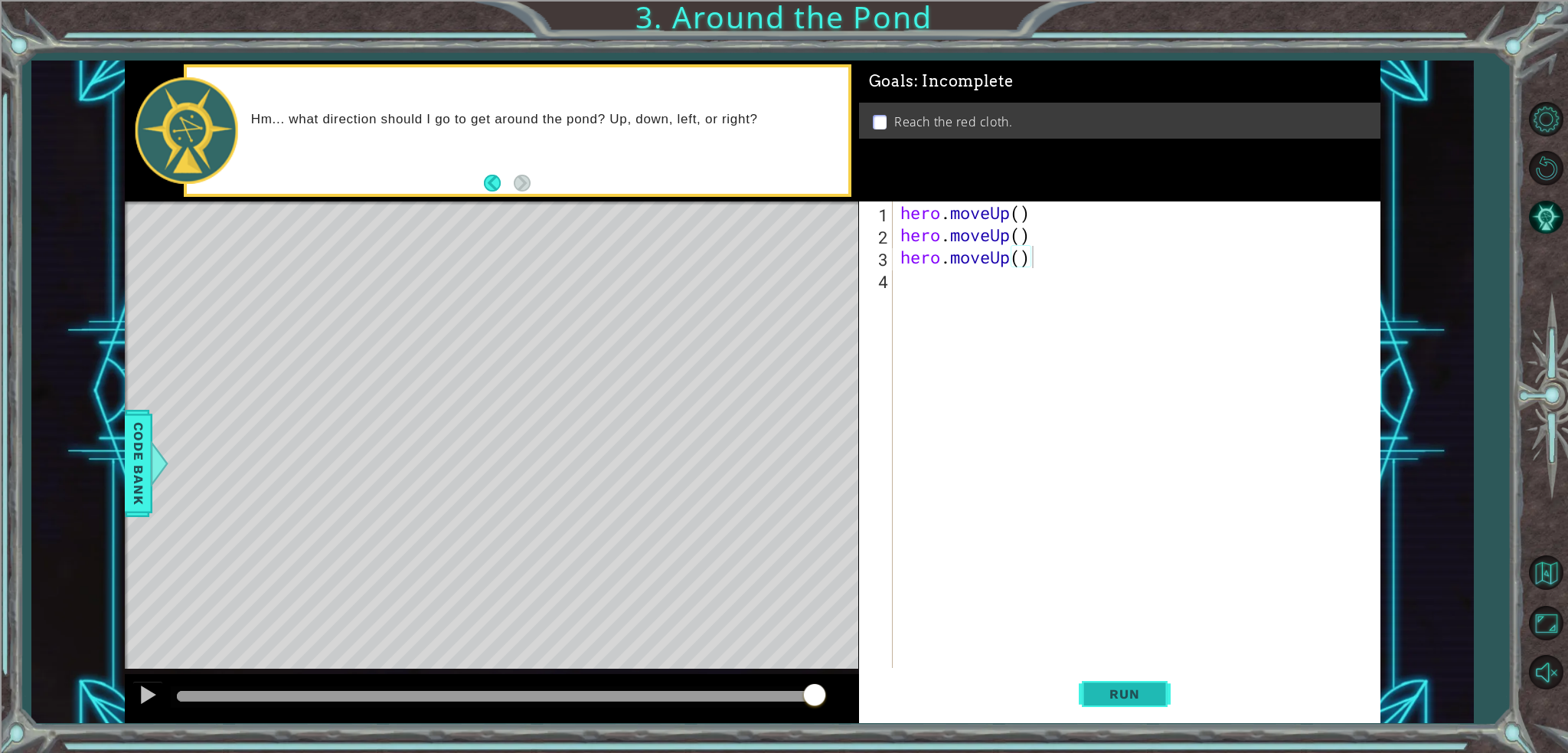
click at [1149, 694] on span "Run" at bounding box center [1124, 694] width 60 height 16
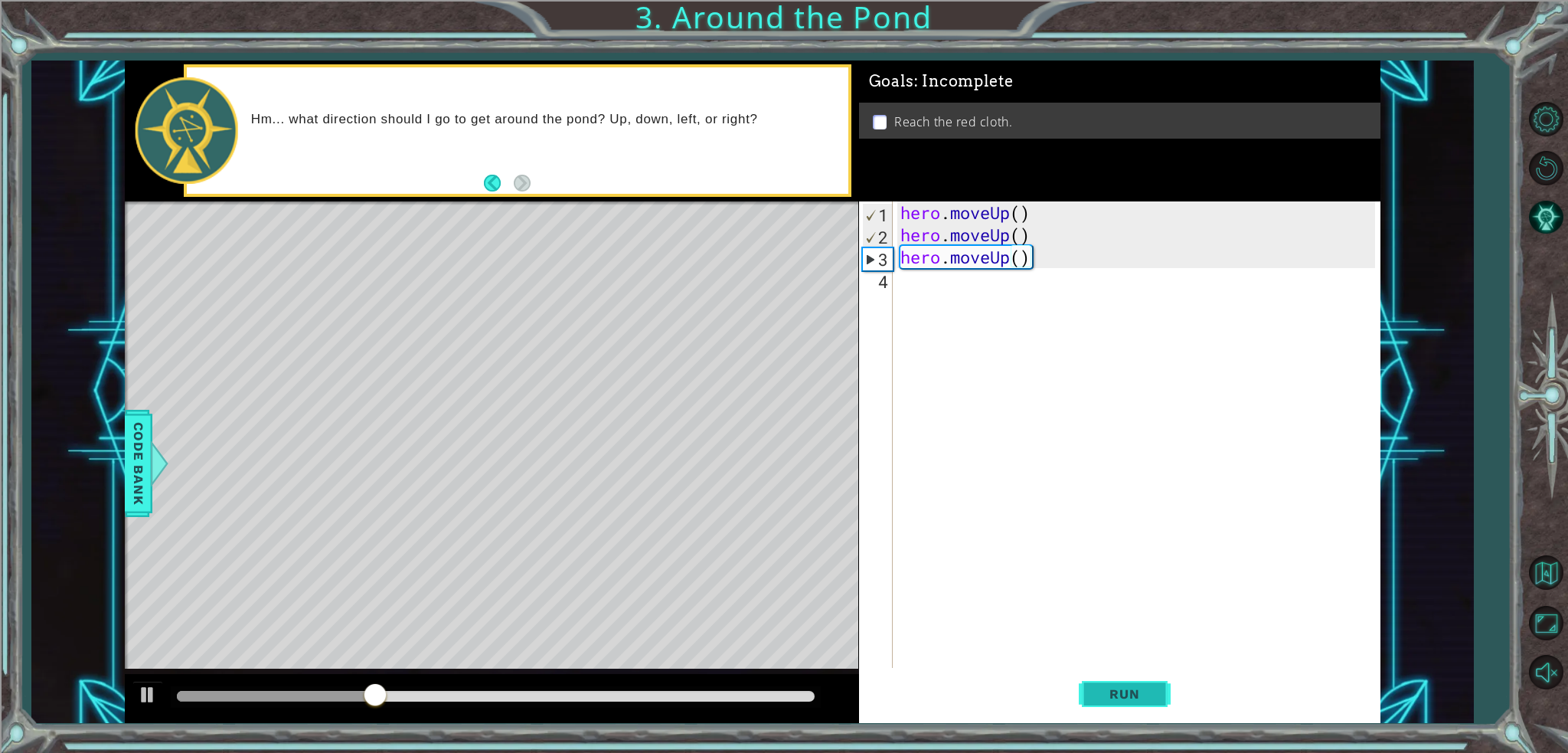
click at [1150, 696] on span "Run" at bounding box center [1124, 694] width 60 height 16
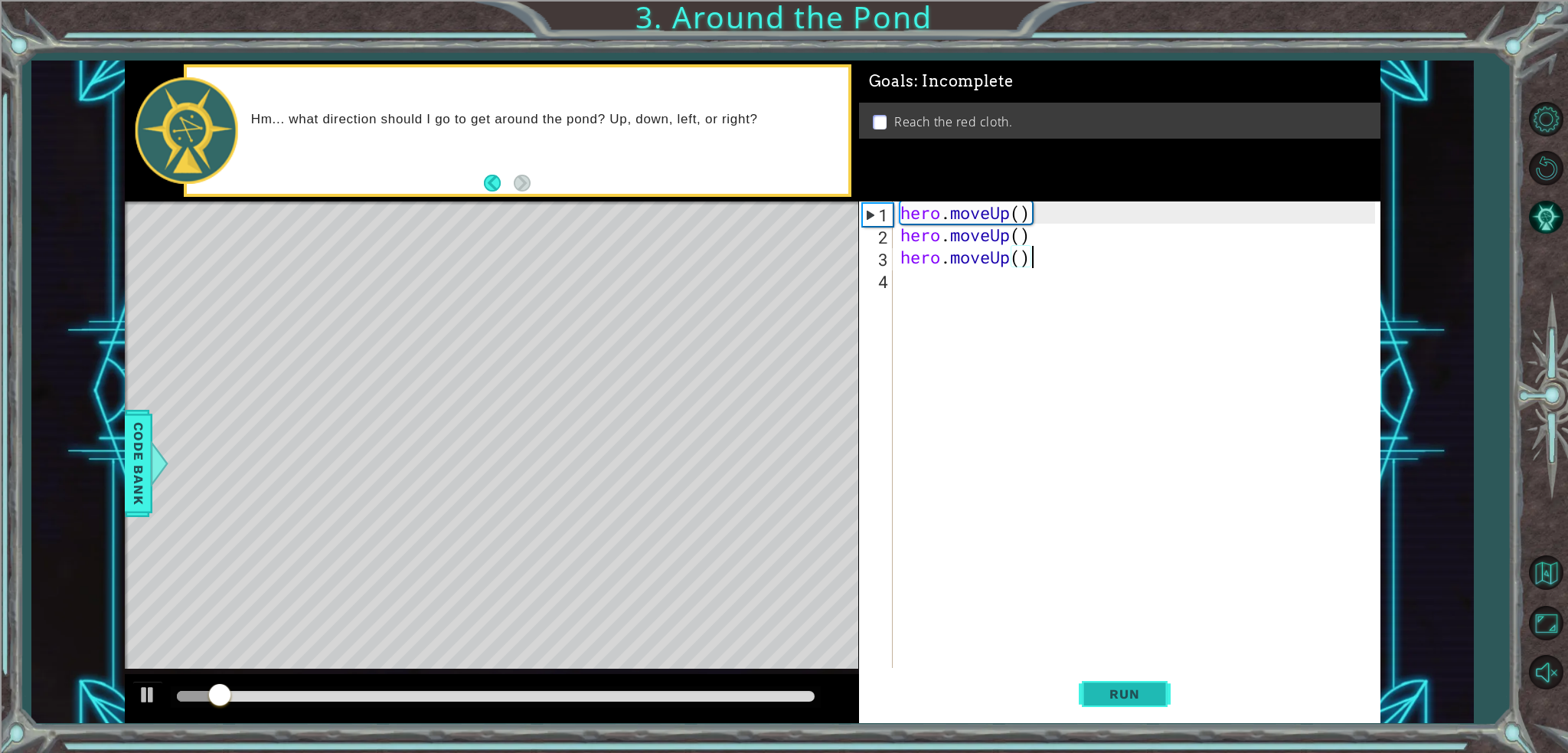
click at [1150, 696] on span "Run" at bounding box center [1124, 694] width 60 height 16
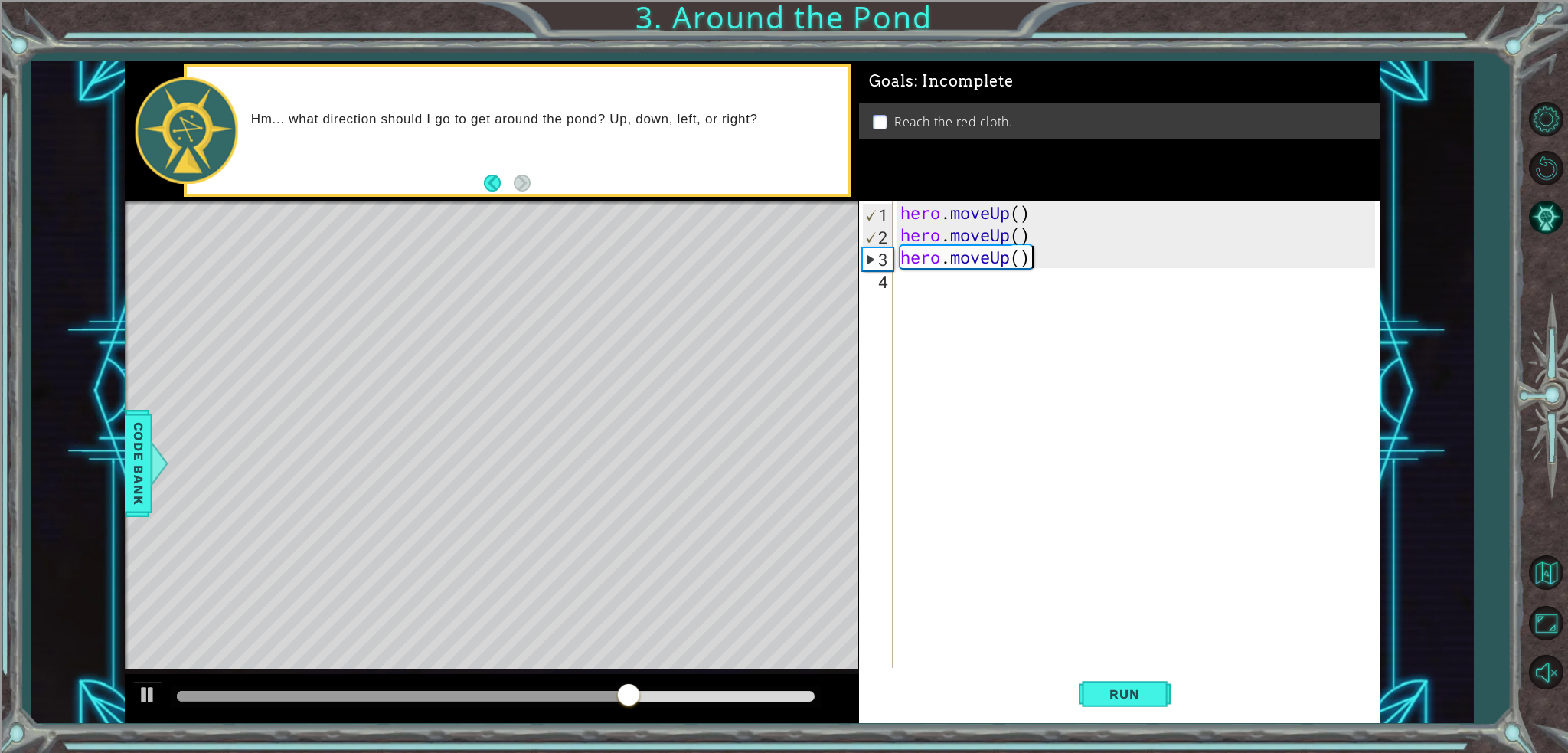
click at [1045, 261] on div "hero . moveUp ( ) hero . moveUp ( ) hero . moveUp ( )" at bounding box center [1140, 457] width 486 height 511
click at [1033, 261] on div "hero . moveUp ( ) hero . moveUp ( ) hero . moveUp ( )" at bounding box center [1140, 457] width 486 height 511
click at [1029, 261] on div "hero . moveUp ( ) hero . moveUp ( ) hero . moveUp ( )" at bounding box center [1140, 457] width 486 height 511
click at [1026, 260] on div "hero . moveUp ( ) hero . moveUp ( ) hero . moveUp ( )" at bounding box center [1140, 457] width 486 height 511
click at [1029, 258] on div "hero . moveUp ( ) hero . moveUp ( ) hero . moveUp ( )" at bounding box center [1140, 457] width 486 height 511
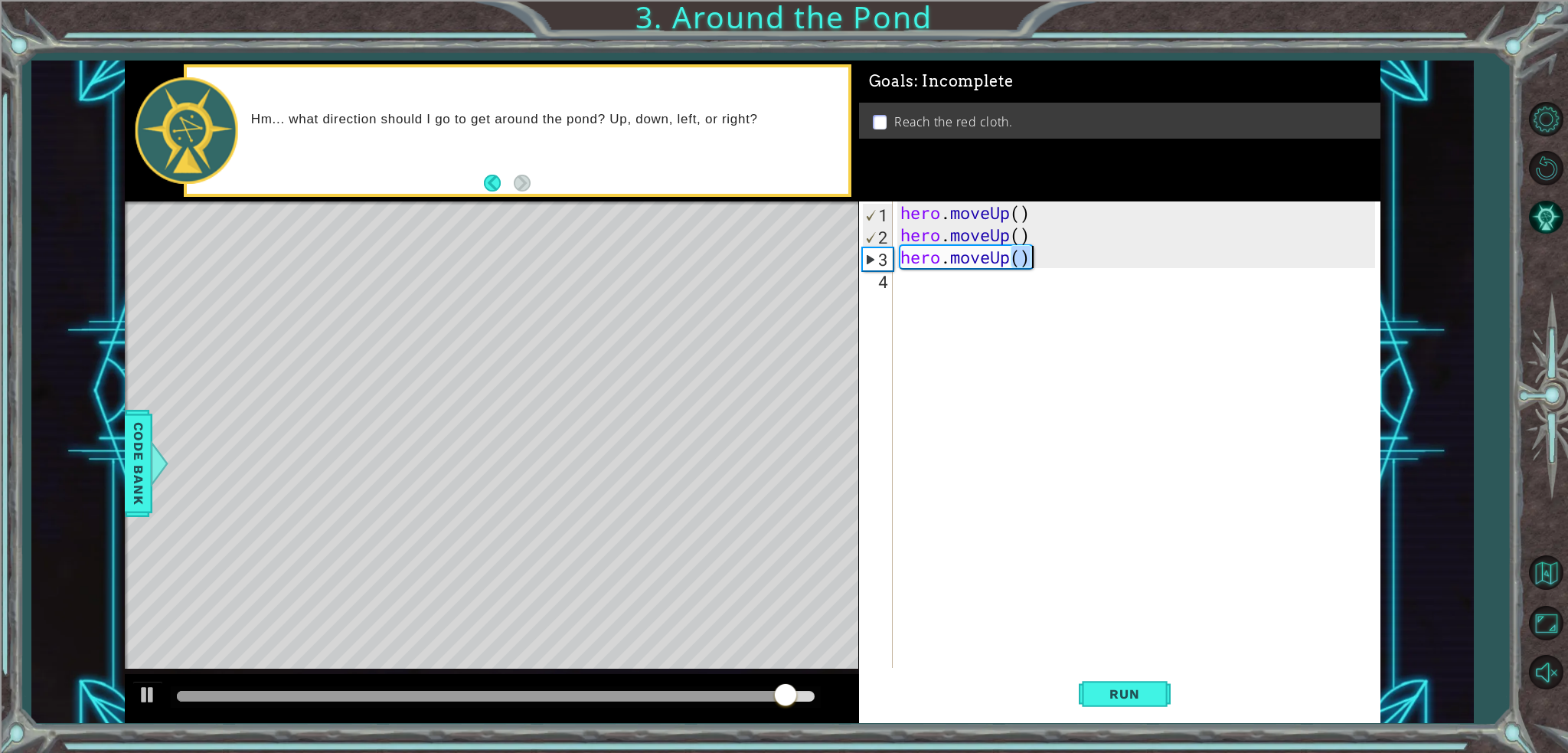
click at [1029, 258] on div "hero . moveUp ( ) hero . moveUp ( ) hero . moveUp ( )" at bounding box center [1140, 457] width 486 height 511
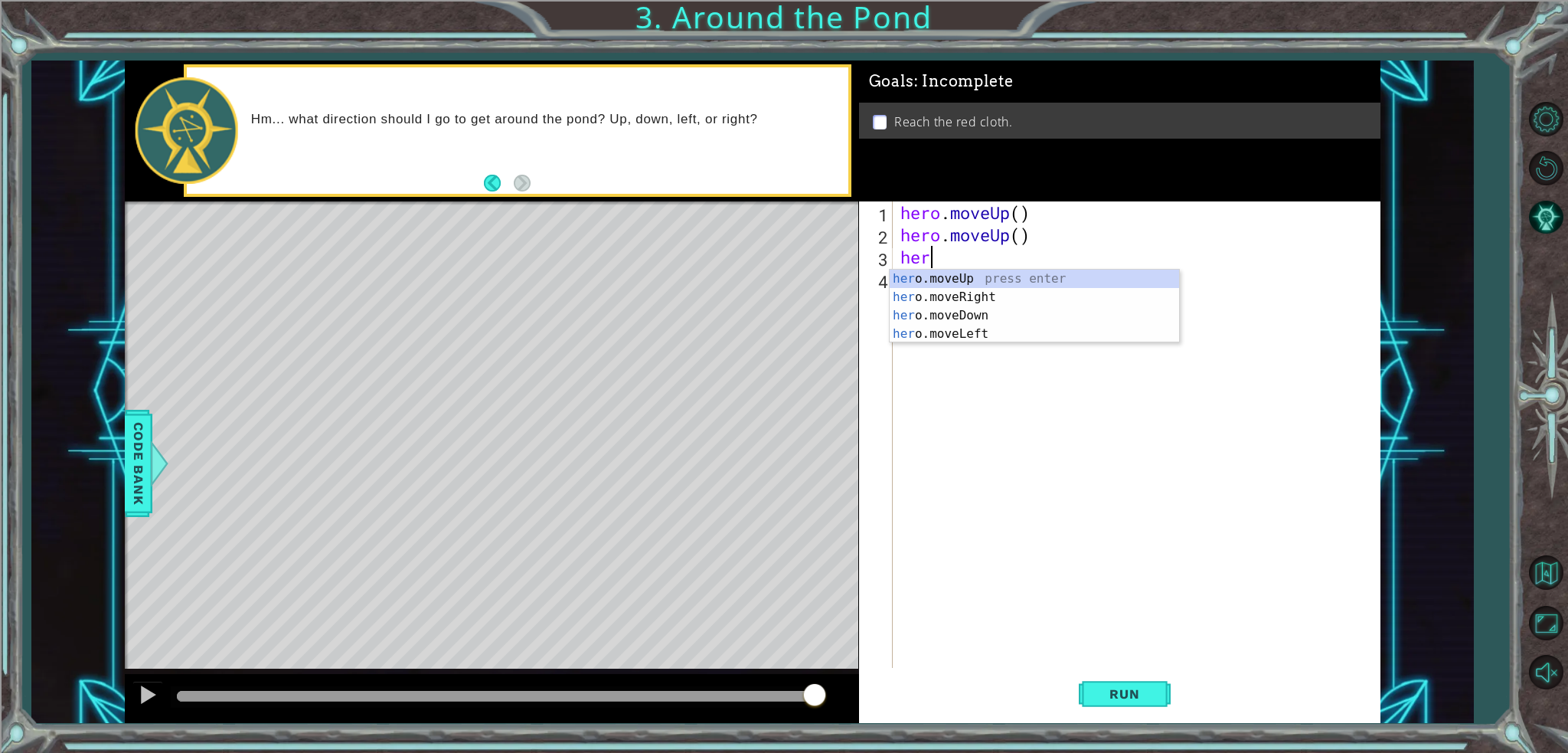
type textarea "h"
type textarea "hero.moveUp("
drag, startPoint x: 978, startPoint y: 269, endPoint x: 974, endPoint y: 263, distance: 7.2
click at [978, 269] on div "hero . moveUp ( ) hero . moveUp (" at bounding box center [1140, 457] width 486 height 511
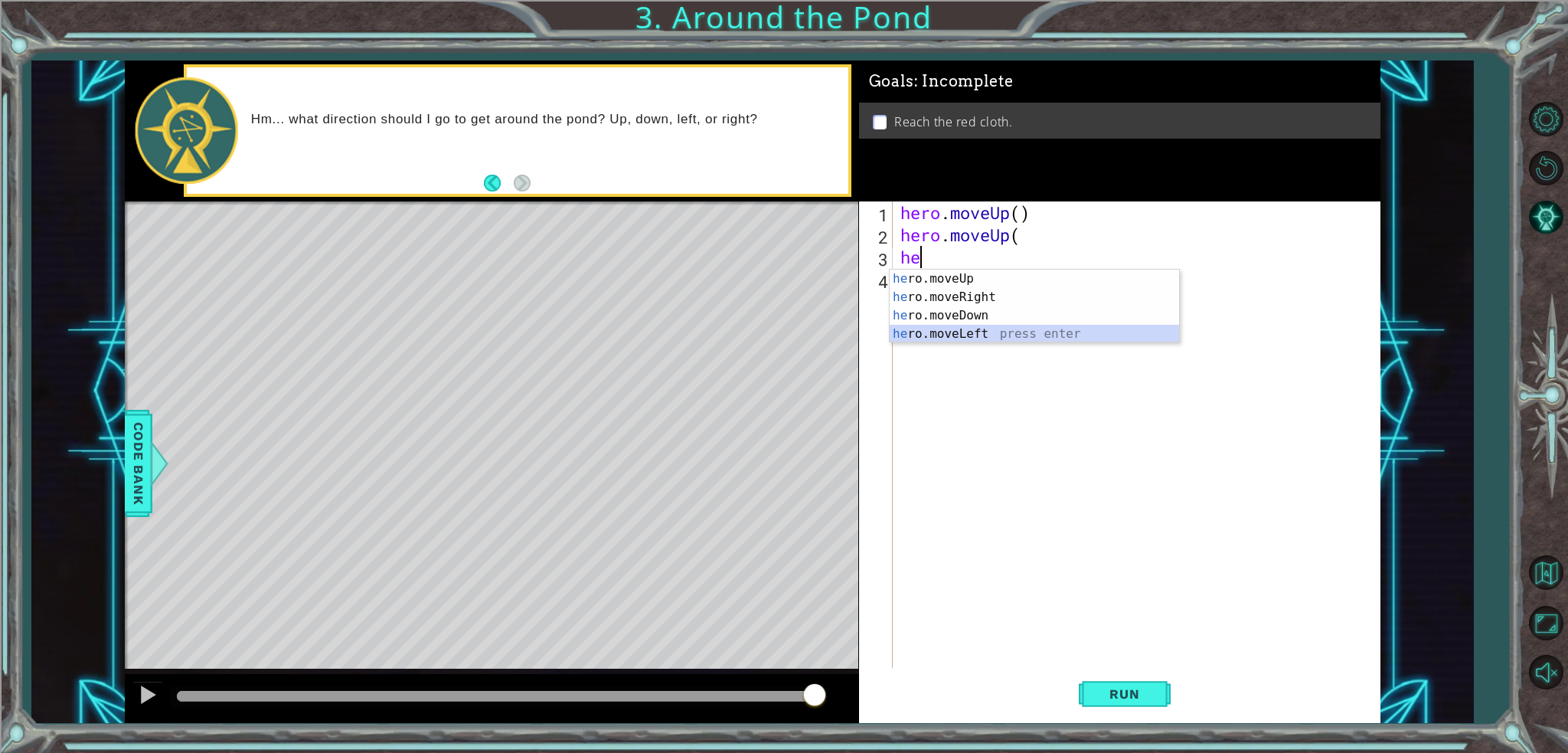
drag, startPoint x: 923, startPoint y: 337, endPoint x: 924, endPoint y: 326, distance: 11.0
click at [924, 332] on div "he ro.moveUp press enter he ro.moveRight press enter he ro.moveDown press enter…" at bounding box center [1034, 325] width 289 height 111
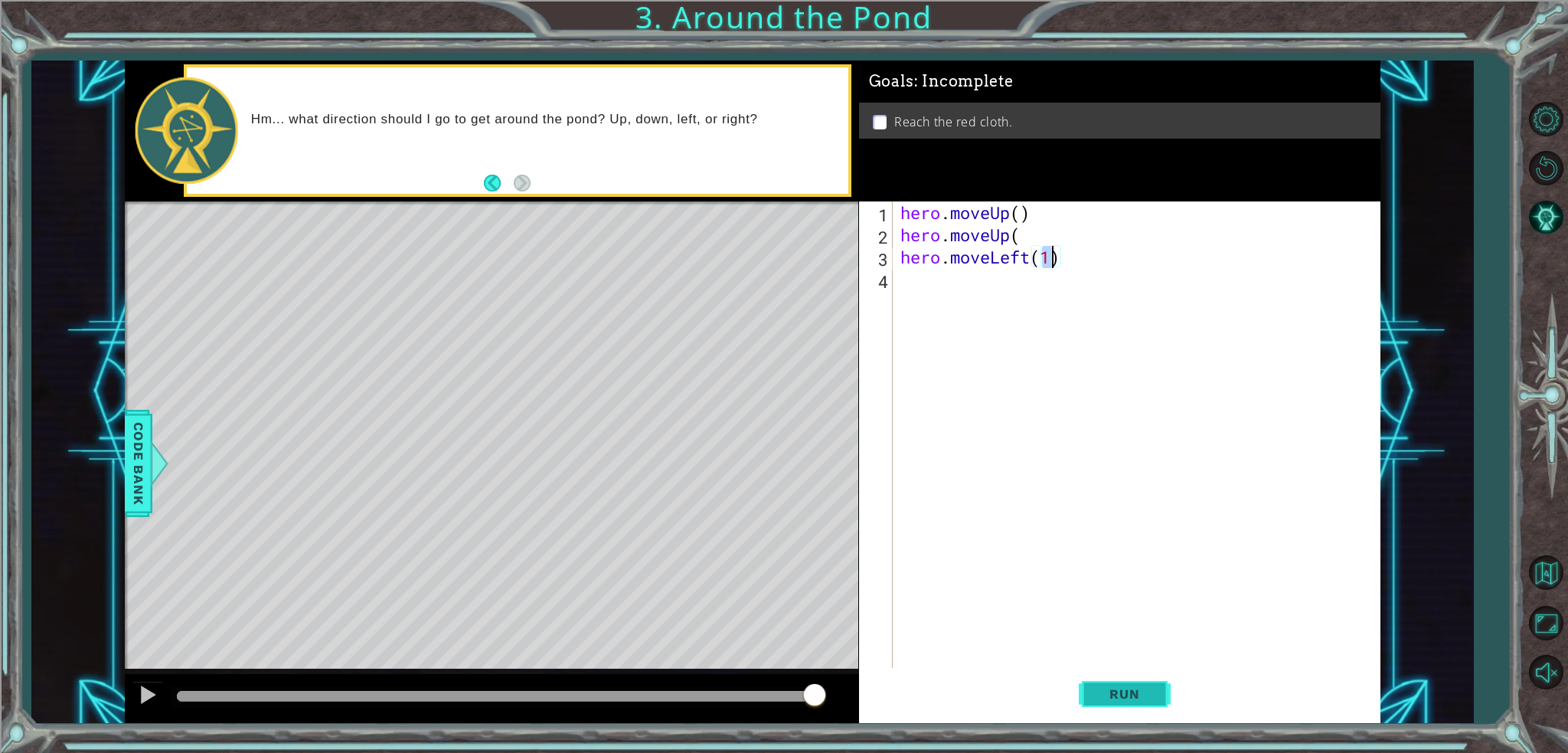
click at [1163, 698] on button "Run" at bounding box center [1125, 693] width 92 height 52
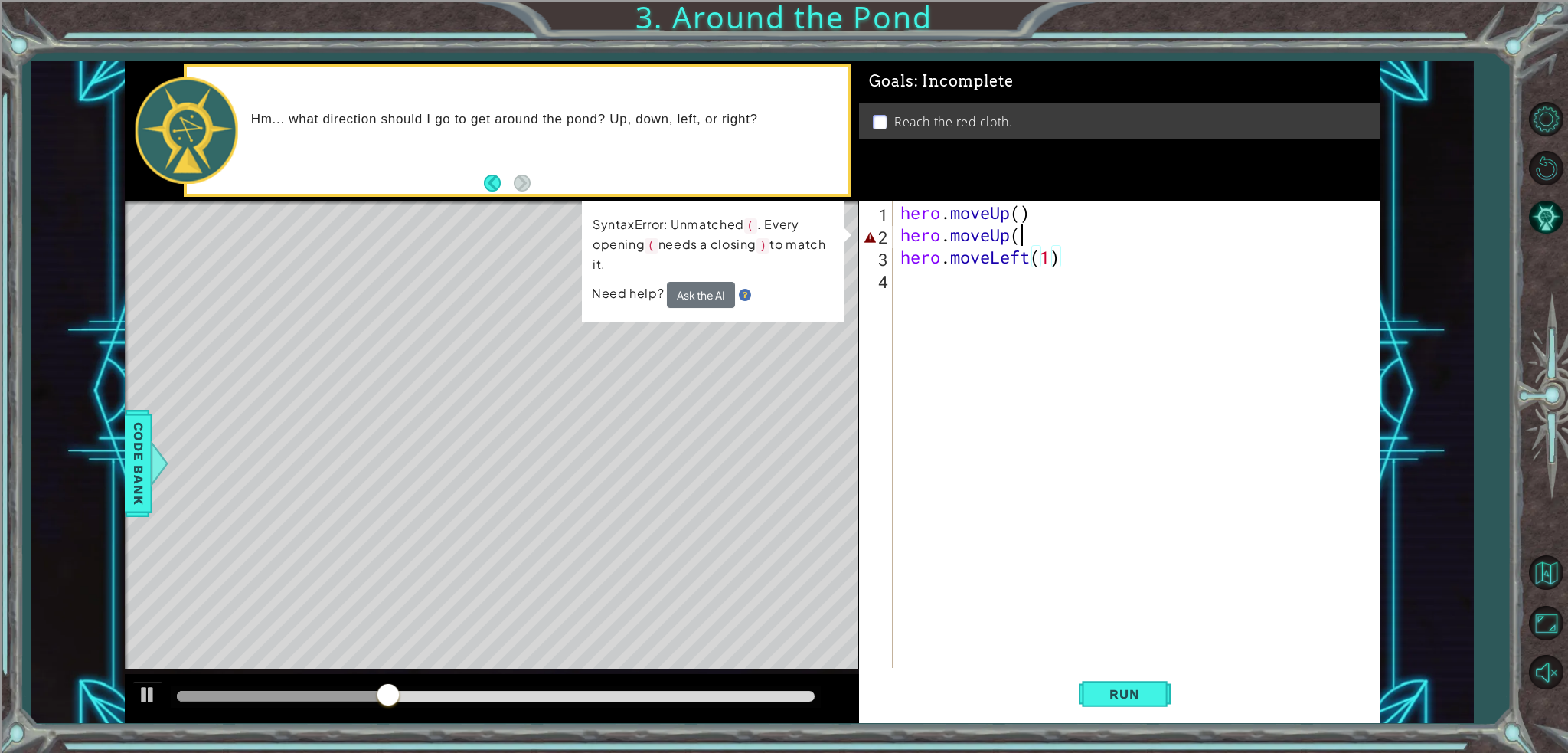
click at [1046, 244] on div "hero . moveUp ( ) hero . moveUp ( hero . moveLeft ( 1 )" at bounding box center [1140, 457] width 486 height 511
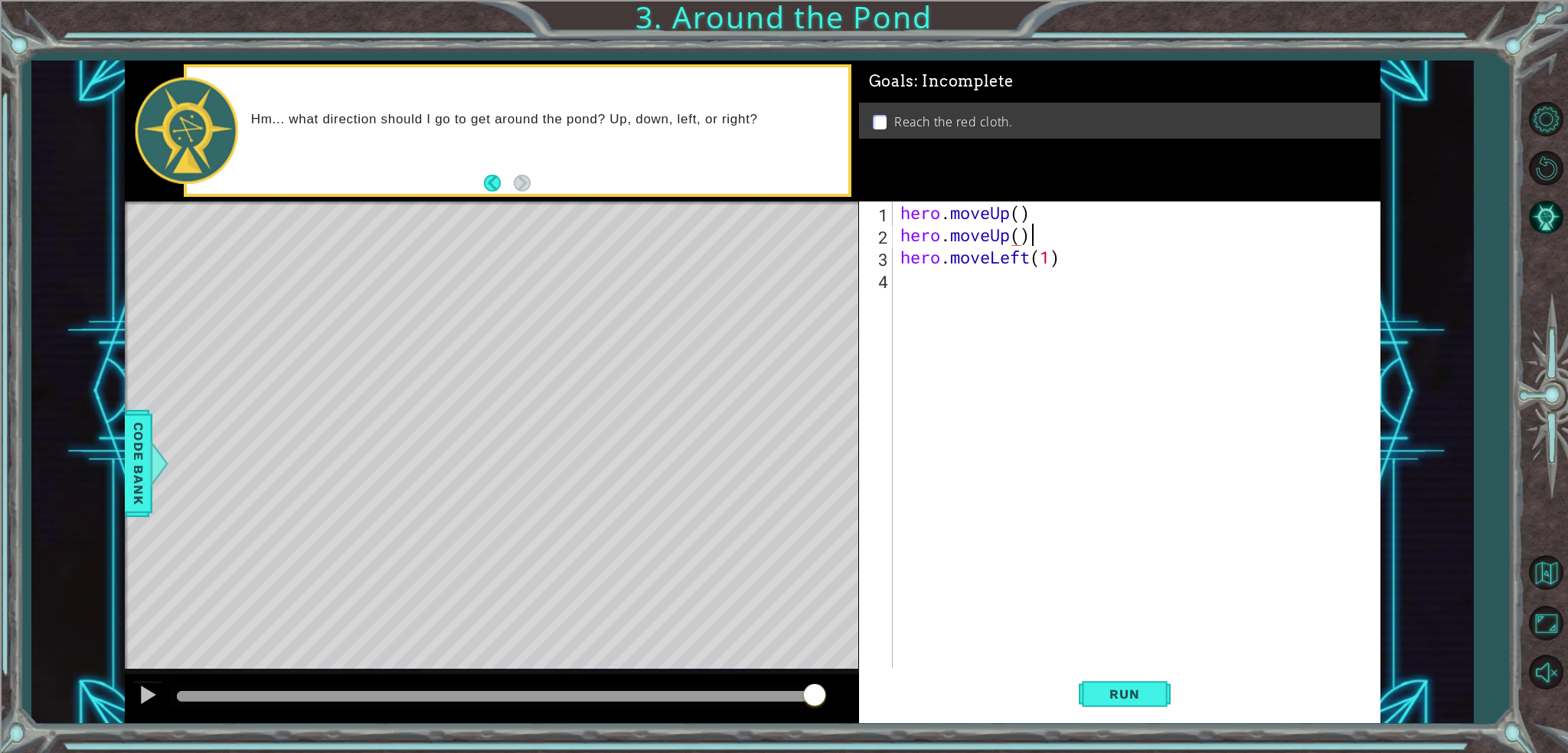
scroll to position [0, 4]
click at [1130, 690] on span "Run" at bounding box center [1124, 694] width 60 height 16
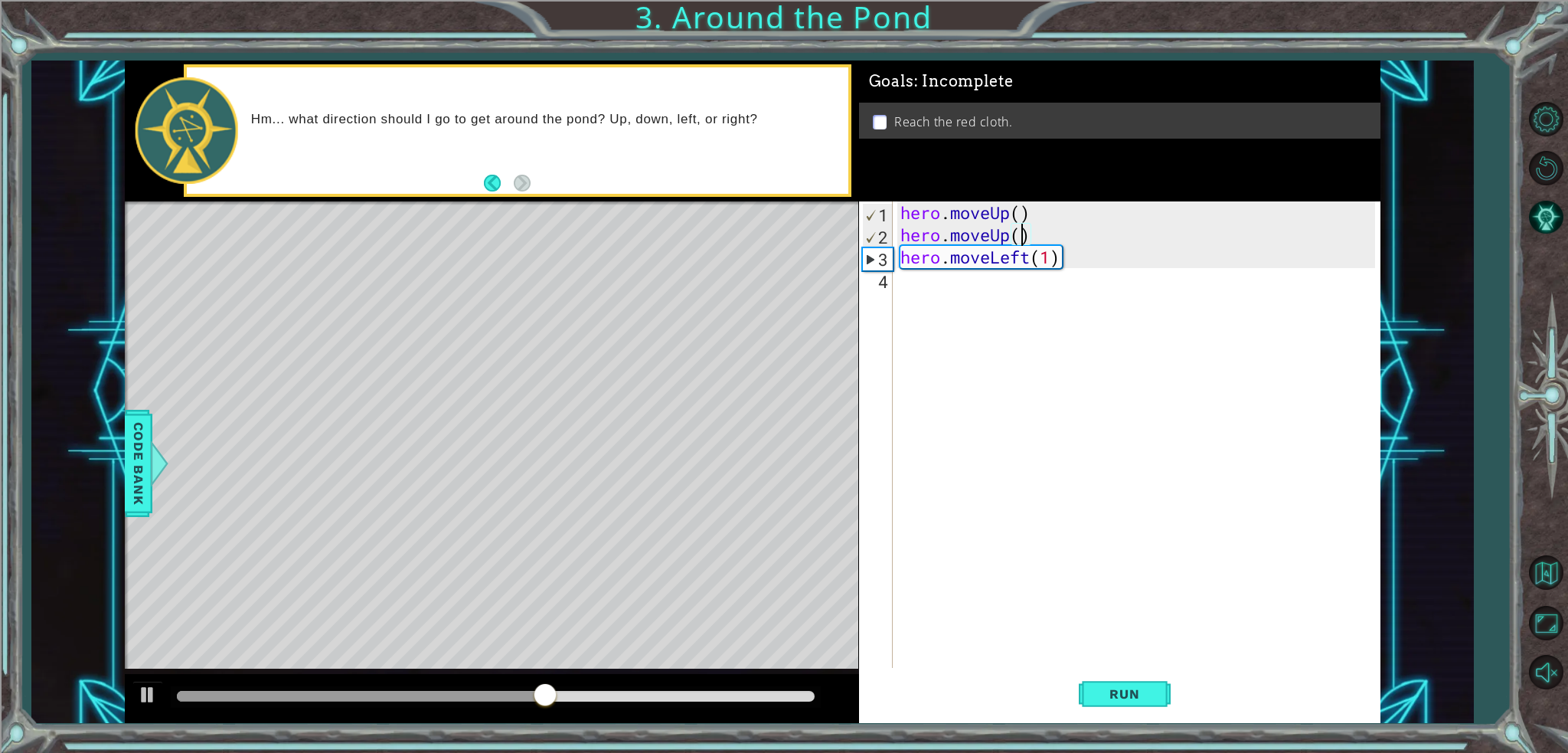
click at [1026, 235] on div "hero . moveUp ( ) hero . moveUp ( ) hero . moveLeft ( 1 )" at bounding box center [1140, 457] width 486 height 511
click at [1027, 237] on div "hero . moveUp ( ) hero . moveUp ( ) hero . moveLeft ( 1 )" at bounding box center [1140, 457] width 486 height 511
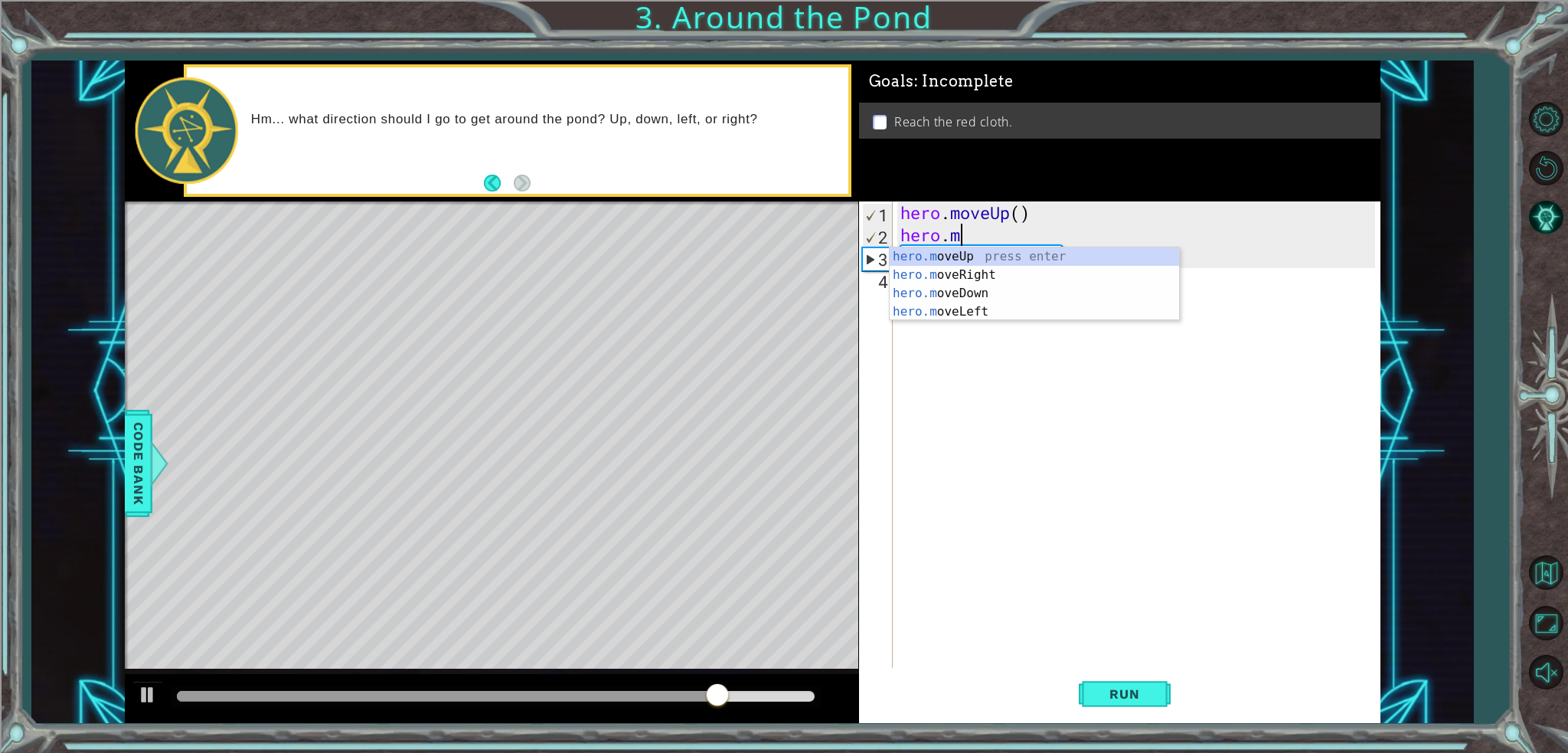
type textarea "hero."
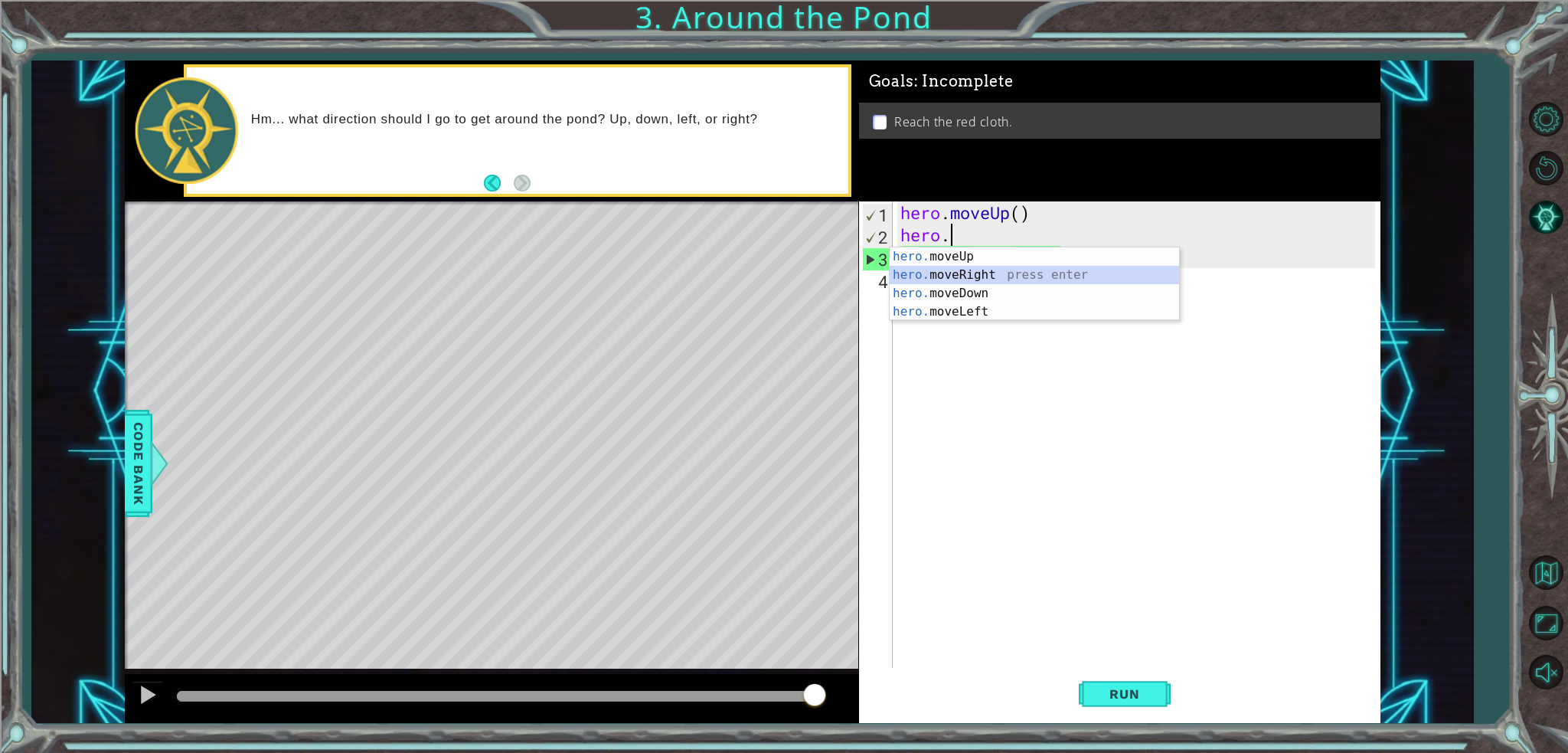
click at [933, 269] on div "hero. moveUp press enter hero. moveRight press enter hero. moveDown press enter…" at bounding box center [1034, 302] width 289 height 111
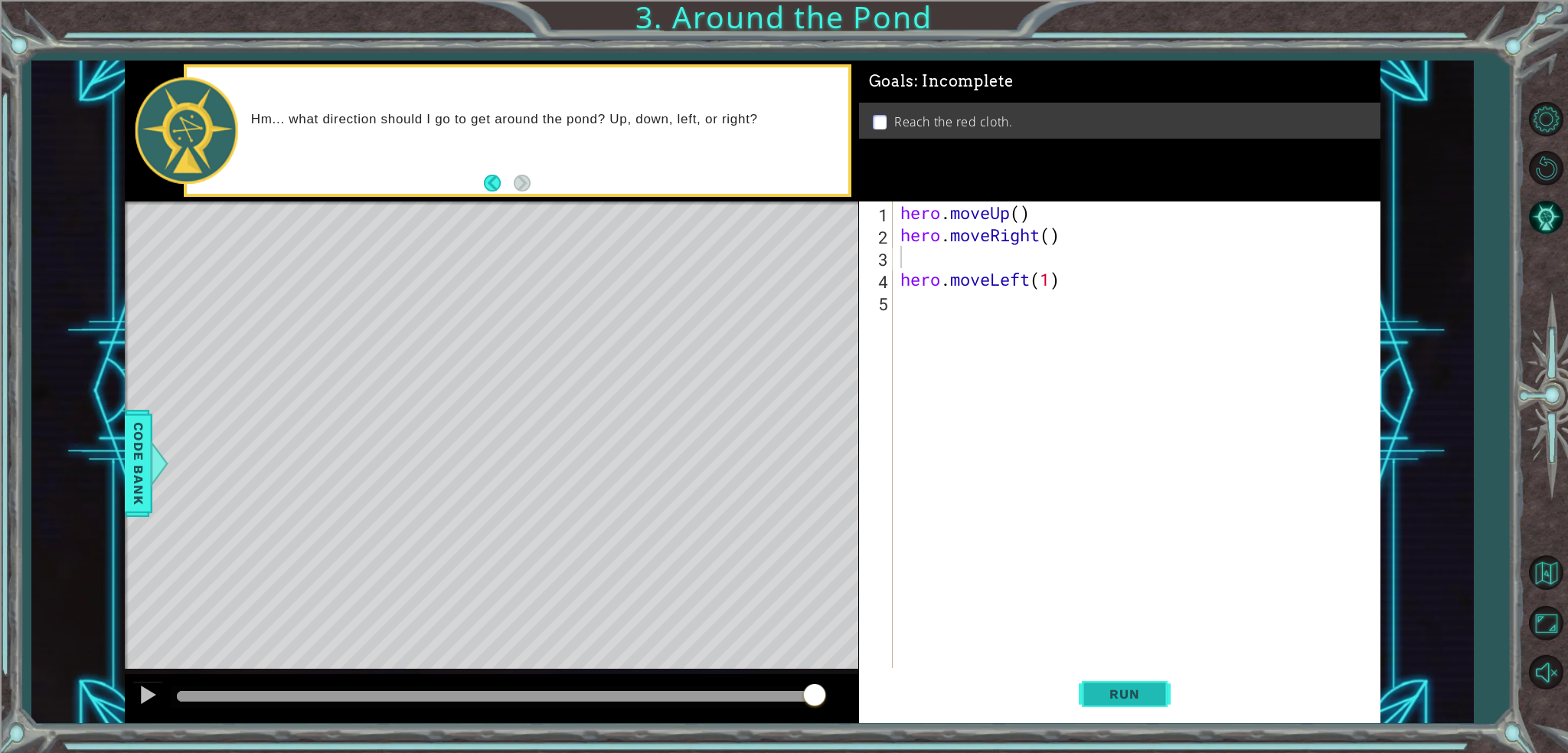
click at [1127, 687] on span "Run" at bounding box center [1124, 694] width 60 height 16
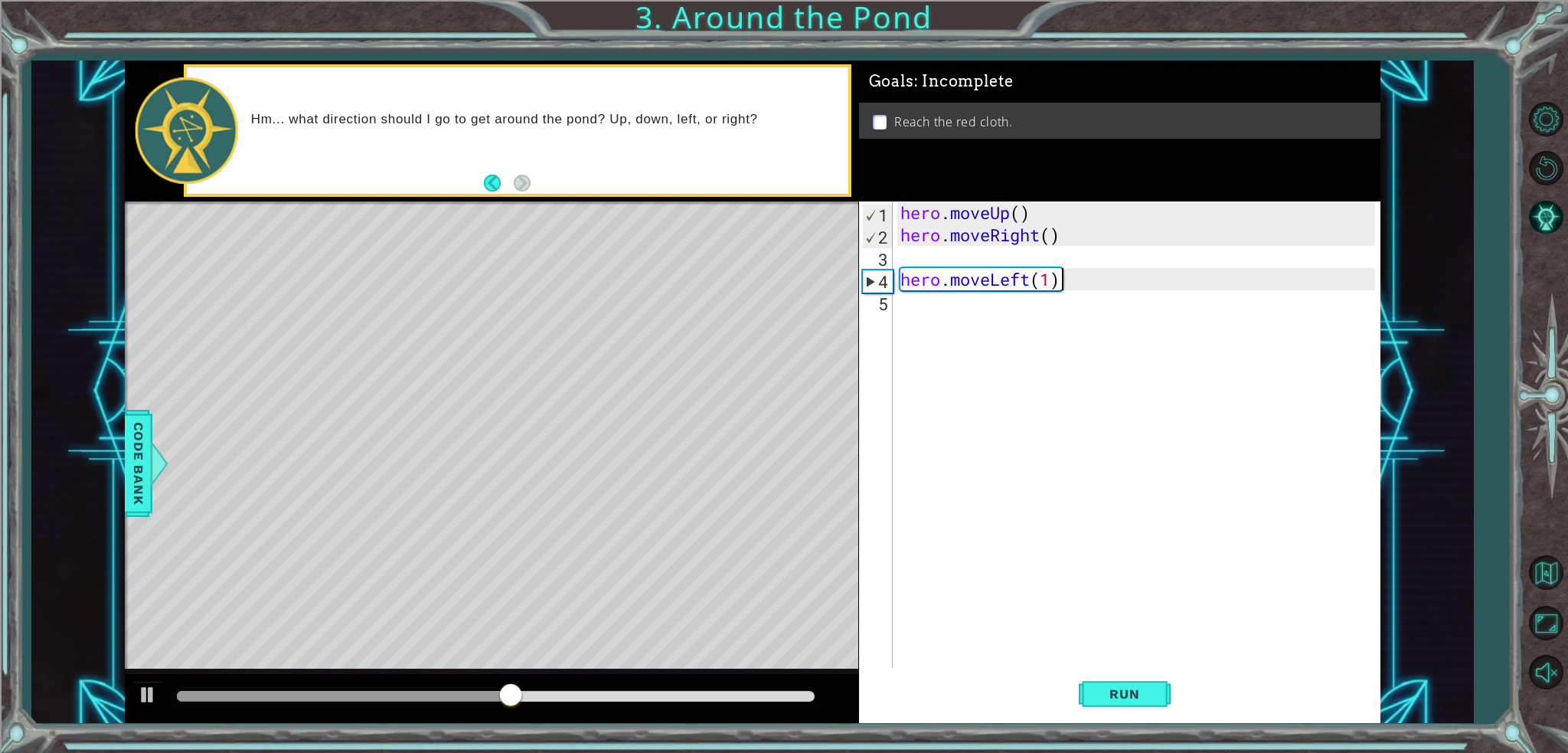
click at [1072, 277] on div "hero . moveUp ( ) hero . moveRight ( ) hero . moveLeft ( 1 )" at bounding box center [1140, 457] width 486 height 511
click at [1064, 280] on div "hero . moveUp ( ) hero . moveRight ( ) hero . moveLeft ( 1 )" at bounding box center [1140, 457] width 486 height 511
click at [1059, 282] on div "hero . moveUp ( ) hero . moveRight ( ) hero . moveLeft ( 1 )" at bounding box center [1140, 457] width 486 height 511
click at [1058, 282] on div "hero . moveUp ( ) hero . moveRight ( ) hero . moveLeft ( 1 )" at bounding box center [1140, 457] width 486 height 511
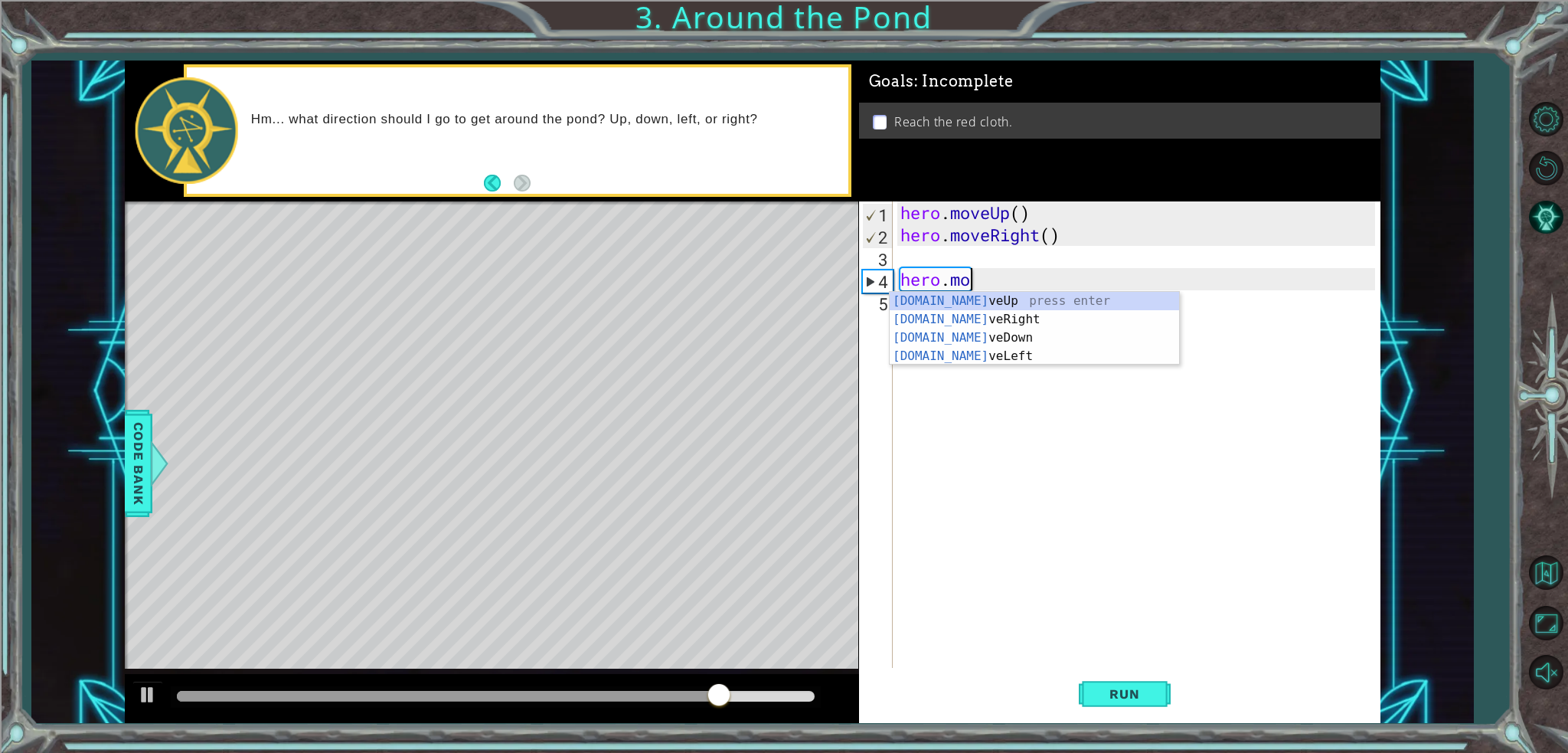
type textarea "h"
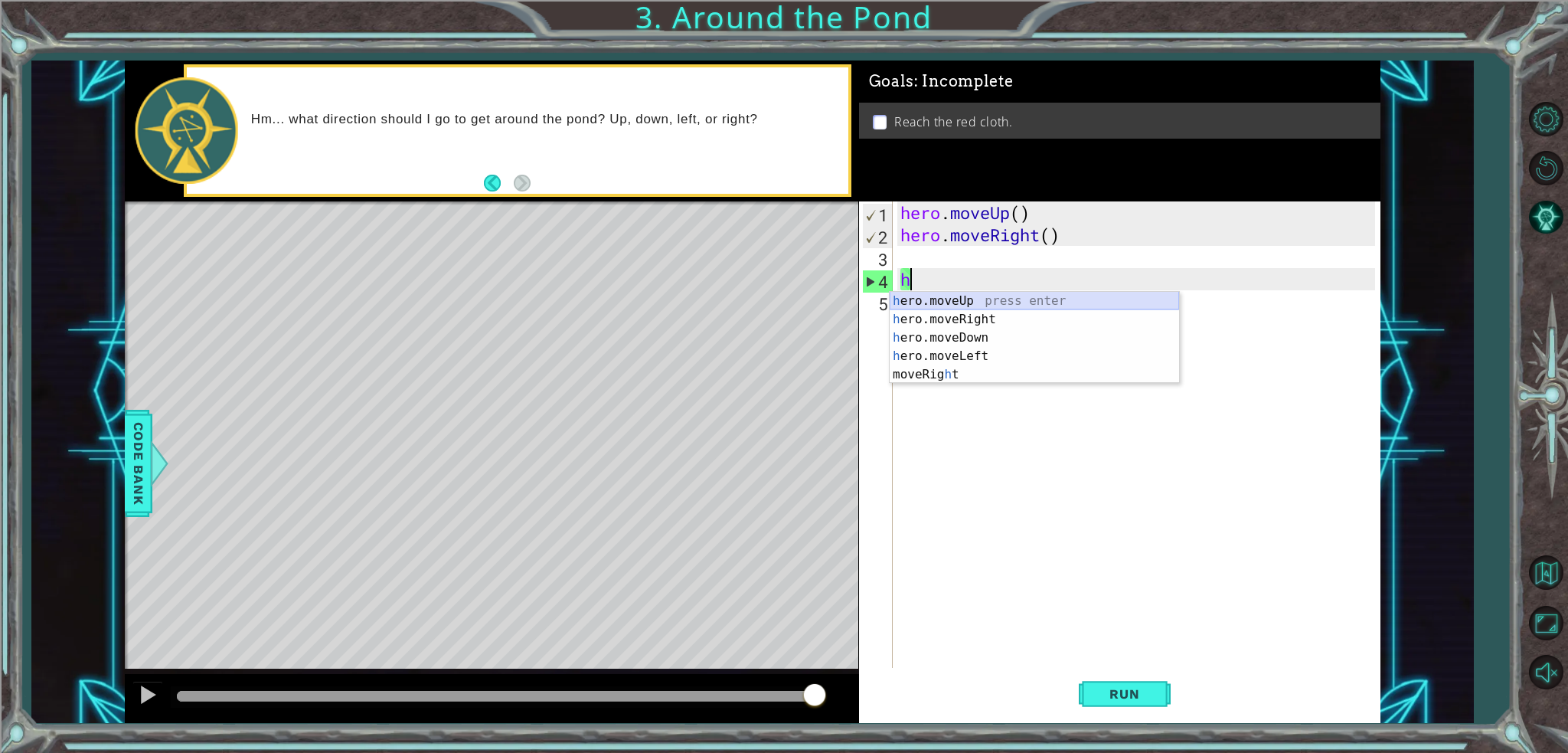
click at [962, 302] on div "h ero.moveUp press enter h ero.moveRight press enter h ero.moveDown press enter…" at bounding box center [1034, 356] width 289 height 129
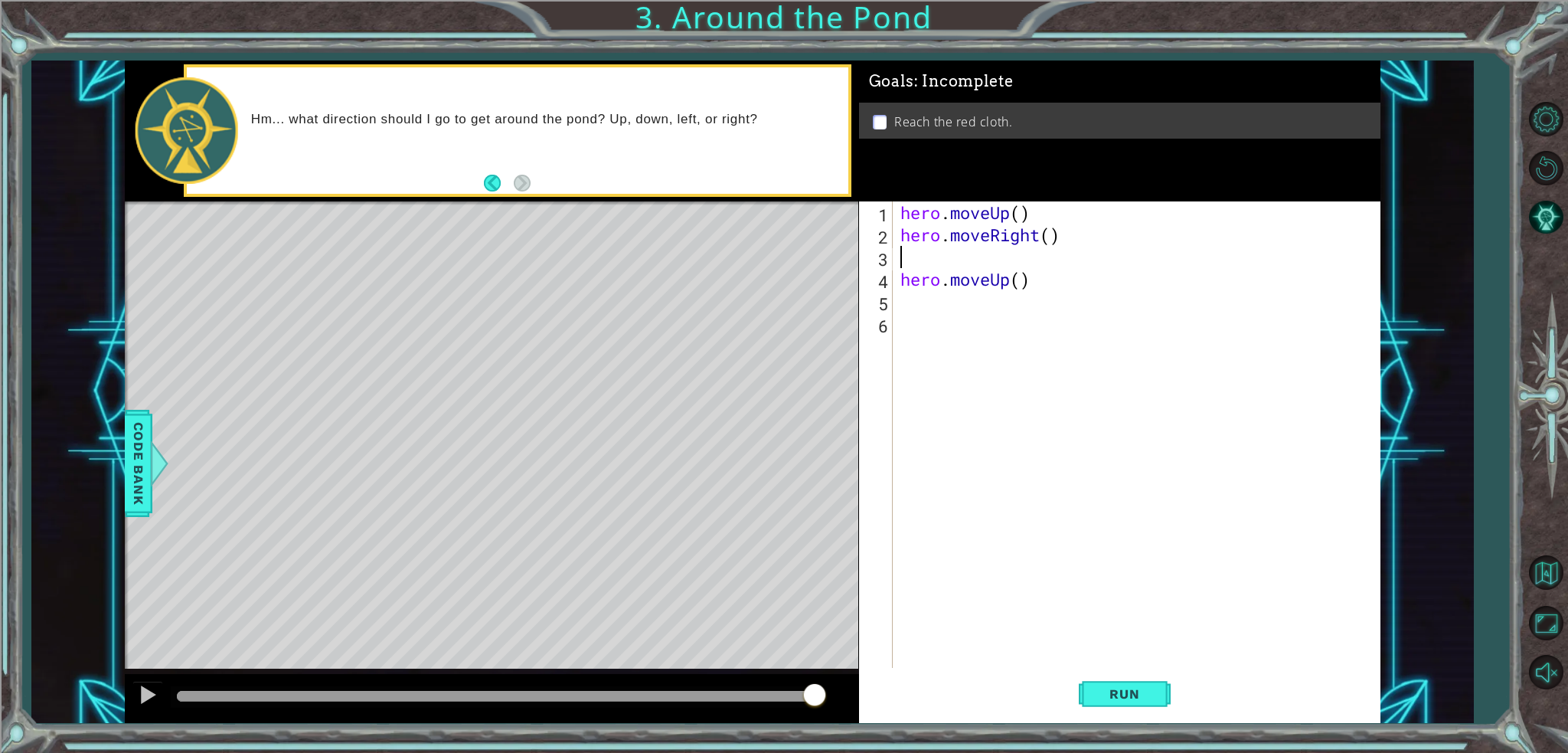
click at [998, 260] on div "hero . moveUp ( ) hero . moveRight ( ) hero . moveUp ( )" at bounding box center [1140, 457] width 486 height 511
type textarea "hero.moveRight()"
click at [1103, 706] on button "Run" at bounding box center [1125, 693] width 92 height 52
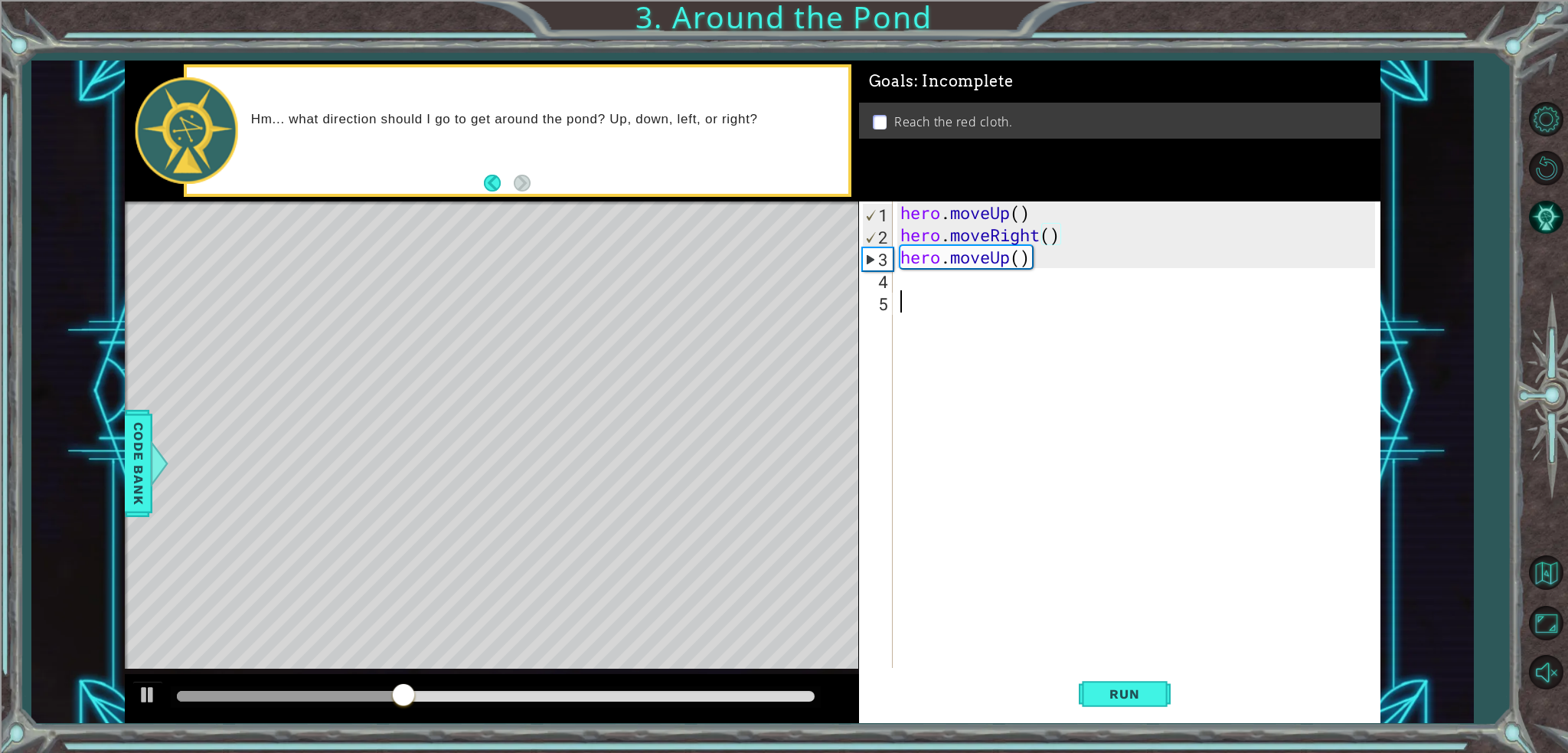
drag, startPoint x: 886, startPoint y: 307, endPoint x: 895, endPoint y: 301, distance: 10.8
click at [888, 306] on div "5" at bounding box center [877, 304] width 30 height 22
click at [904, 288] on div "hero . moveUp ( ) hero . moveRight ( ) hero . moveUp ( )" at bounding box center [1140, 457] width 486 height 511
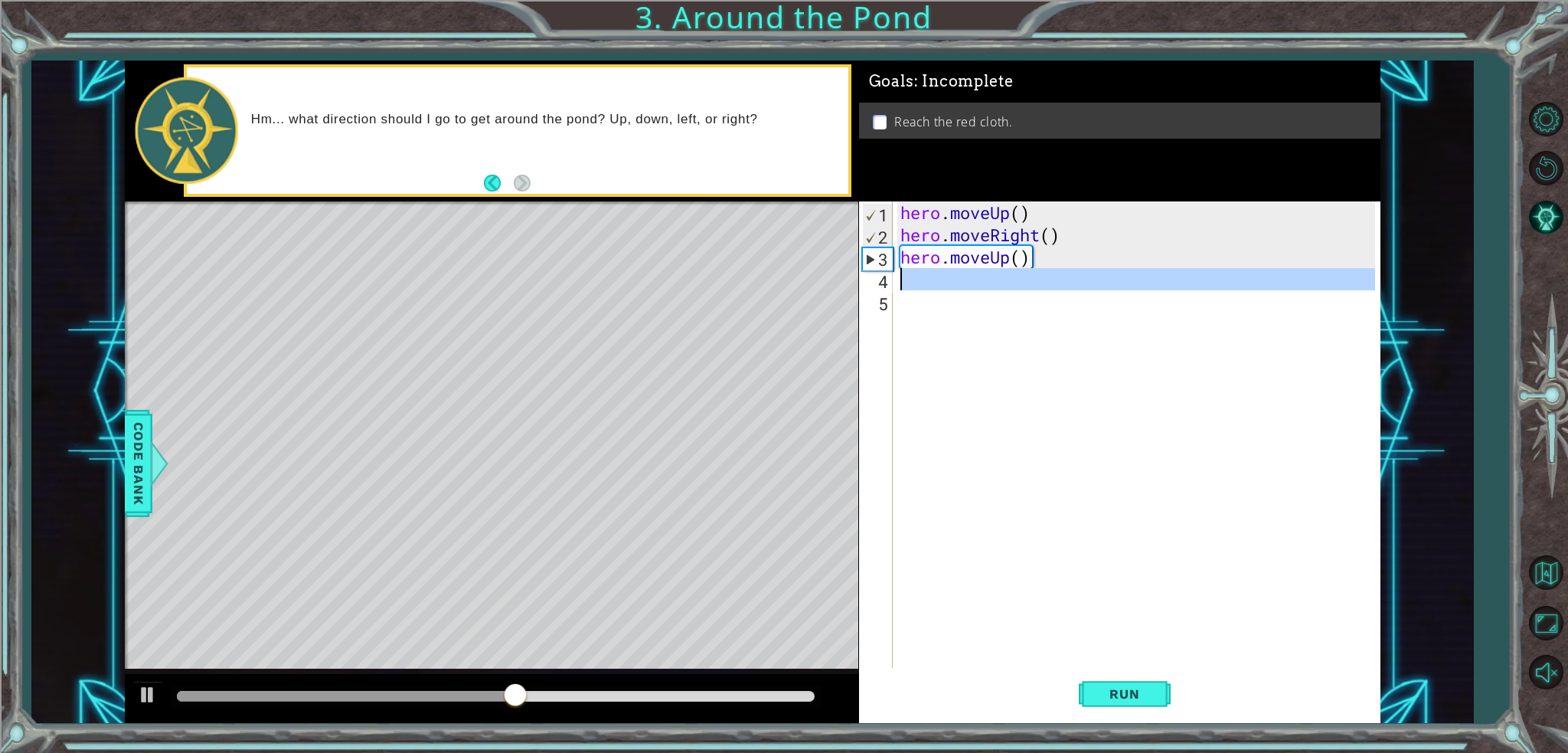
type textarea "h"
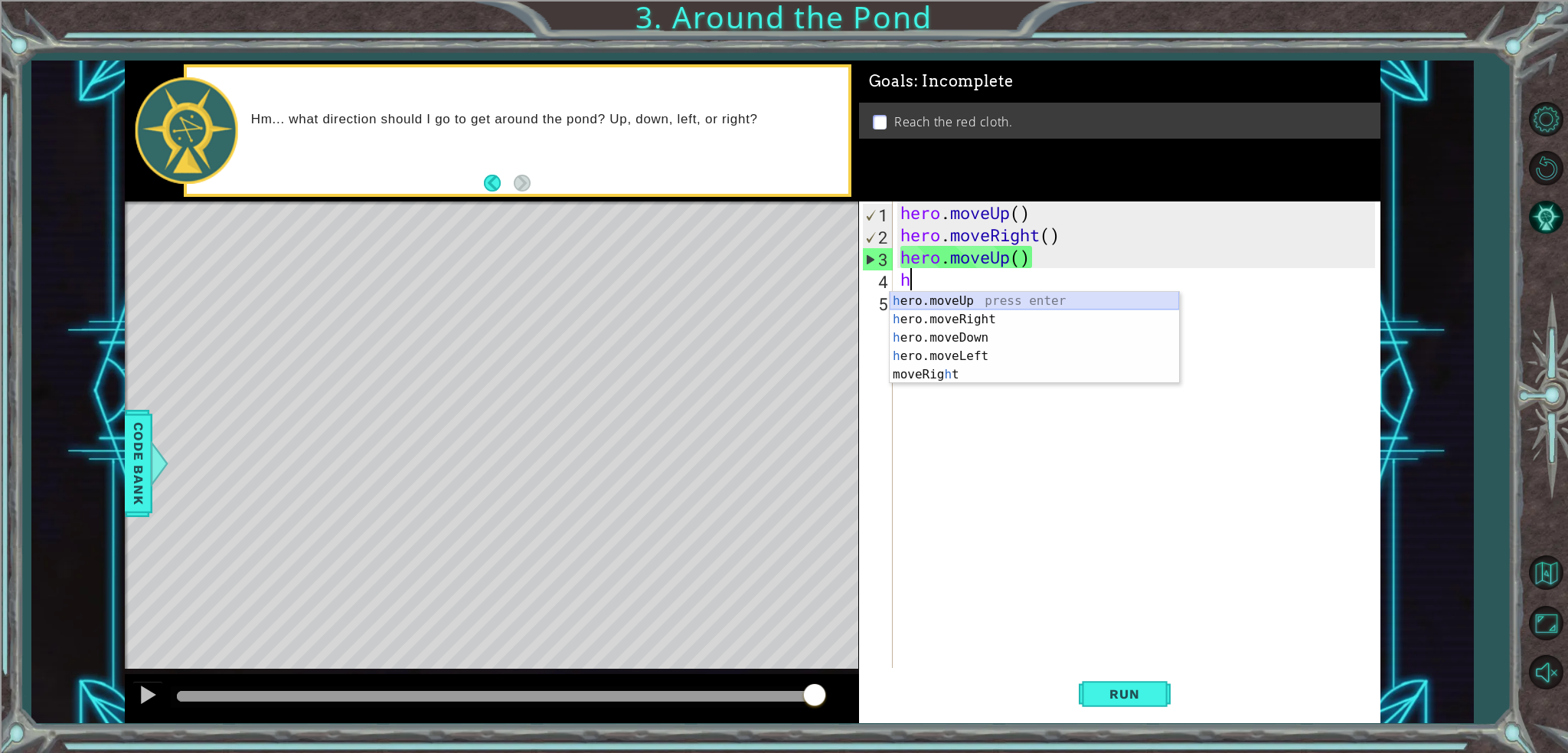
click at [989, 294] on div "h ero.moveUp press enter h ero.moveRight press enter h ero.moveDown press enter…" at bounding box center [1034, 356] width 289 height 129
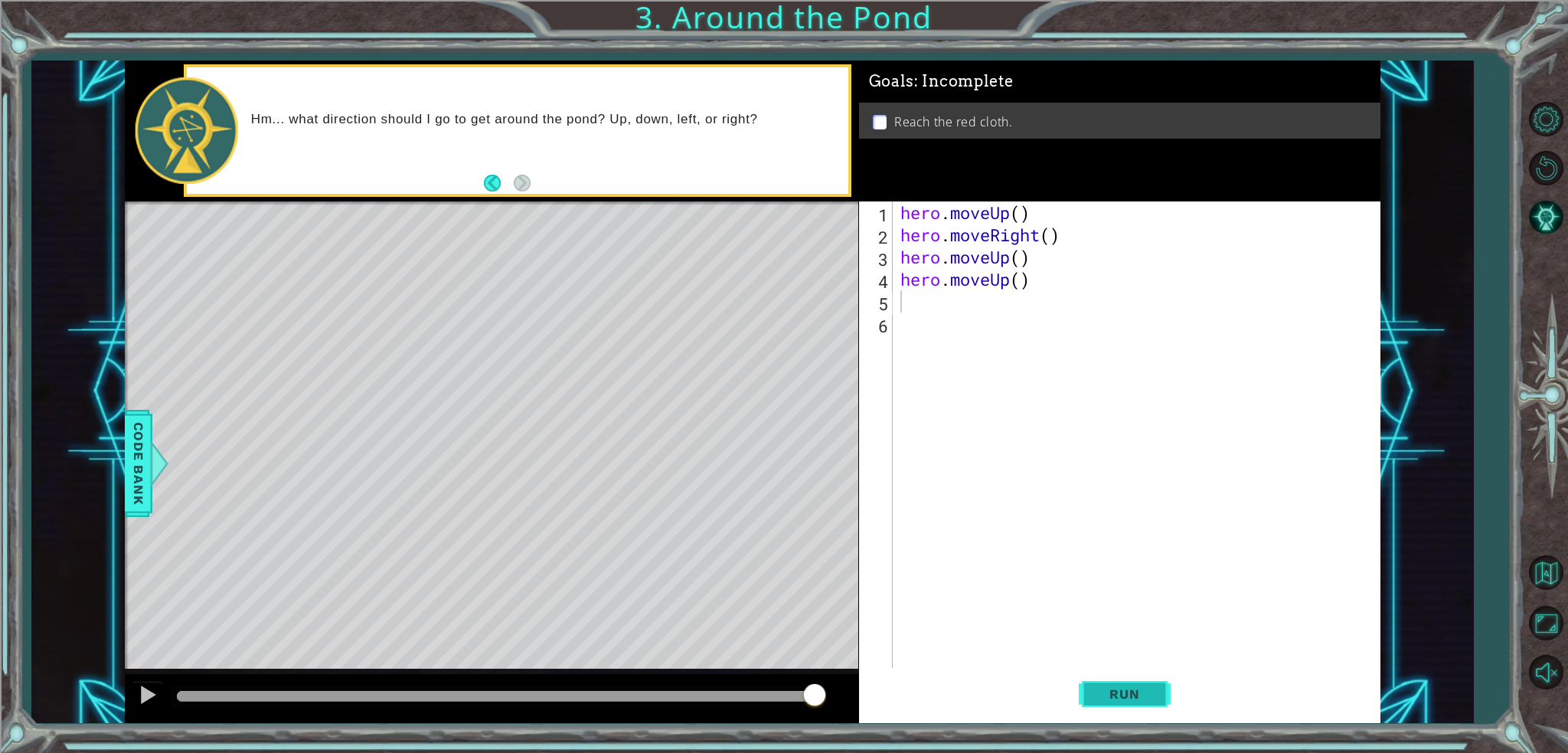
click at [1134, 698] on span "Run" at bounding box center [1124, 694] width 60 height 16
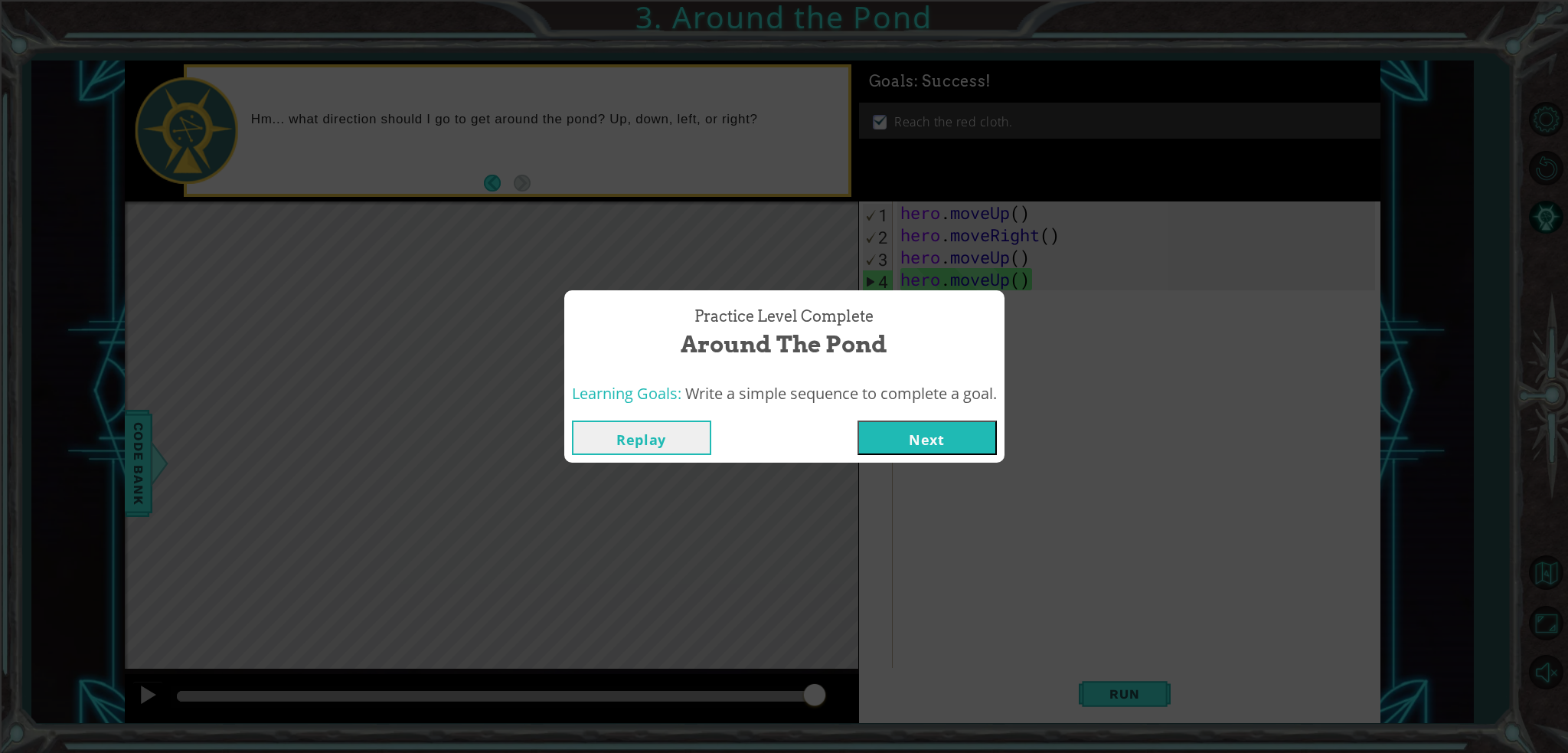
click at [895, 456] on div "Replay Next" at bounding box center [785, 438] width 440 height 50
click at [905, 434] on button "Next" at bounding box center [926, 438] width 139 height 35
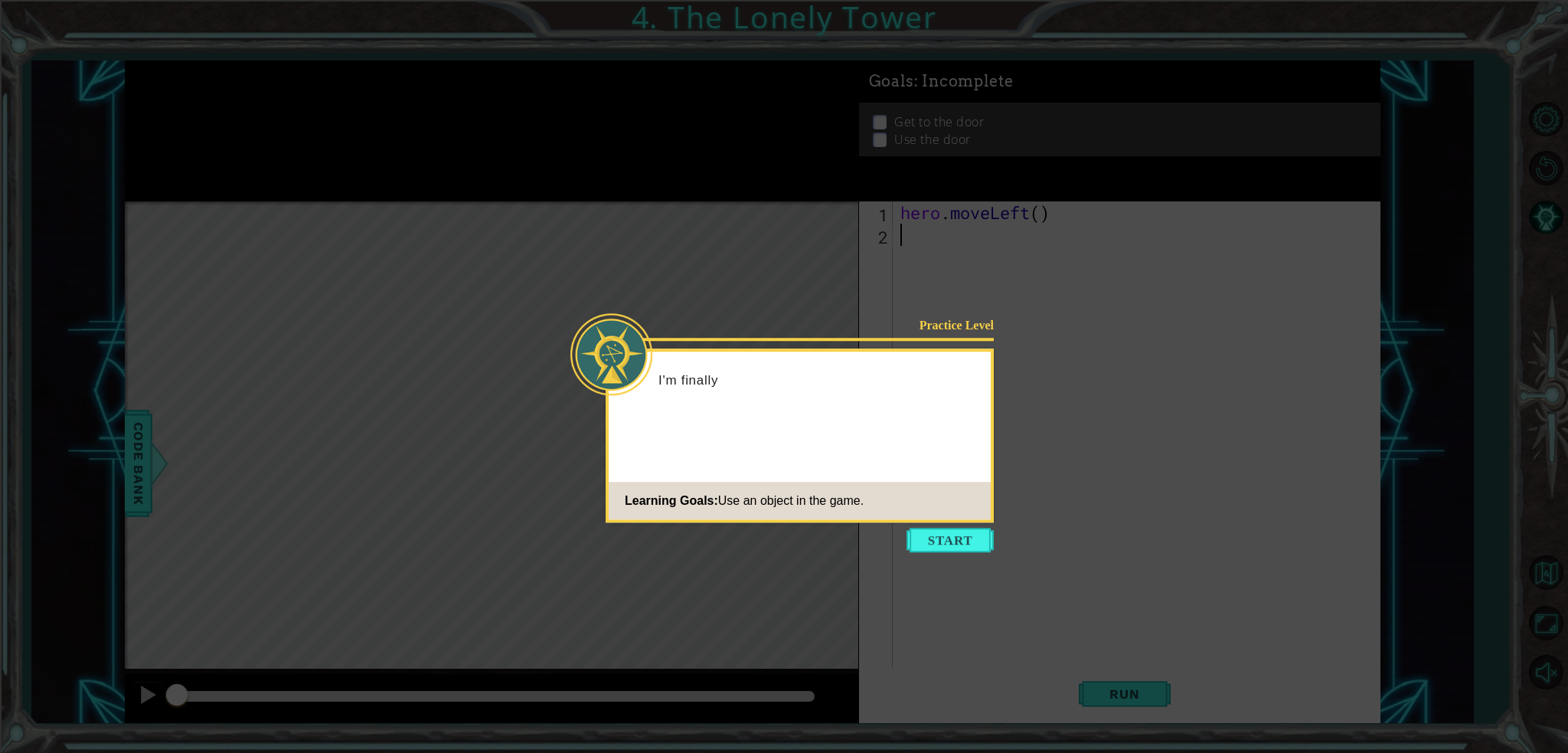
click at [946, 554] on body "1 ההההההההההההההההההההההההההההההההההההההההההההההההההההההההההההההההההההההההההההה…" at bounding box center [784, 376] width 1568 height 753
click at [939, 545] on button "Start" at bounding box center [950, 540] width 87 height 24
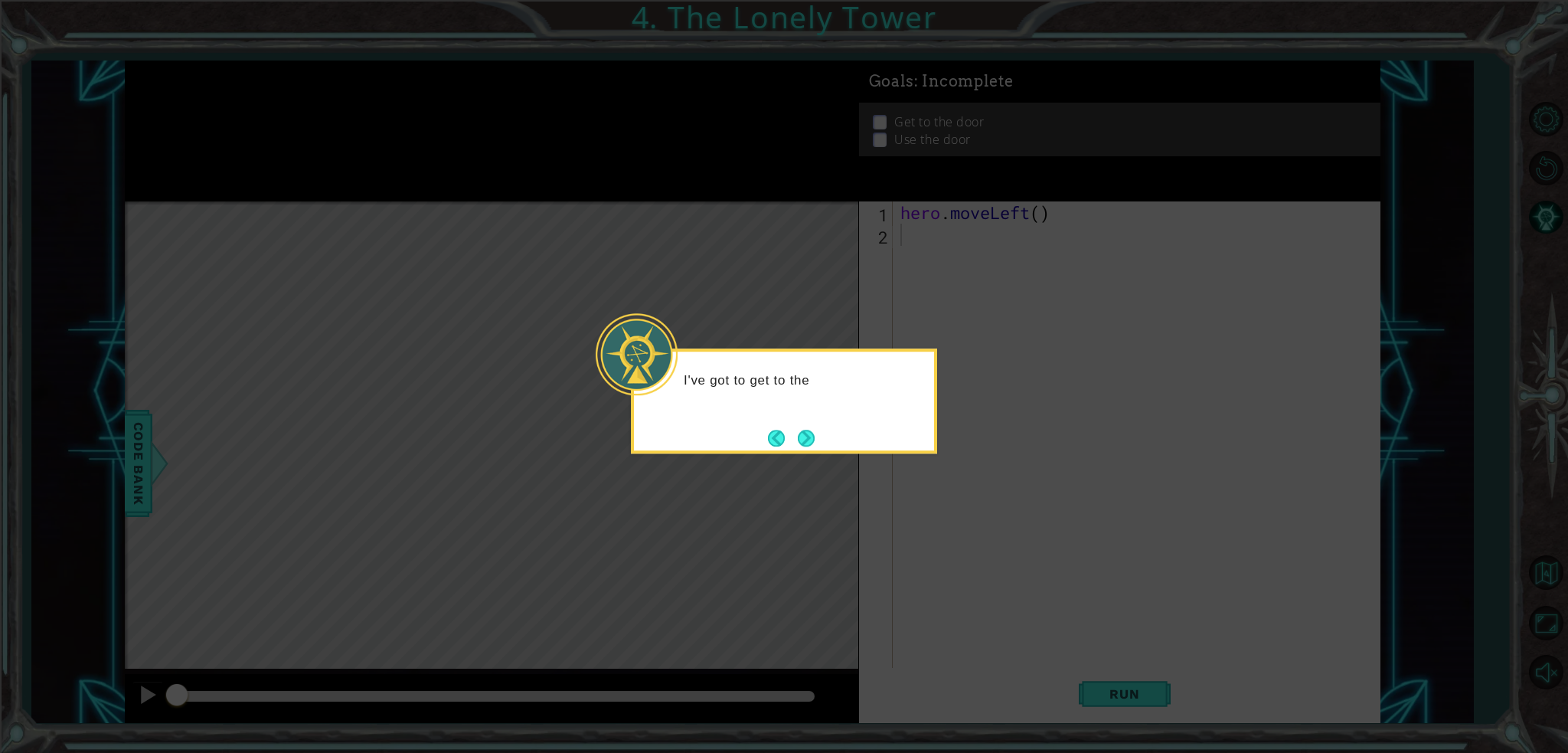
click at [802, 438] on button "Next" at bounding box center [806, 439] width 17 height 17
click at [804, 439] on button "Next" at bounding box center [806, 439] width 17 height 17
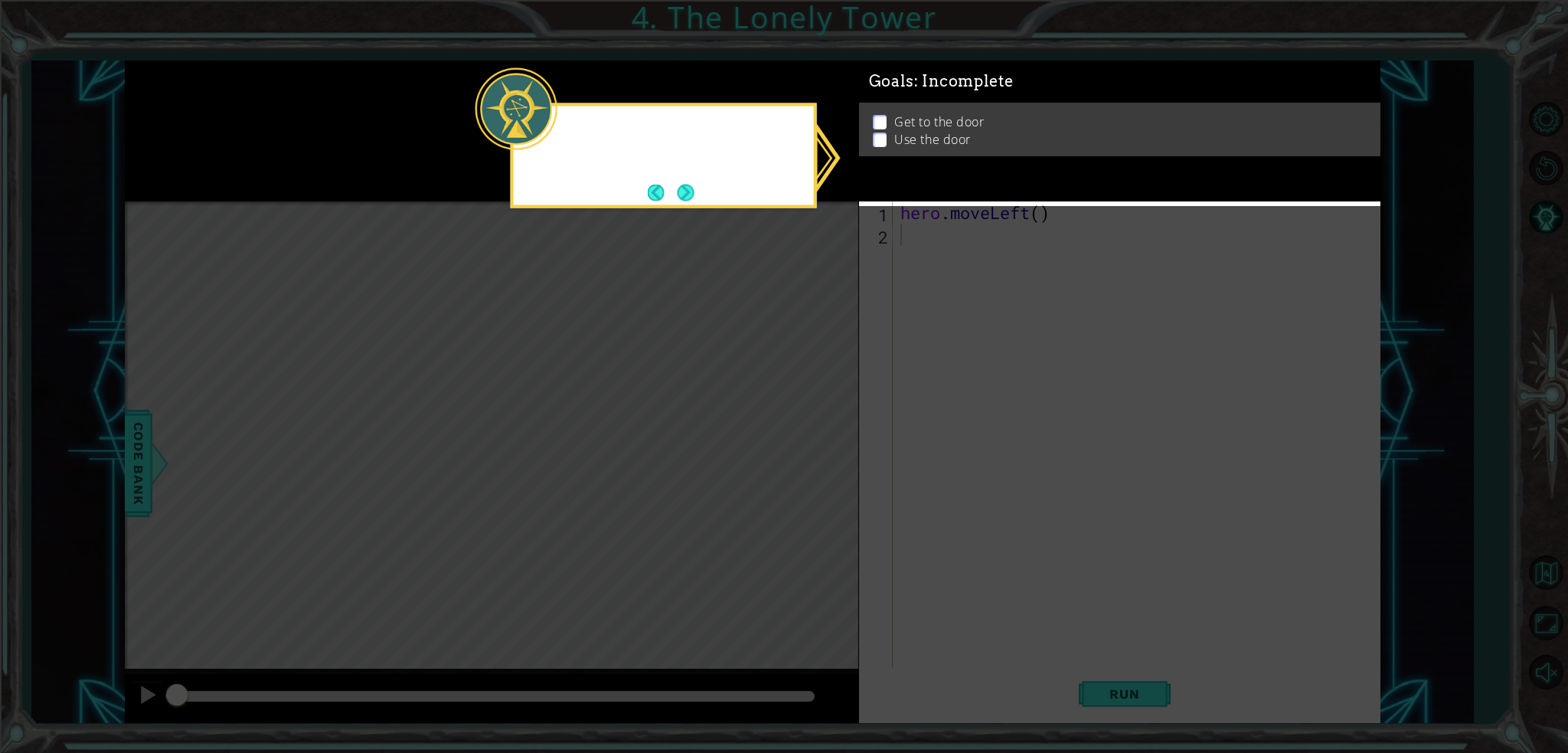
click at [805, 439] on icon at bounding box center [784, 376] width 1568 height 753
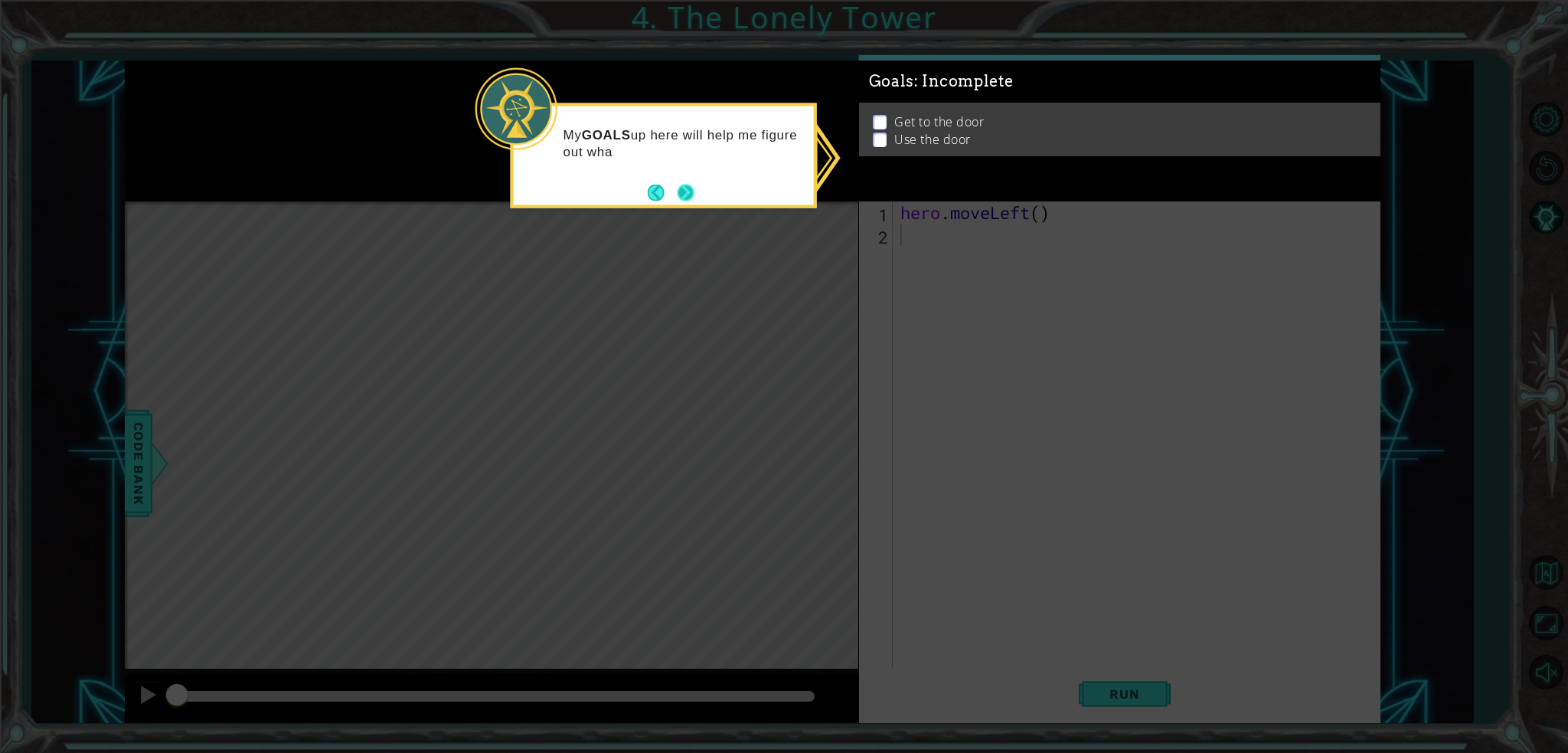
click at [685, 187] on button "Next" at bounding box center [686, 193] width 17 height 17
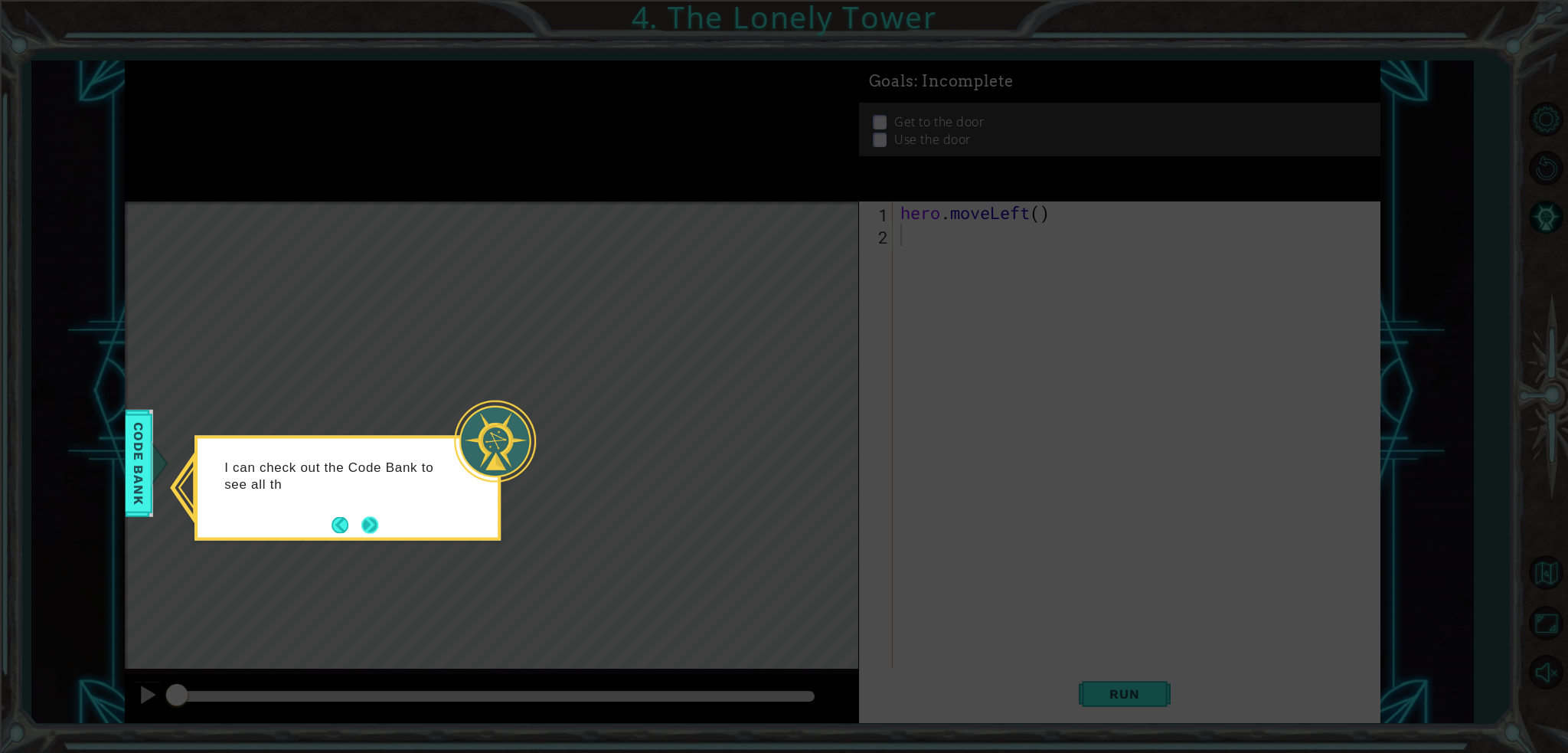
click at [376, 530] on button "Next" at bounding box center [370, 525] width 17 height 17
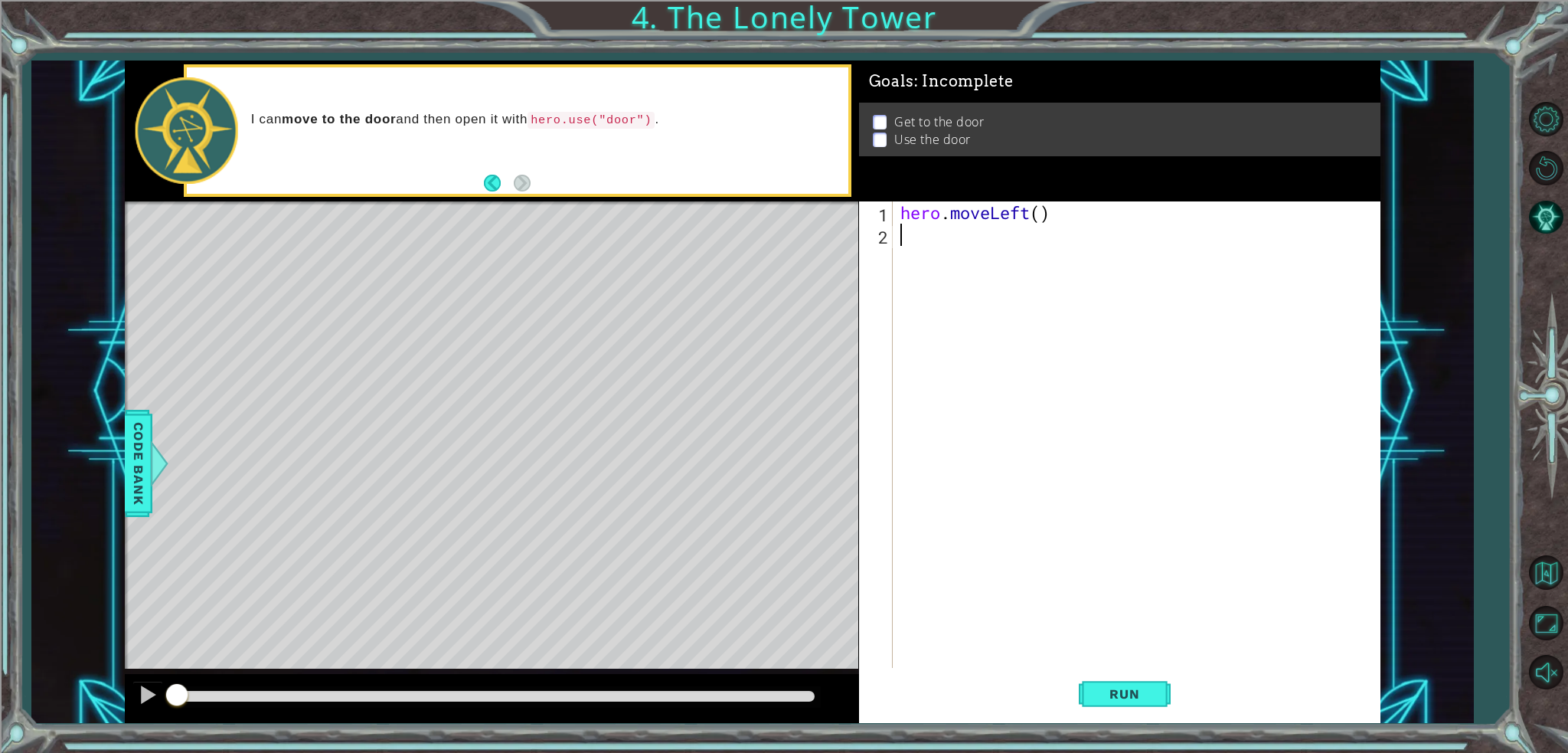
type textarea "\"
click at [1059, 212] on div "hero . moveLeft ( )" at bounding box center [1140, 457] width 486 height 511
type textarea "hero.moveLeft()"
drag, startPoint x: 888, startPoint y: 247, endPoint x: 917, endPoint y: 235, distance: 31.4
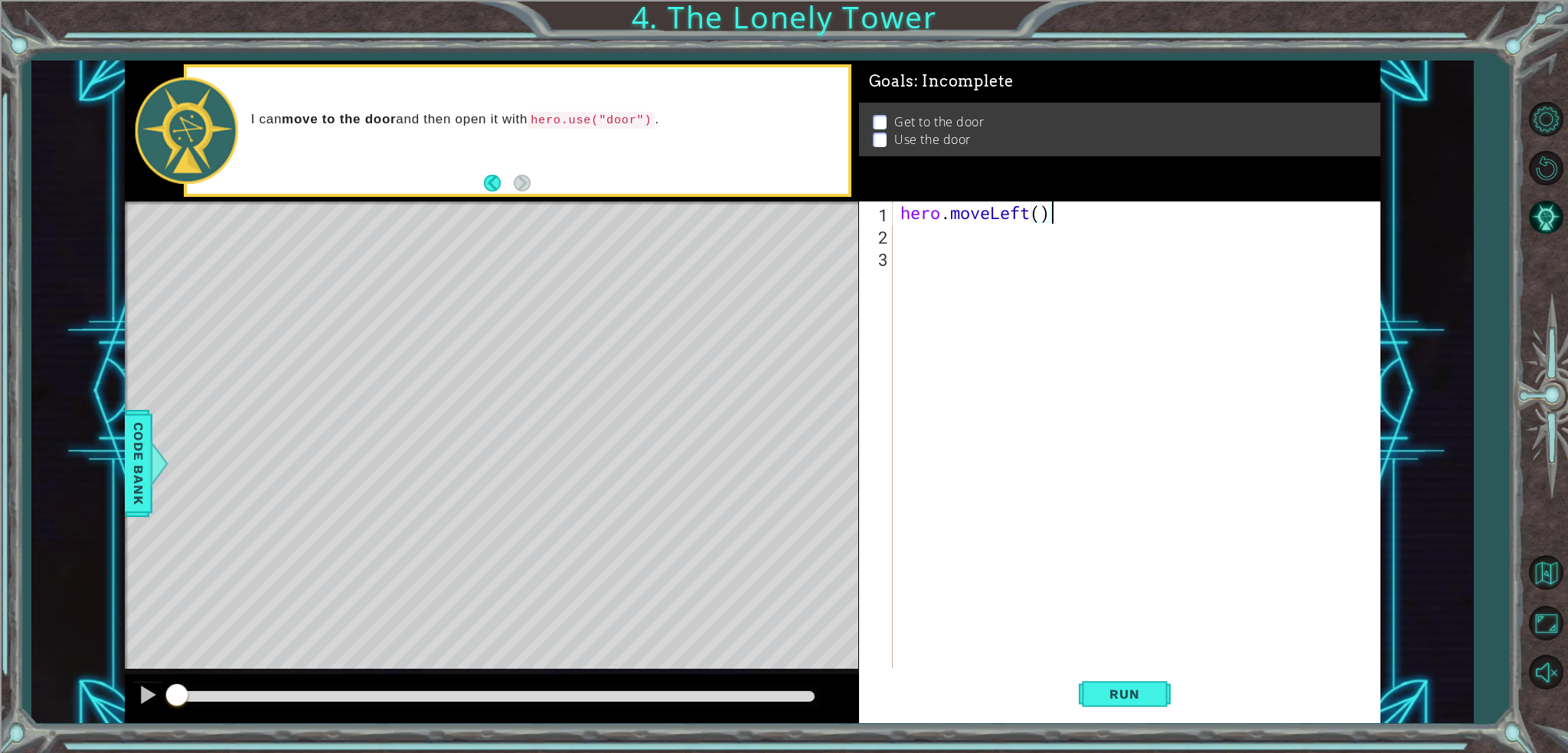
click at [906, 240] on div "hero.moveLeft() 1 2 3 hero . moveLeft ( ) ההההההההההההההההההההההההההההההההההההה…" at bounding box center [1117, 434] width 516 height 466
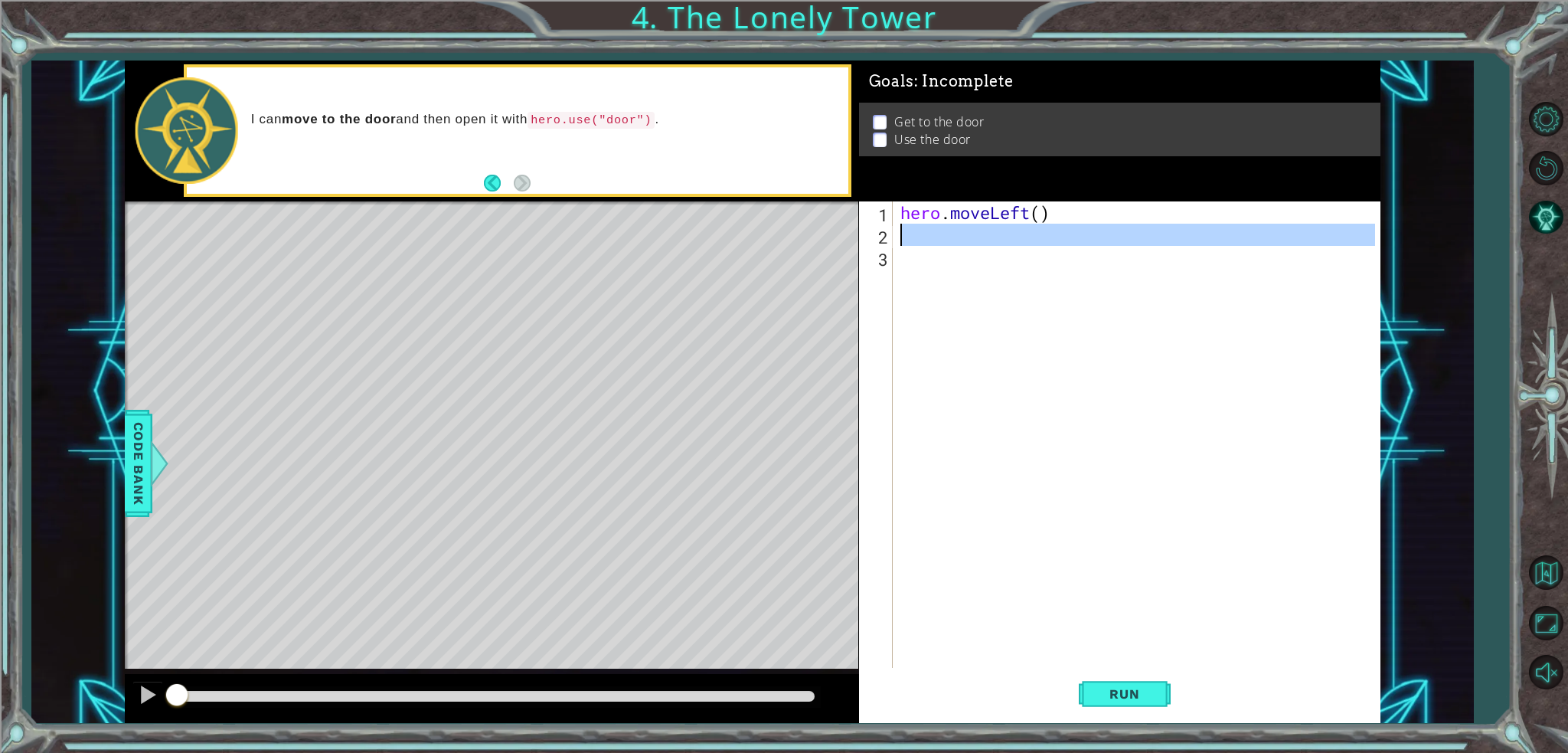
click at [933, 229] on div "hero . moveLeft ( )" at bounding box center [1135, 434] width 477 height 466
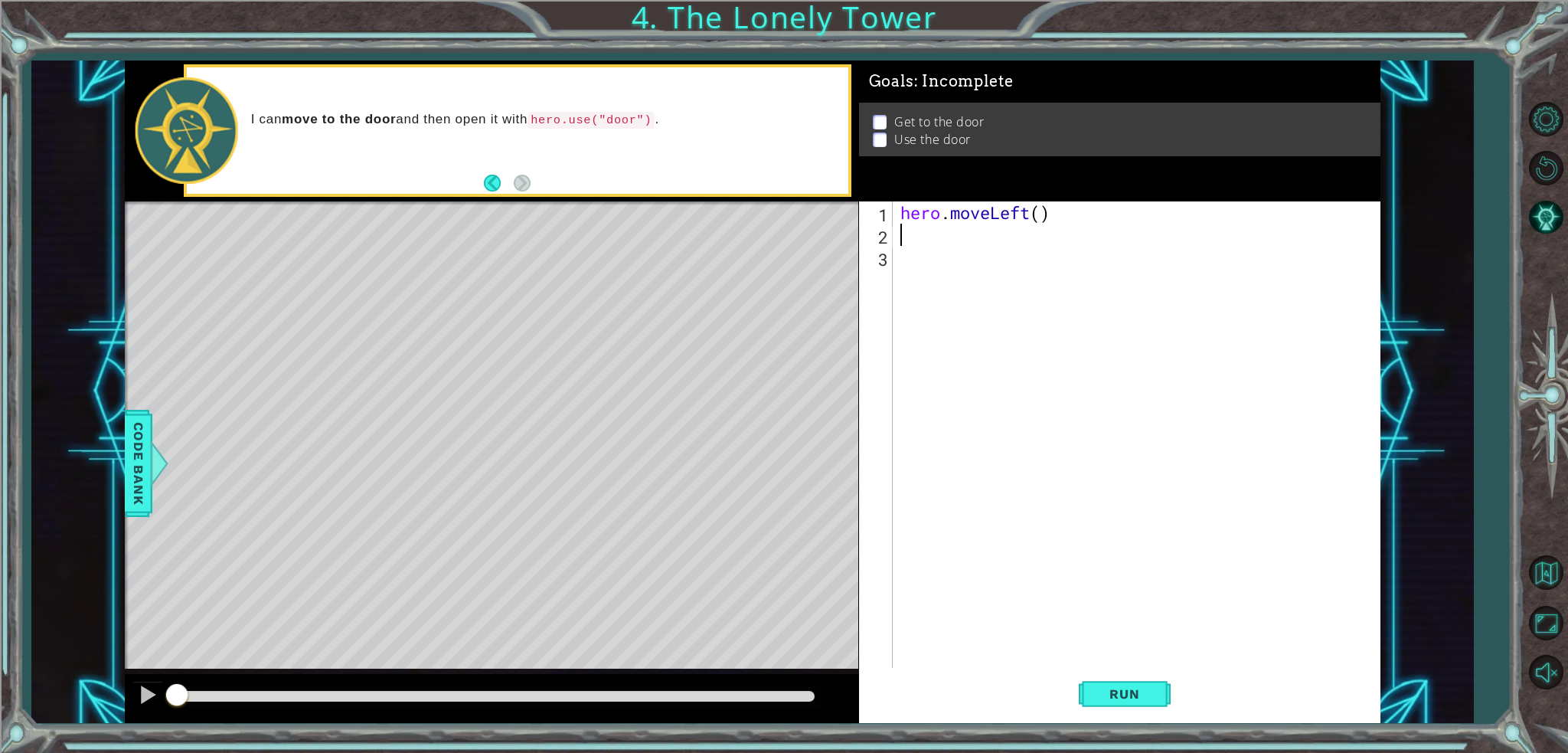
type textarea "j"
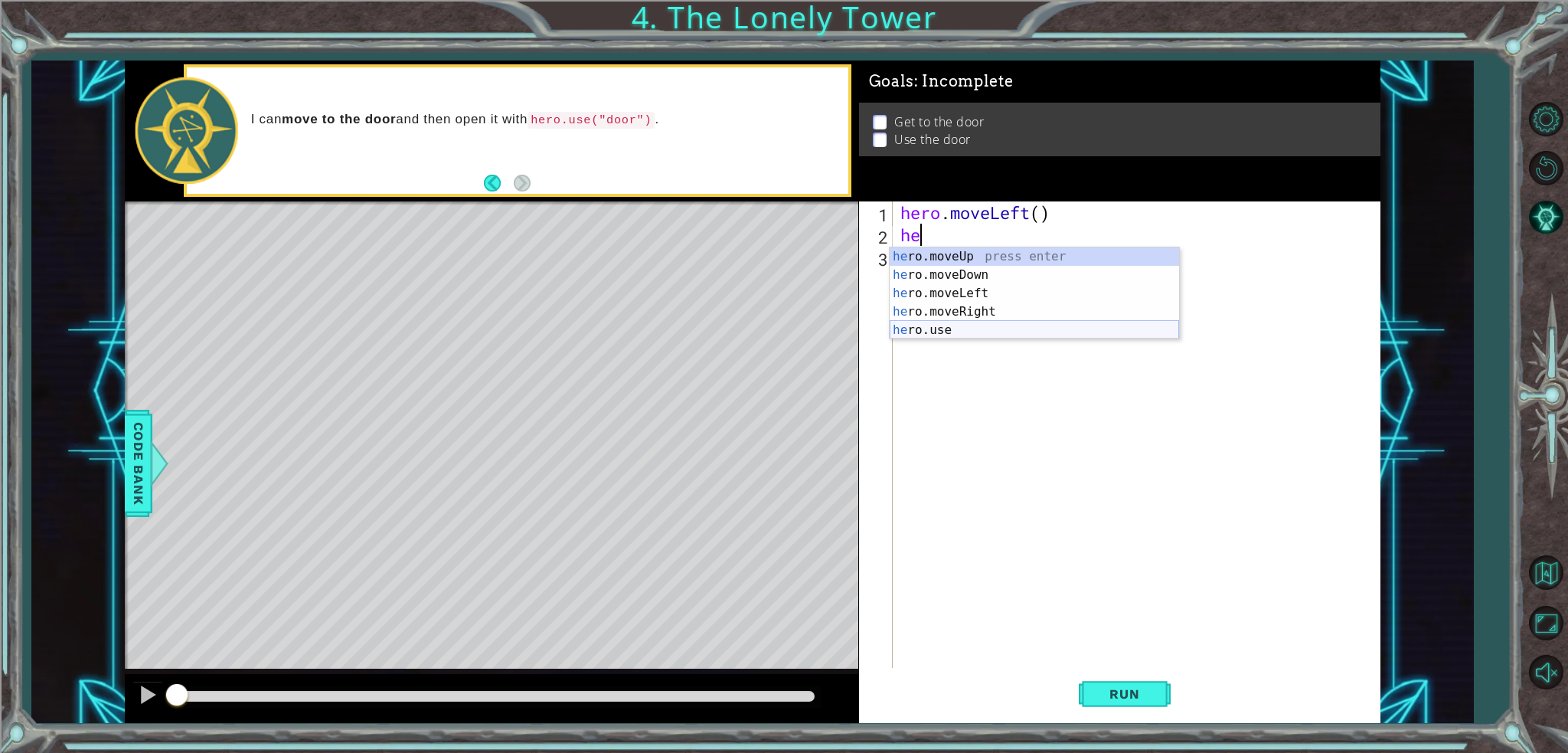
click at [925, 326] on div "he ro.moveUp press enter he ro.moveDown press enter he ro.moveLeft press enter …" at bounding box center [1034, 311] width 289 height 129
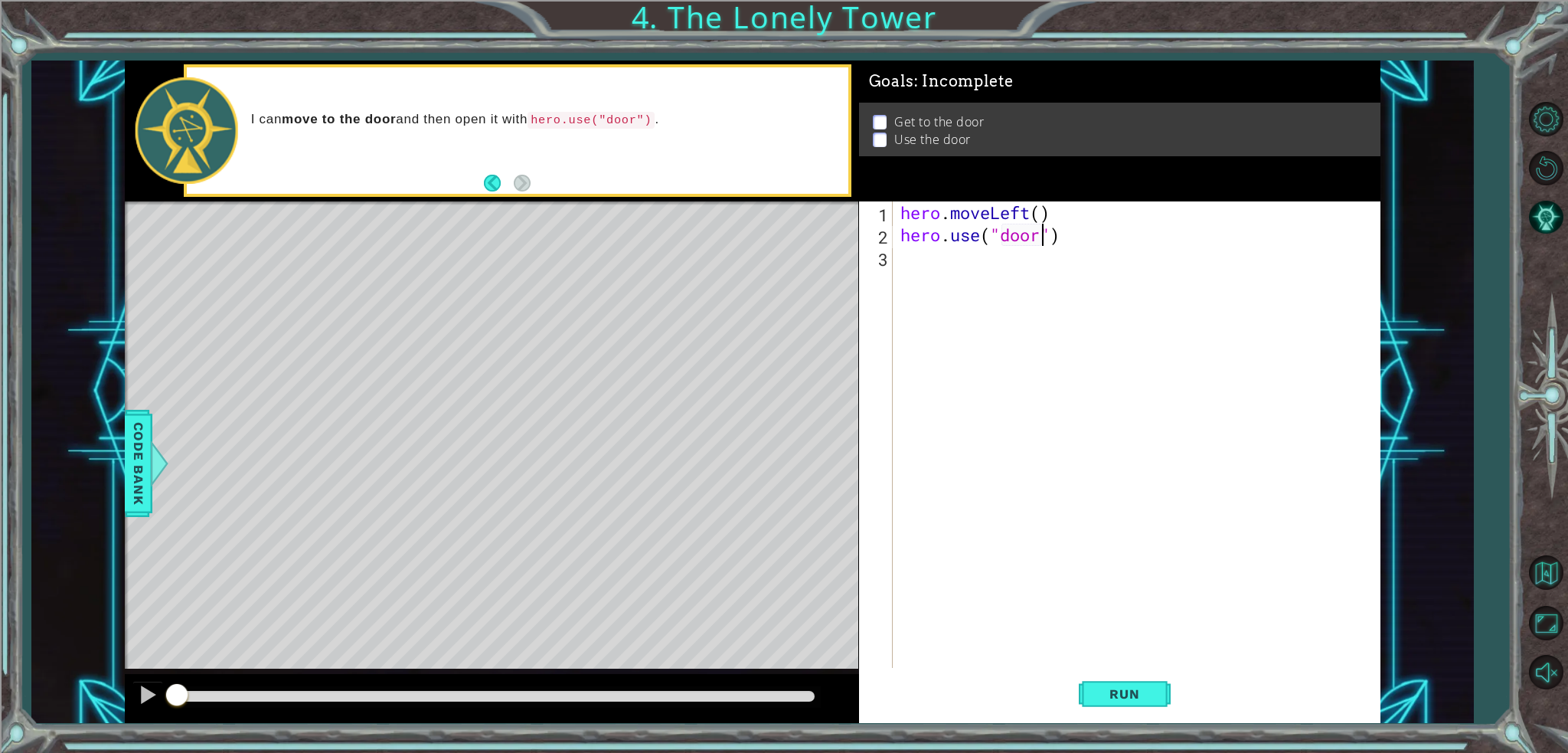
scroll to position [0, 6]
click at [1124, 701] on button "Run" at bounding box center [1125, 693] width 92 height 52
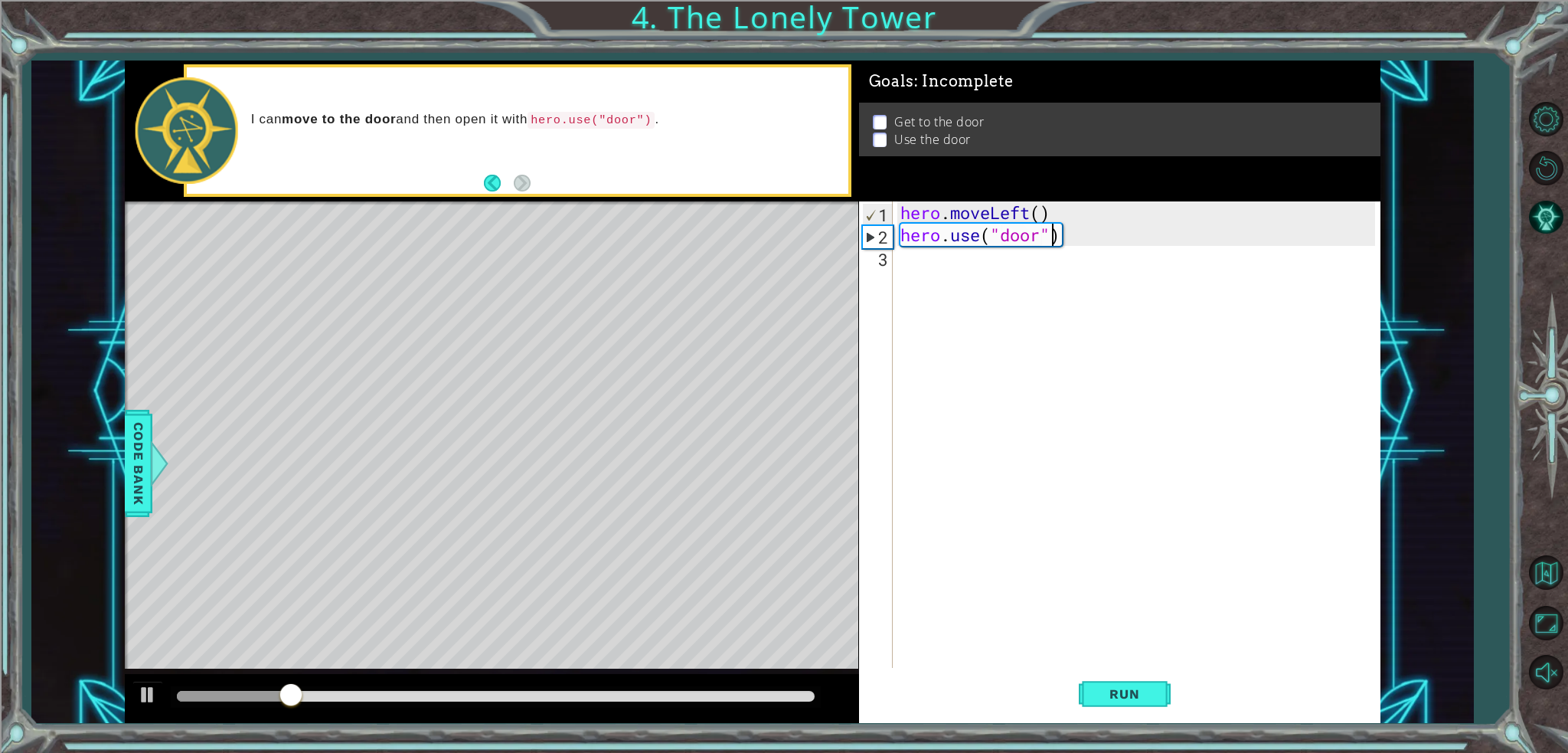
click at [1053, 232] on div "hero . moveLeft ( ) hero . use ( "door" )" at bounding box center [1140, 457] width 486 height 511
click at [1065, 234] on div "hero . moveLeft ( ) hero . use ( "door" )" at bounding box center [1140, 457] width 486 height 511
click at [1065, 235] on div "hero . moveLeft ( ) hero . use ( "door" )" at bounding box center [1140, 457] width 486 height 511
drag, startPoint x: 1066, startPoint y: 239, endPoint x: 1039, endPoint y: 237, distance: 27.1
click at [1059, 239] on div "hero . moveLeft ( ) hero . use ( "door" )" at bounding box center [1140, 457] width 486 height 511
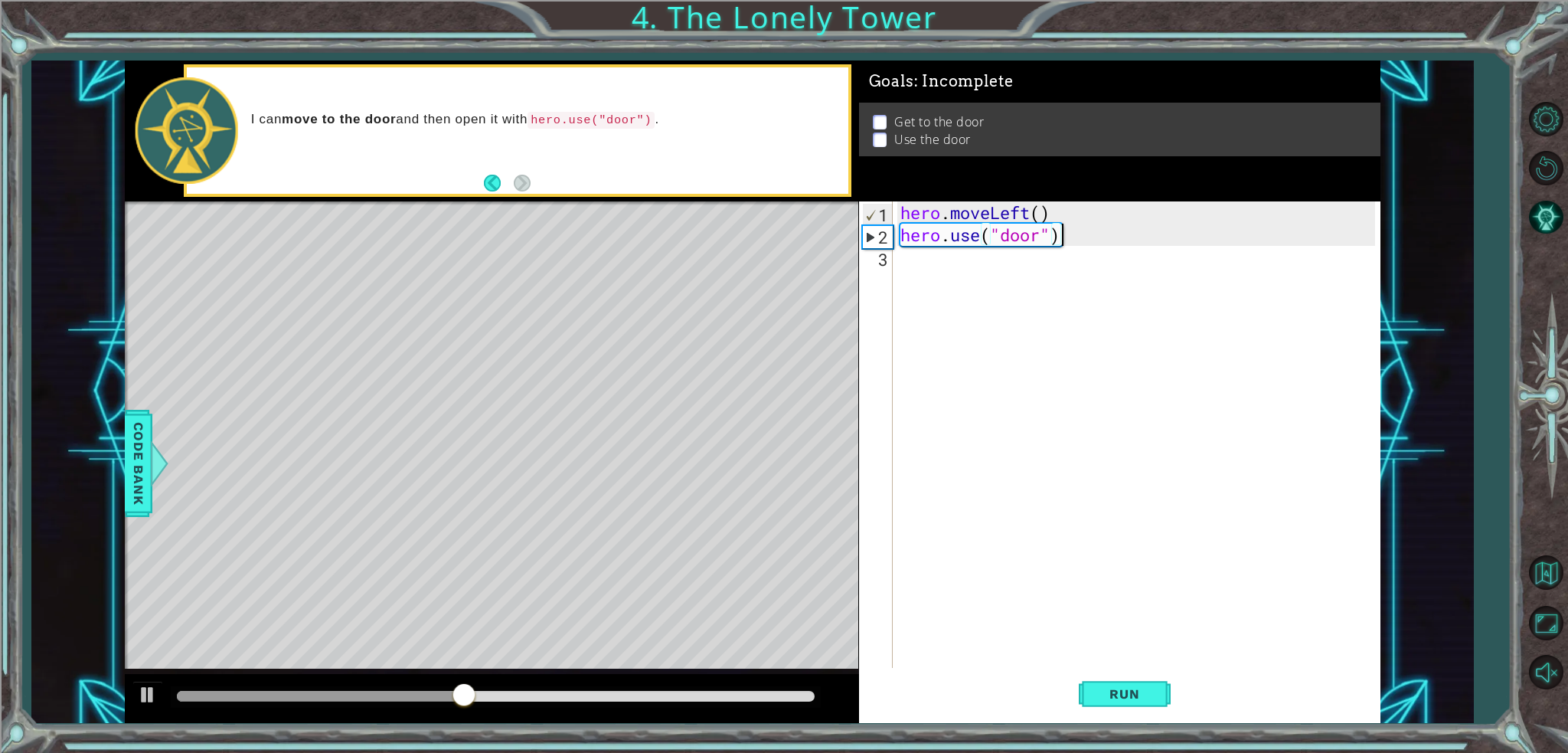
click at [1039, 237] on div "hero . moveLeft ( ) hero . use ( "door" )" at bounding box center [1140, 457] width 486 height 511
click at [1055, 234] on div "hero . moveLeft ( ) hero . use ( "door" )" at bounding box center [1140, 457] width 486 height 511
type textarea "hero.us"
